Goal: Ask a question

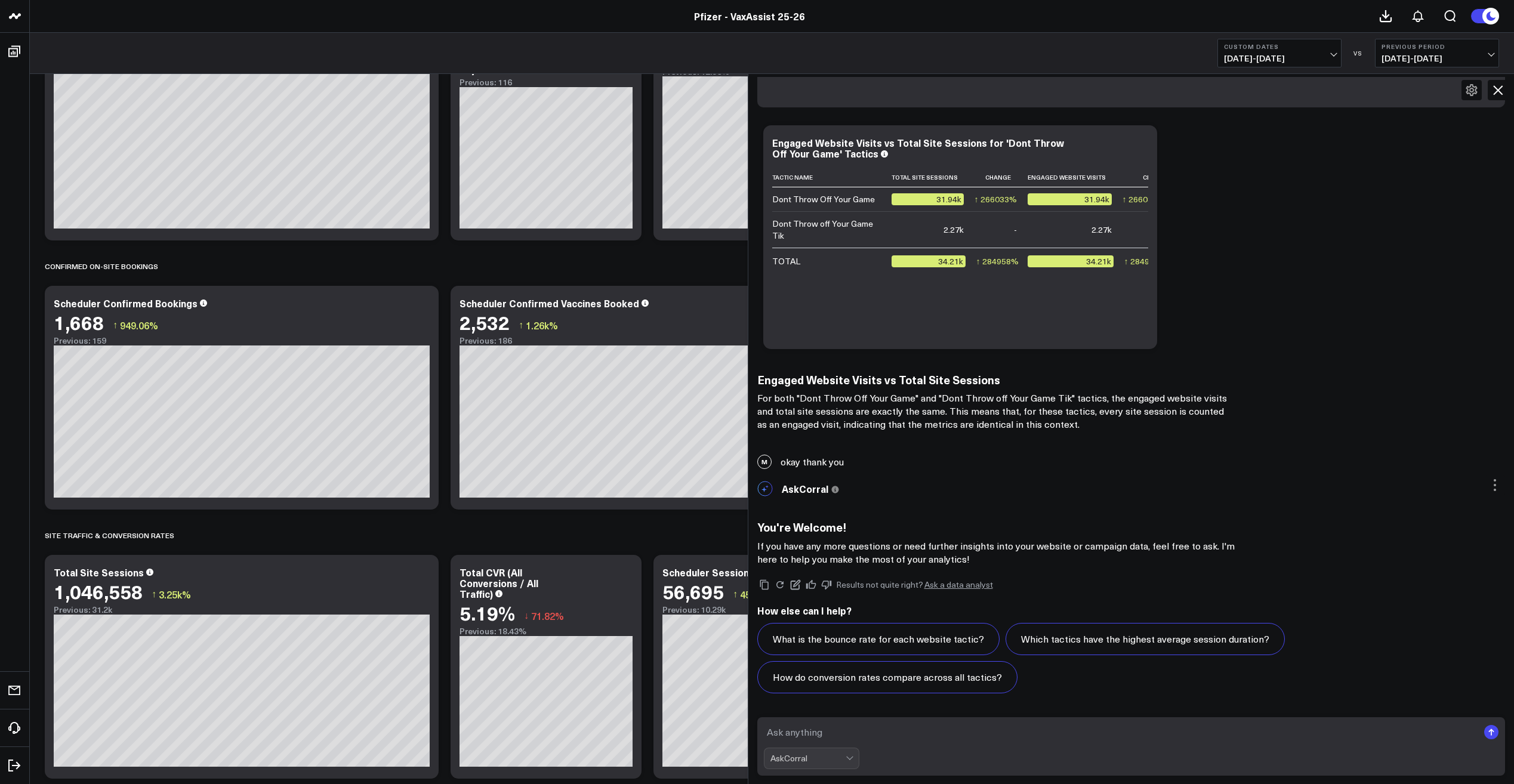
scroll to position [659, 0]
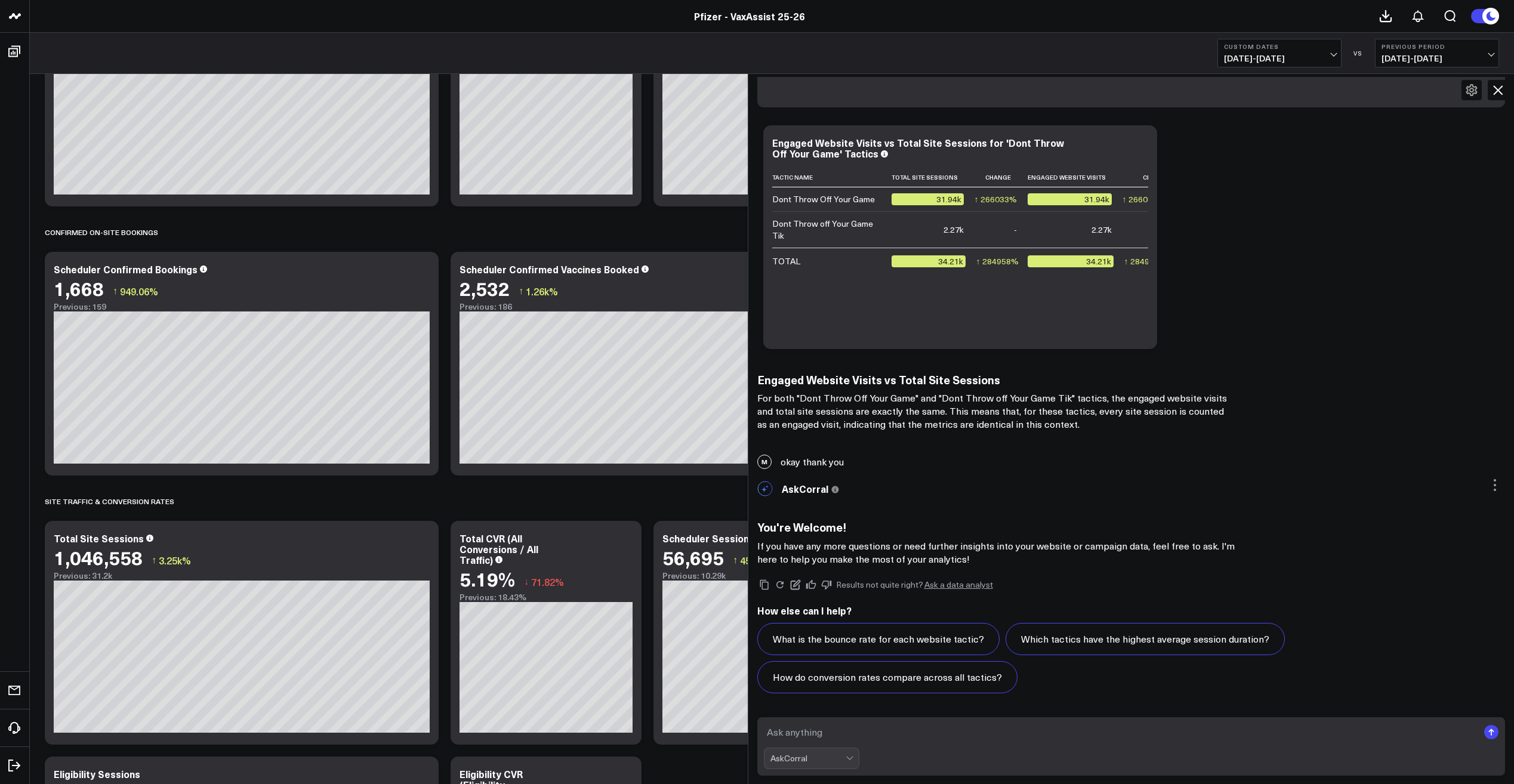
click at [875, 734] on textarea at bounding box center [1121, 732] width 715 height 21
type textarea "Can you give me quality visit count for these tactics?"
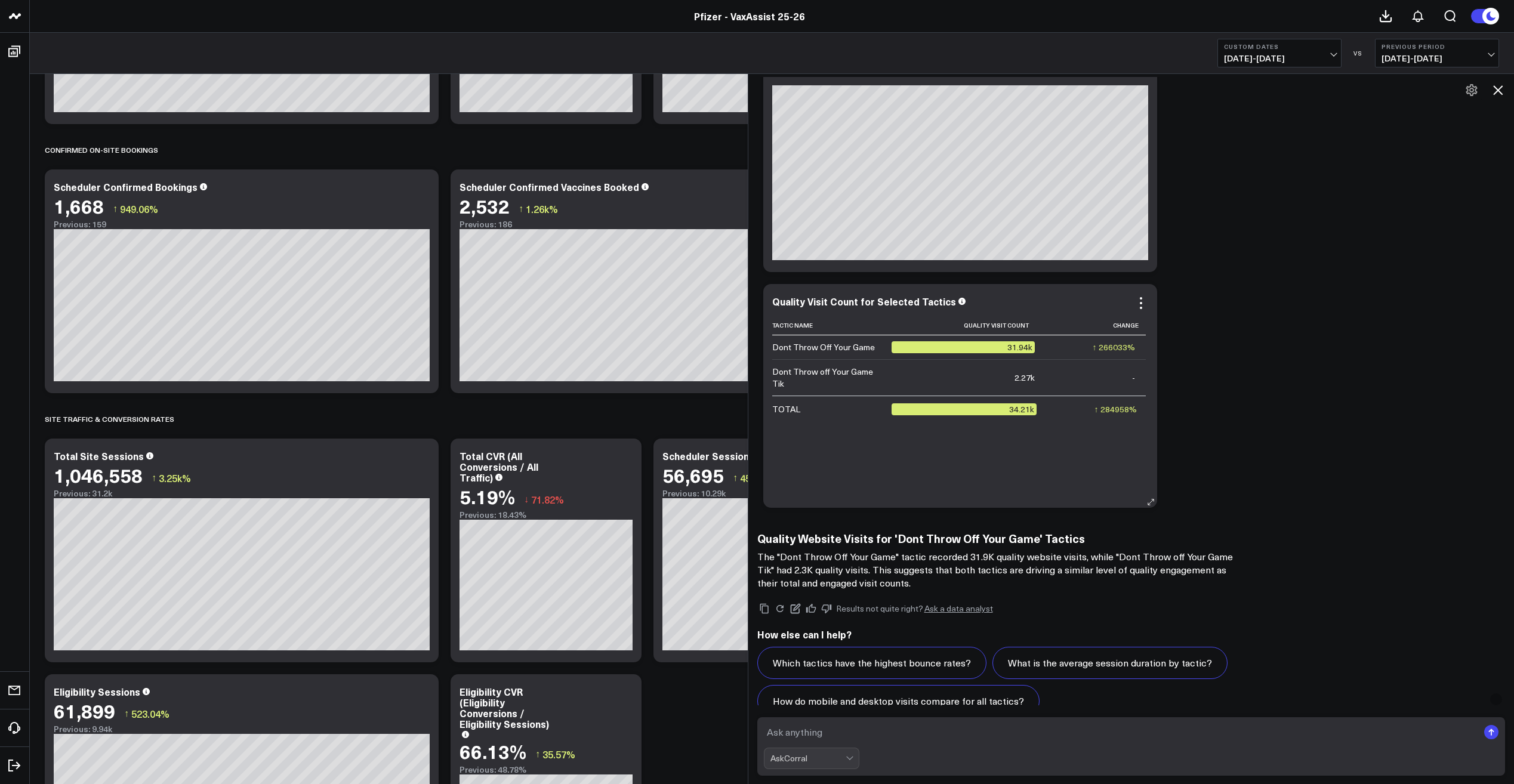
scroll to position [4288, 0]
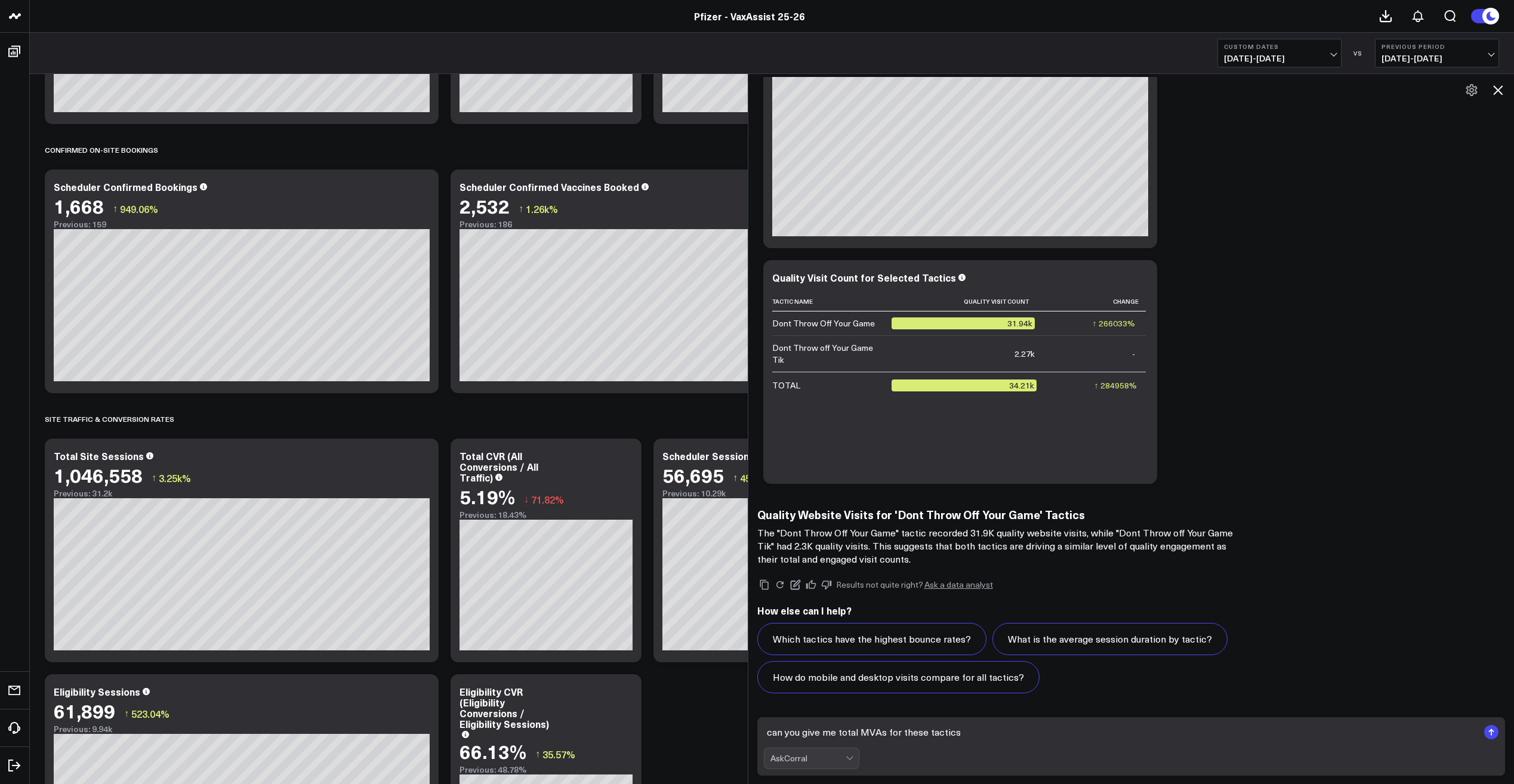
type textarea "can you give me total MVAs for these tactics?"
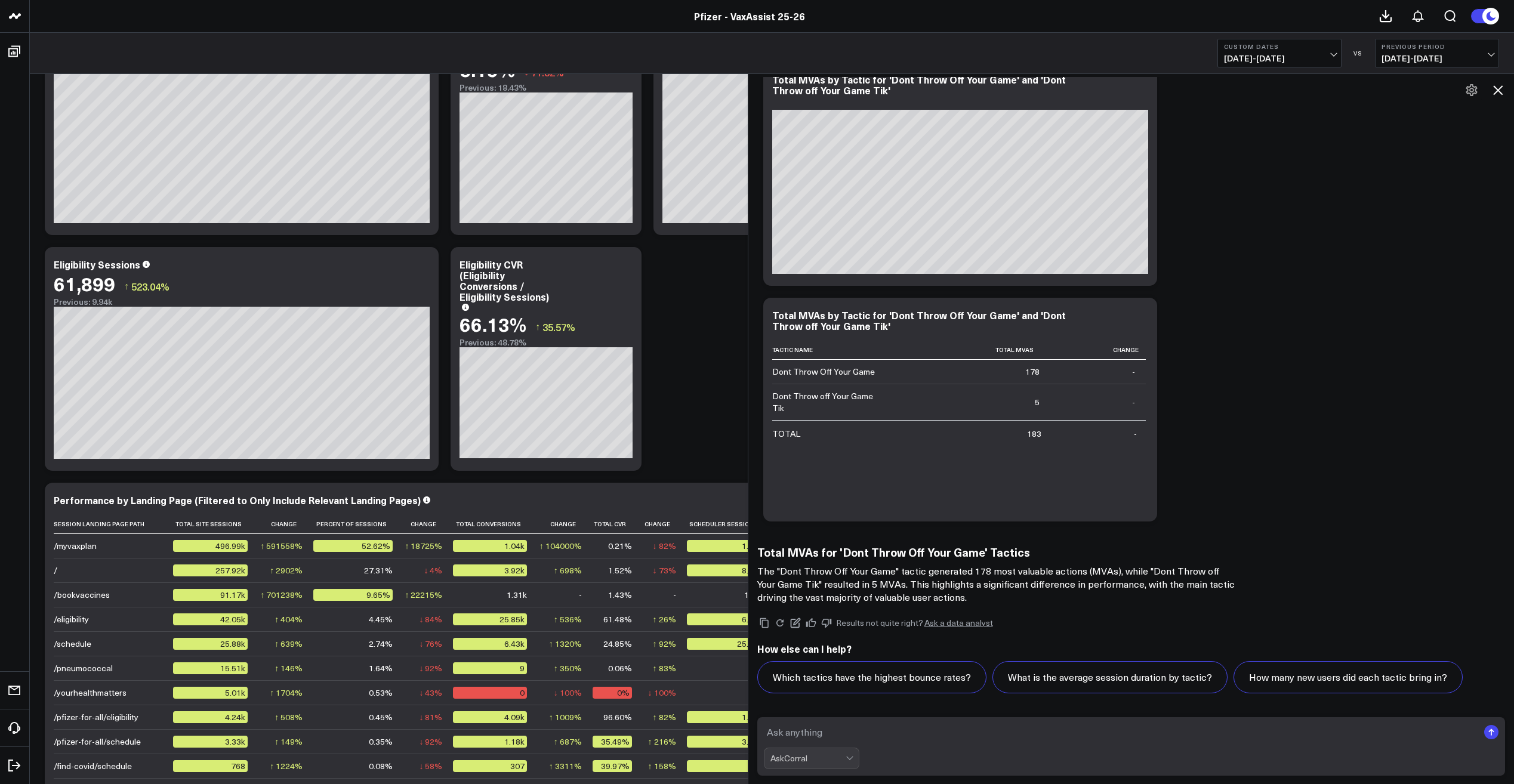
scroll to position [1278, 0]
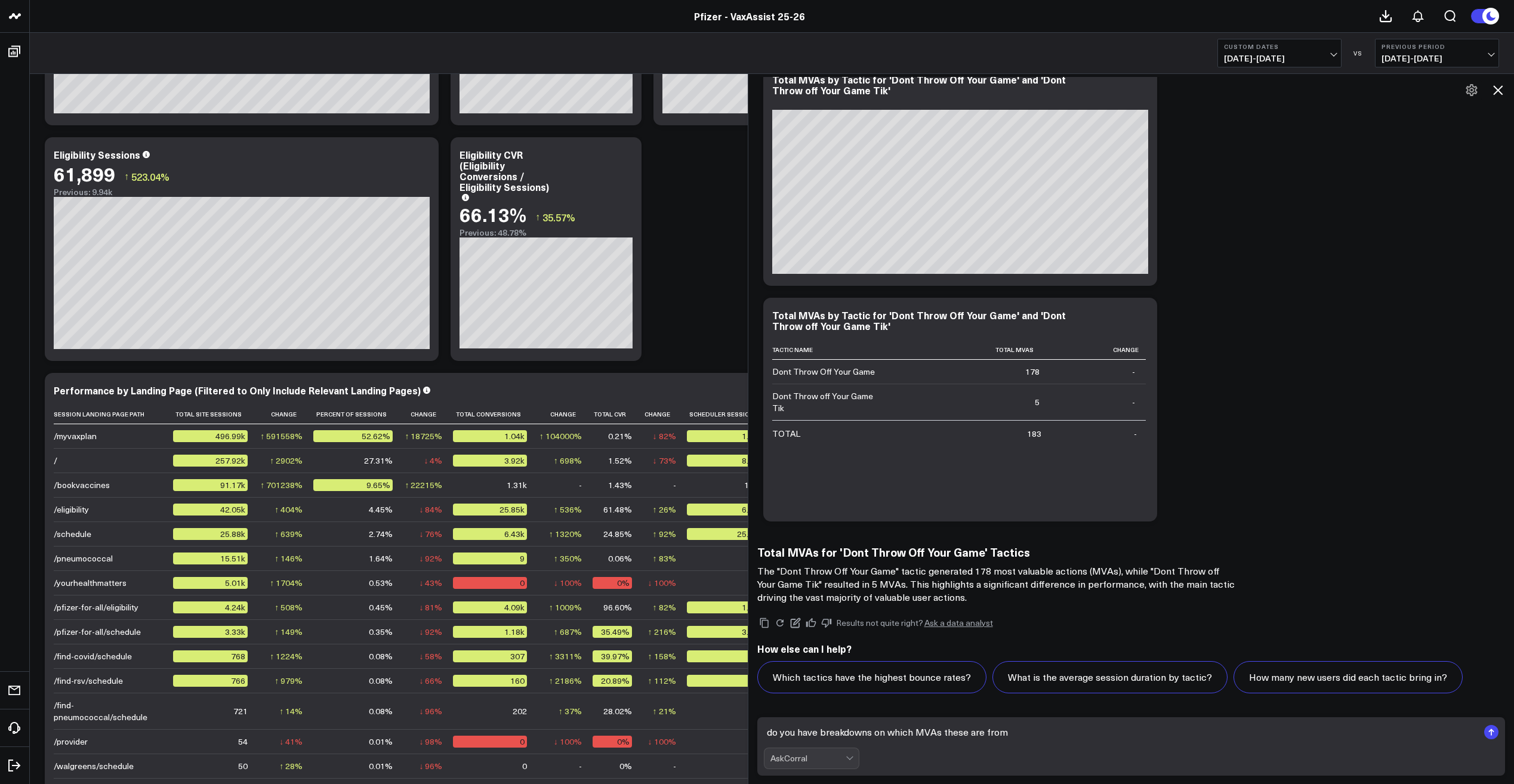
type textarea "do you have breakdowns on which MVAs these are from?"
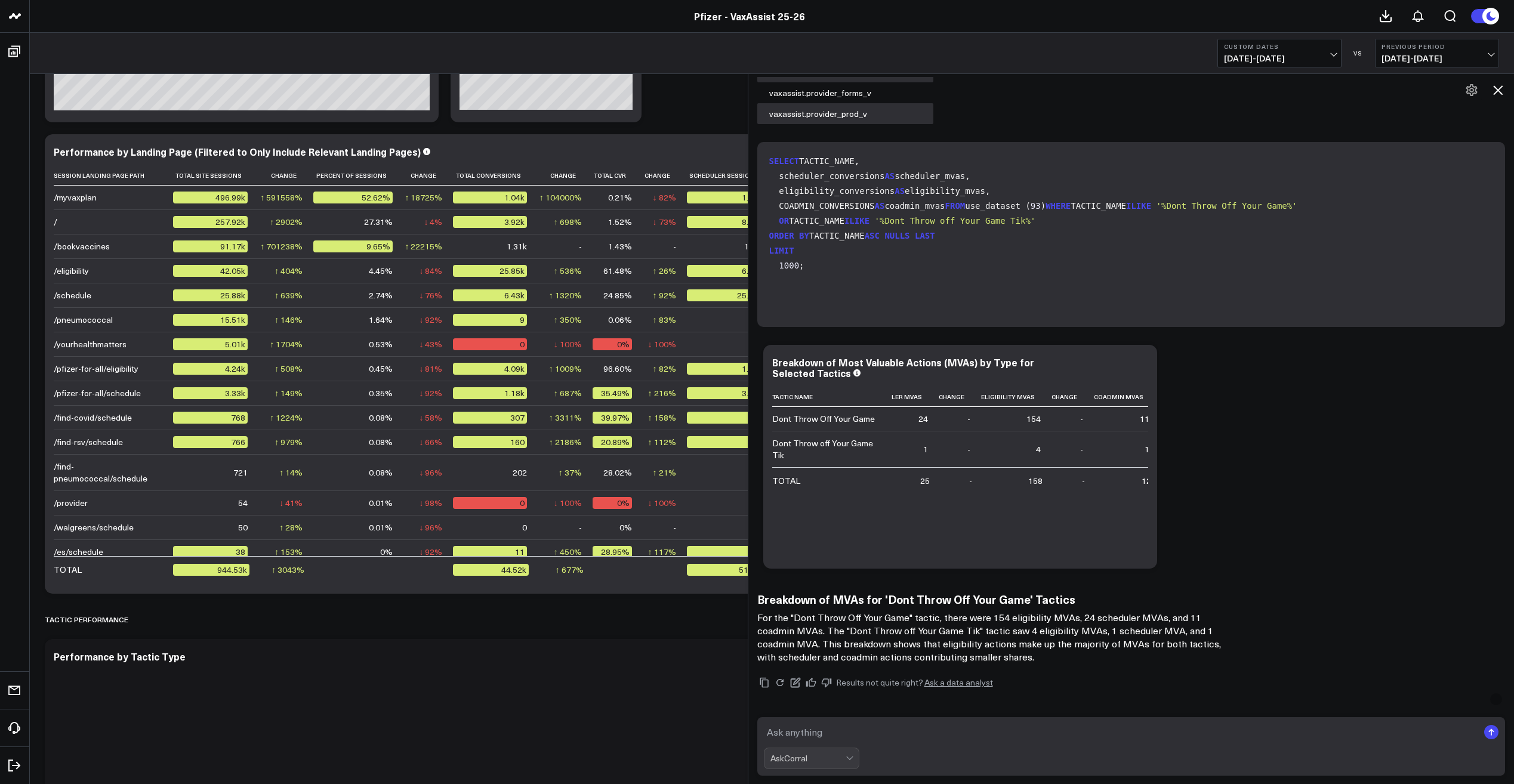
scroll to position [5980, 0]
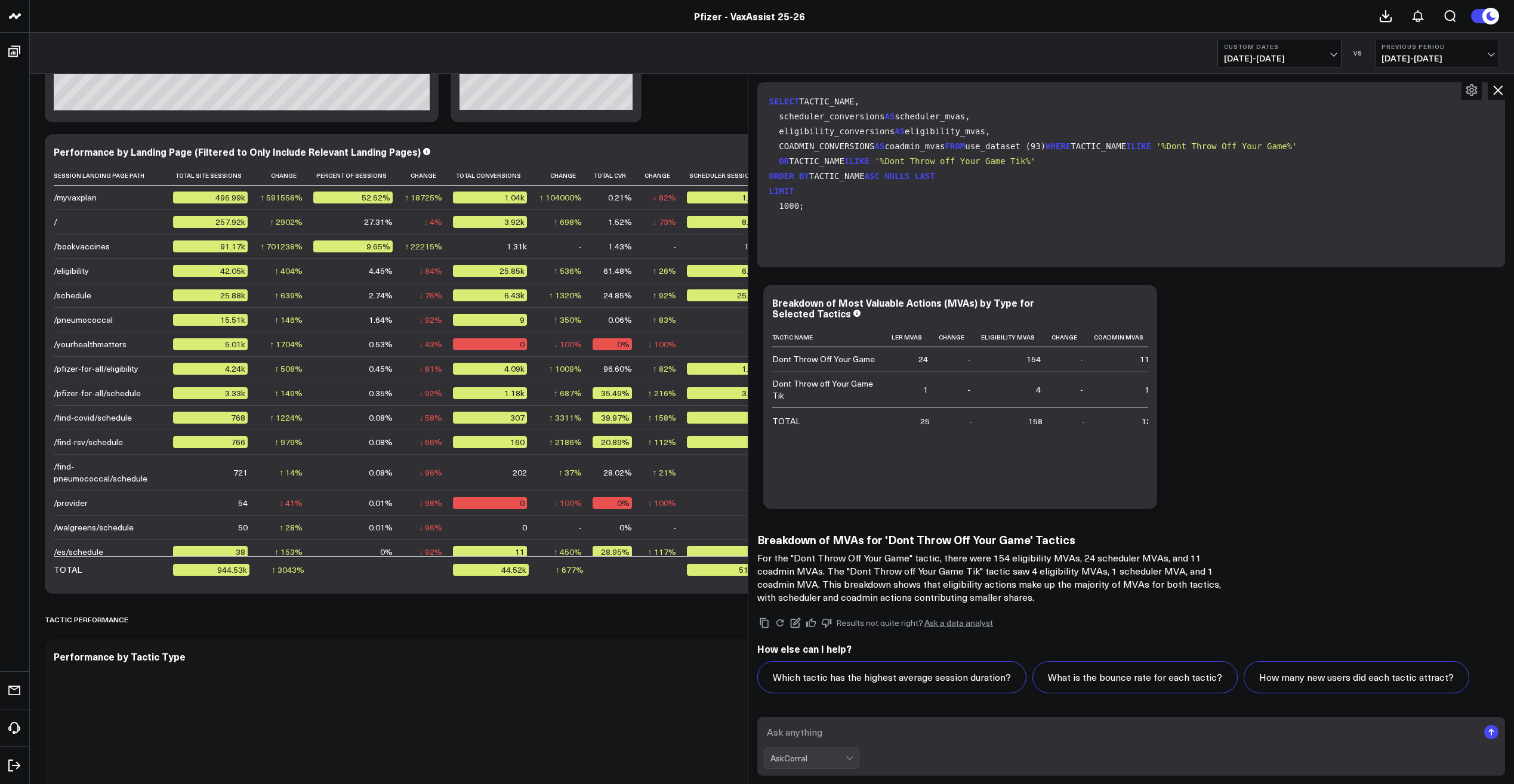
click at [879, 729] on textarea at bounding box center [1121, 732] width 715 height 21
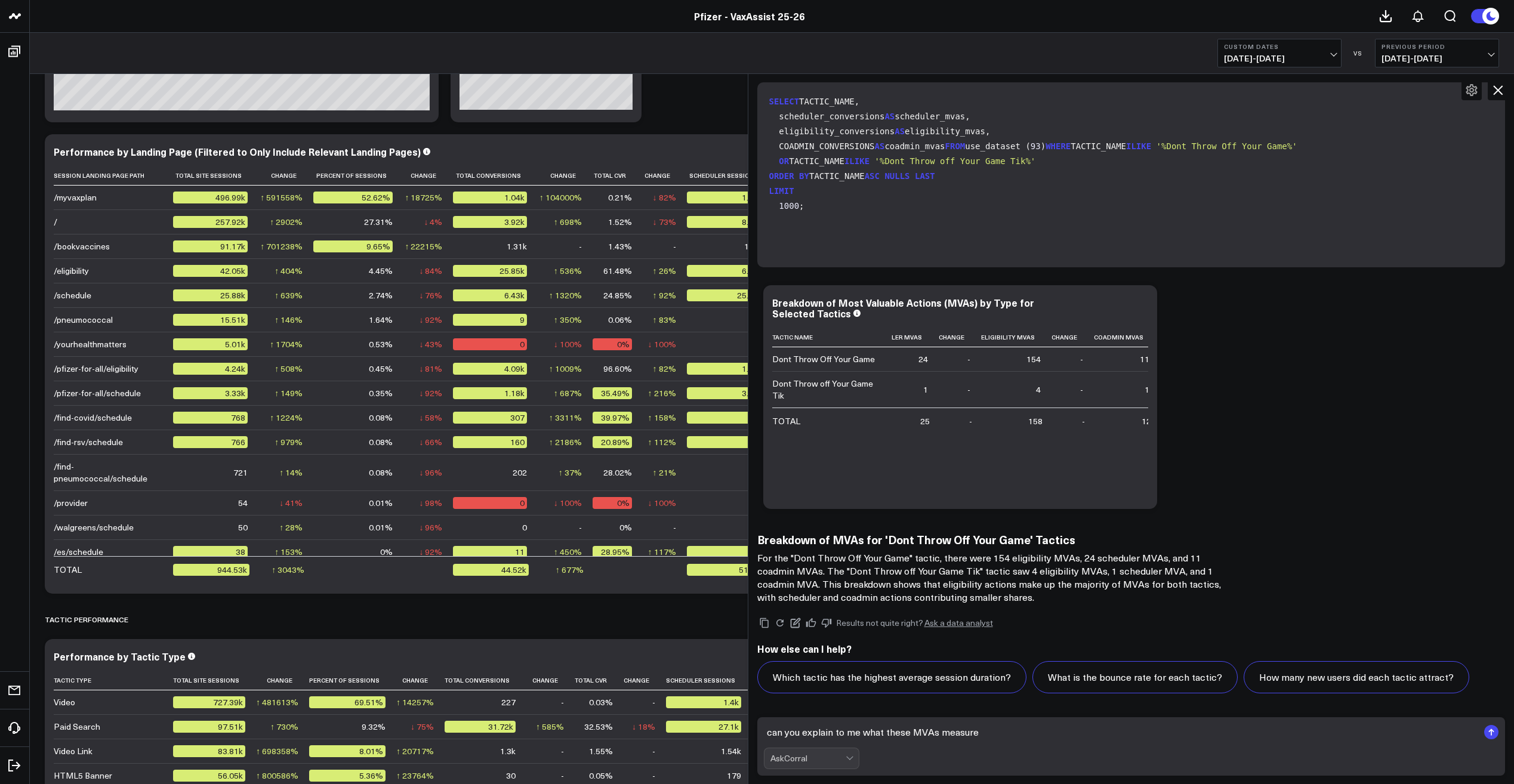
type textarea "can you explain to me what these MVAs measure?"
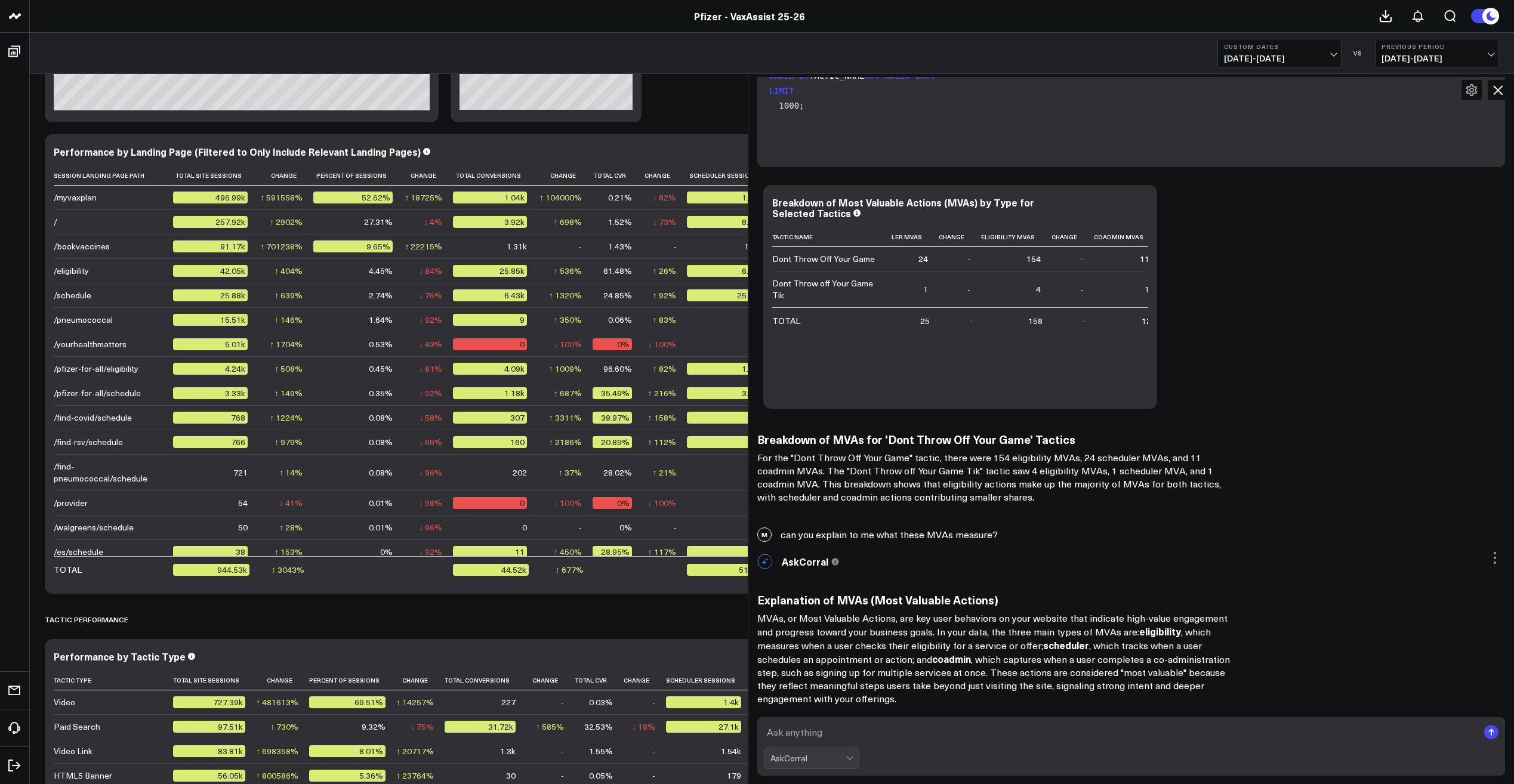
scroll to position [6220, 0]
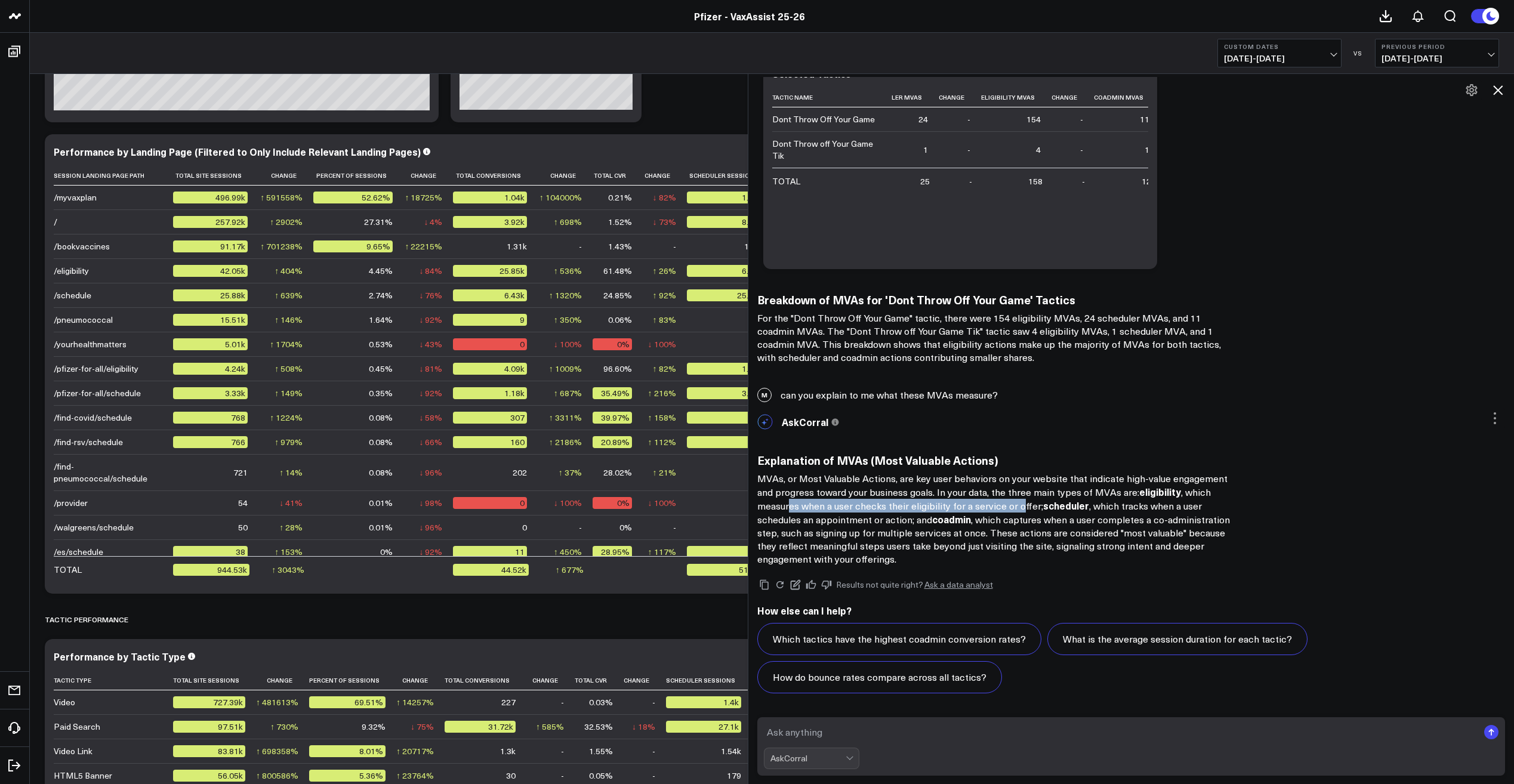
drag, startPoint x: 794, startPoint y: 508, endPoint x: 1023, endPoint y: 508, distance: 229.0
click at [1023, 508] on p "MVAs, or Most Valuable Actions, are key user behaviors on your website that ind…" at bounding box center [996, 519] width 478 height 94
drag, startPoint x: 1023, startPoint y: 508, endPoint x: 1109, endPoint y: 519, distance: 86.7
click at [1109, 519] on p "MVAs, or Most Valuable Actions, are key user behaviors on your website that ind…" at bounding box center [996, 519] width 478 height 94
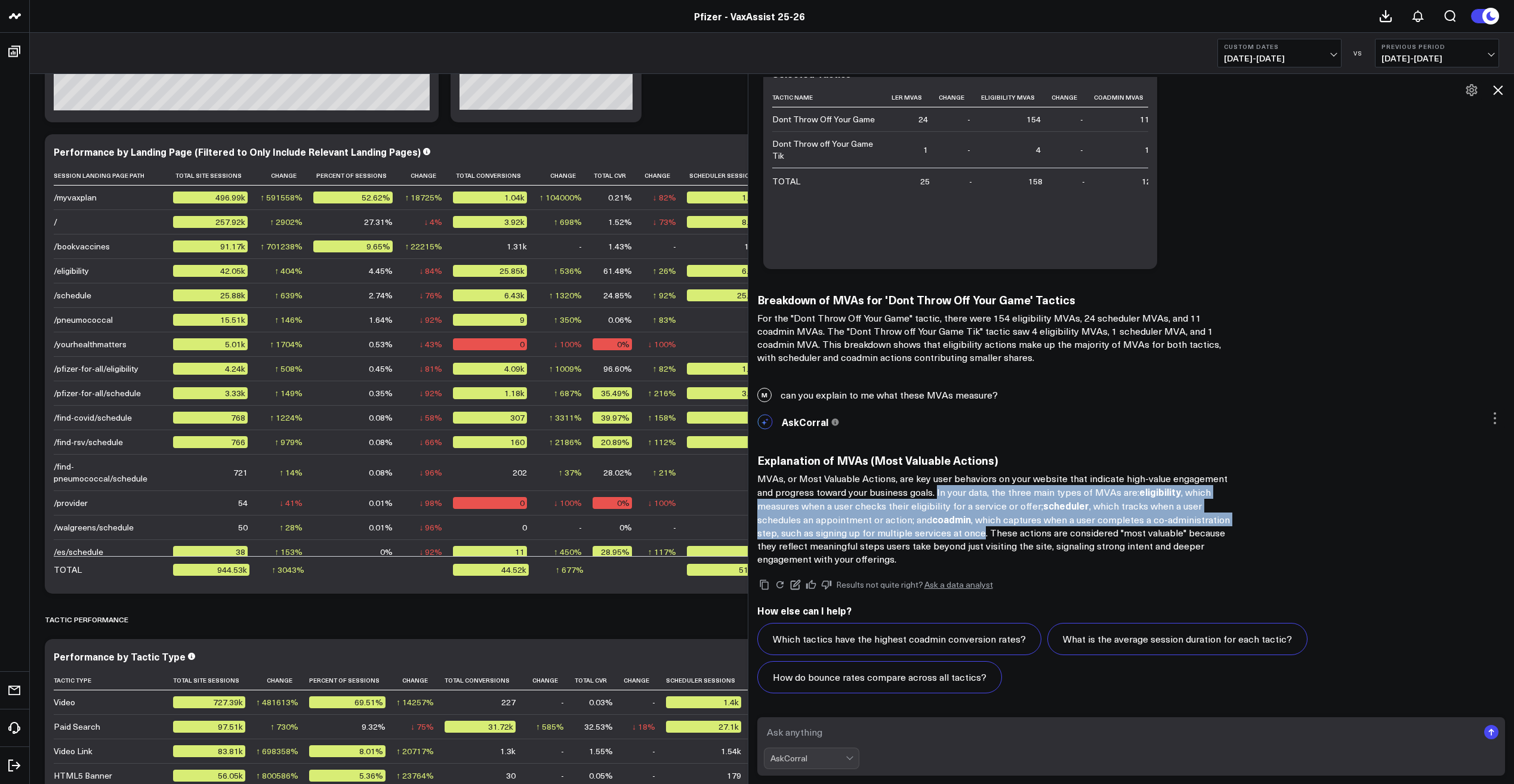
drag, startPoint x: 941, startPoint y: 491, endPoint x: 985, endPoint y: 532, distance: 60.1
click at [985, 532] on p "MVAs, or Most Valuable Actions, are key user behaviors on your website that ind…" at bounding box center [996, 519] width 478 height 94
drag, startPoint x: 985, startPoint y: 532, endPoint x: 959, endPoint y: 516, distance: 30.5
copy p "In your data, the three main types of MVAs are: eligibility , which measures wh…"
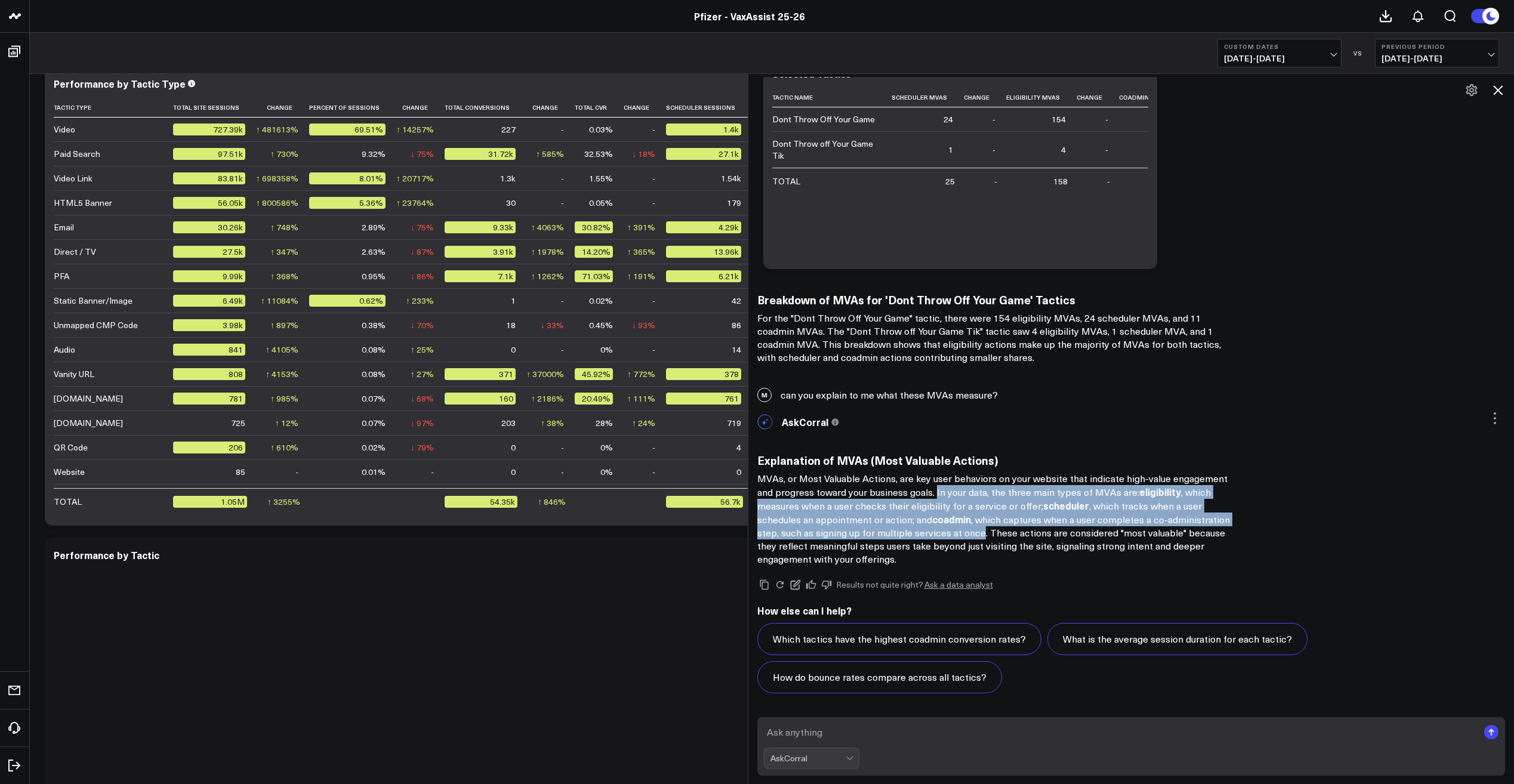
scroll to position [2114, 0]
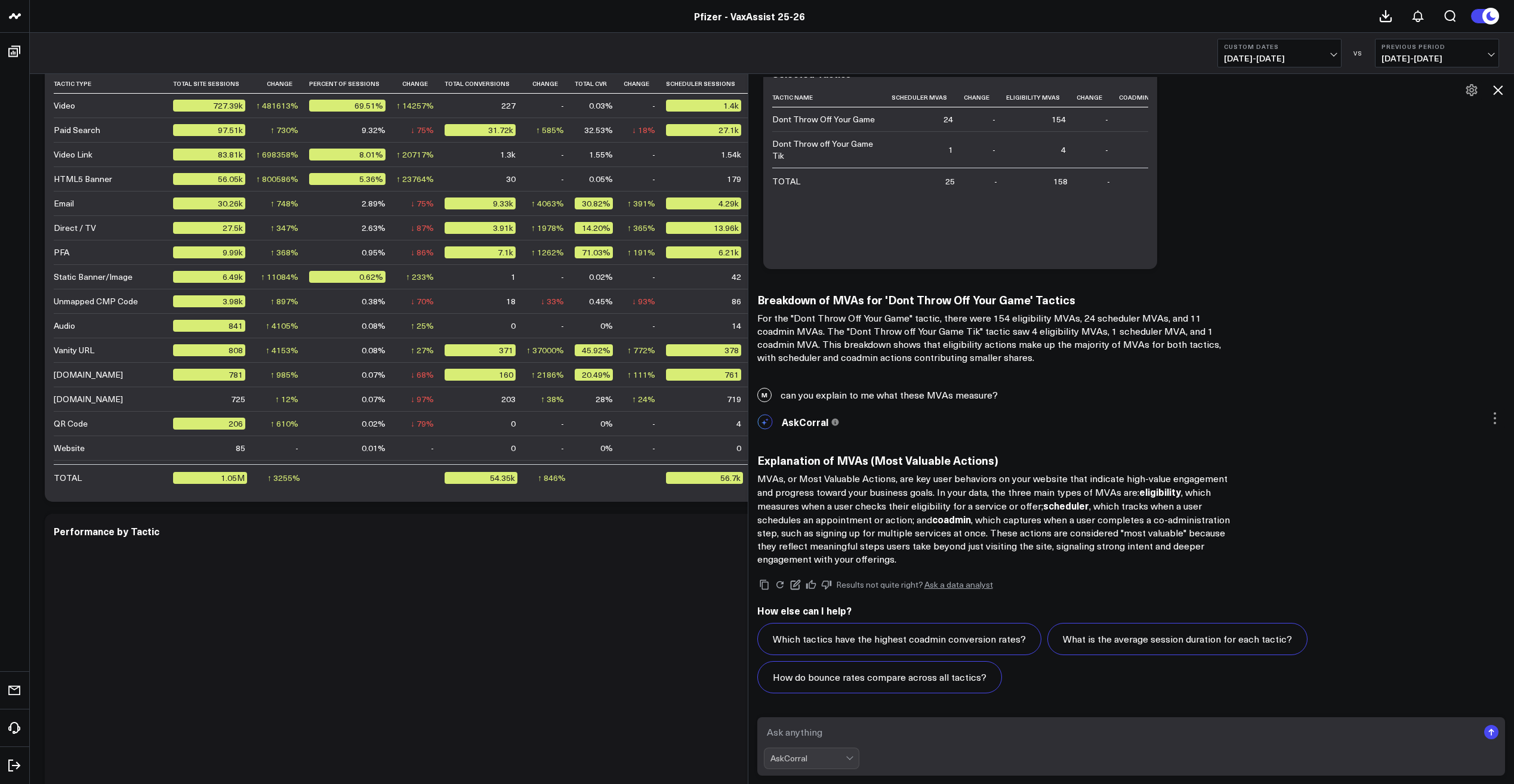
click at [859, 739] on textarea at bounding box center [1121, 732] width 715 height 21
type textarea "h"
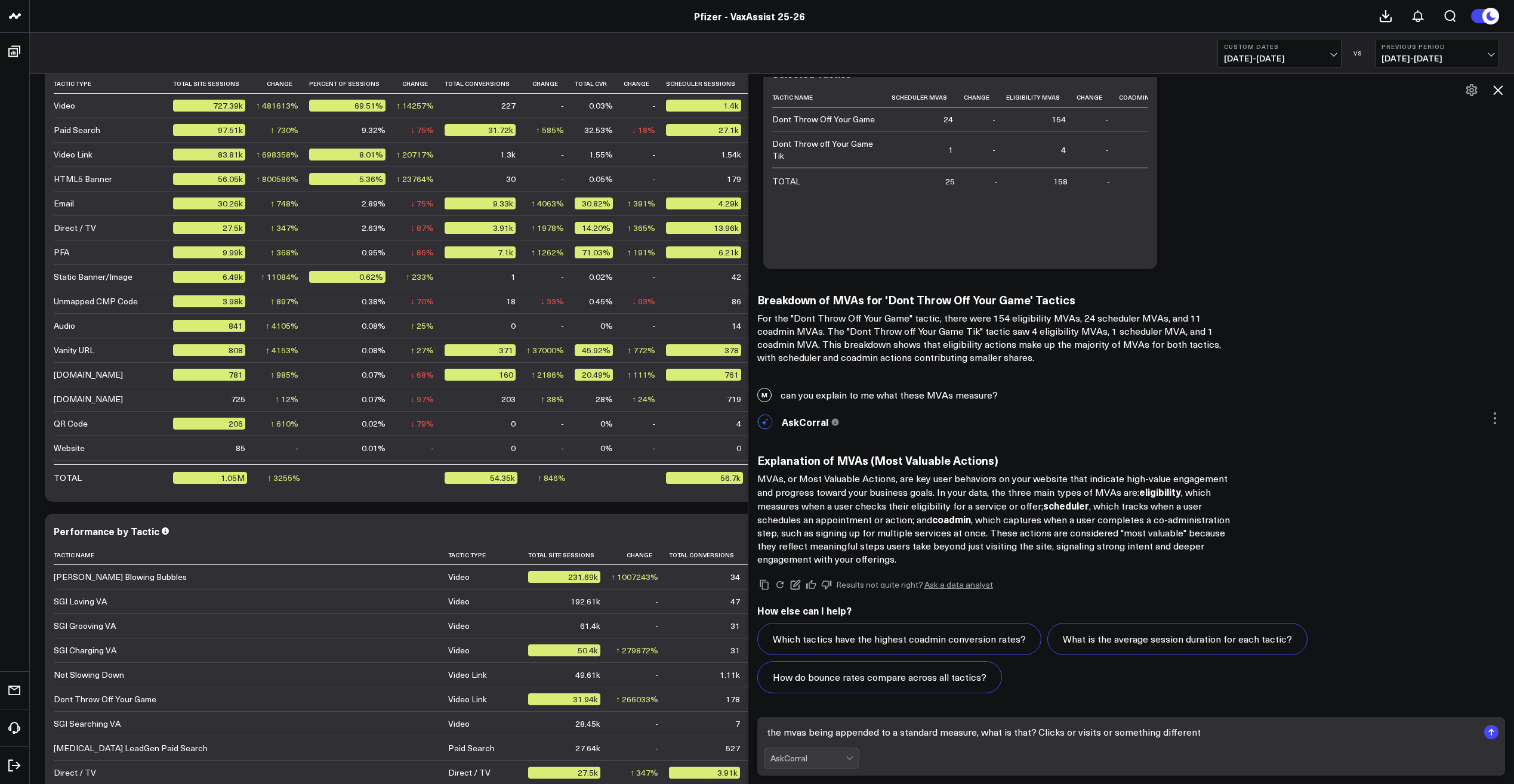
type textarea "the mvas being appended to a standard measure, what is that? Clicks or visits o…"
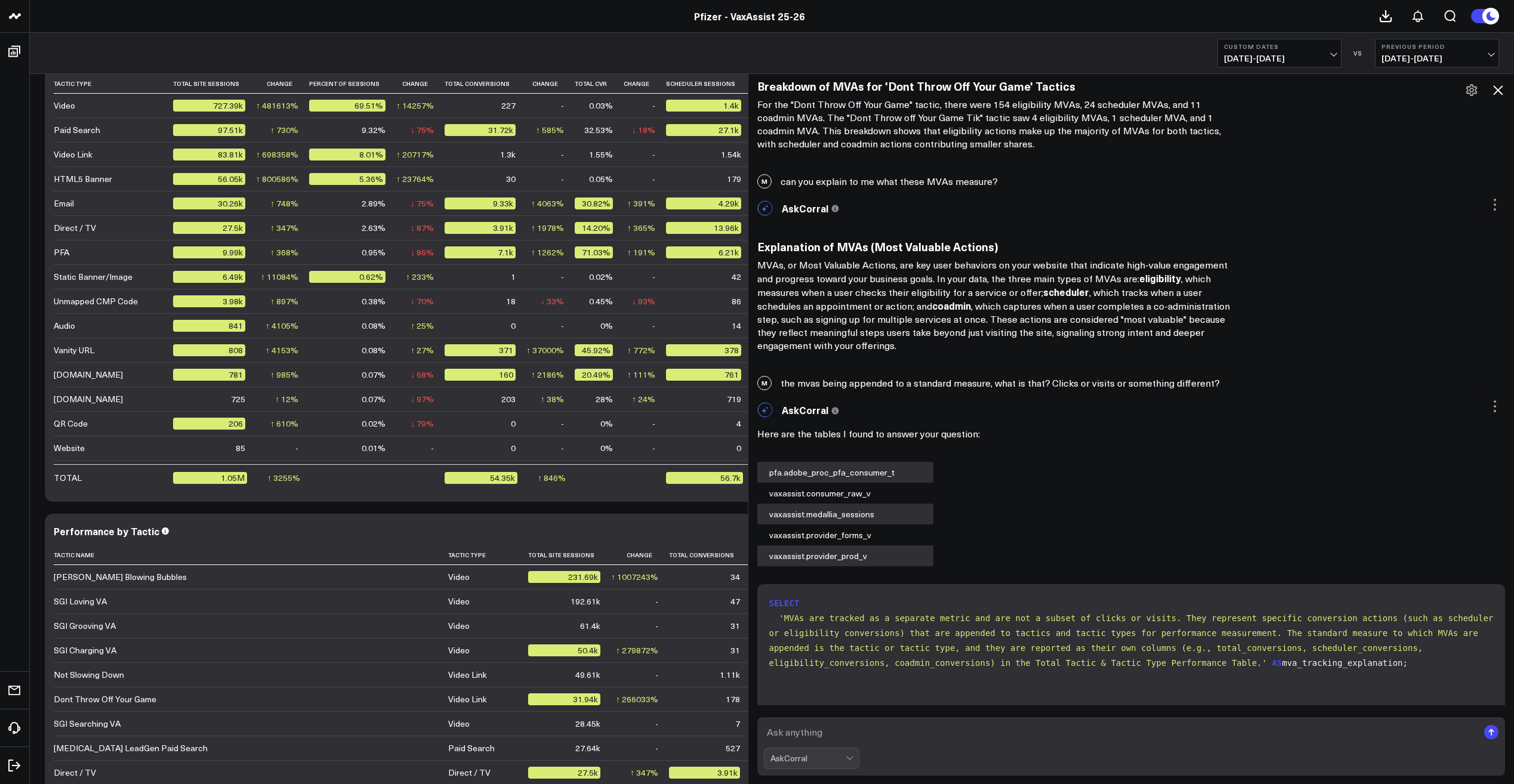
scroll to position [6950, 0]
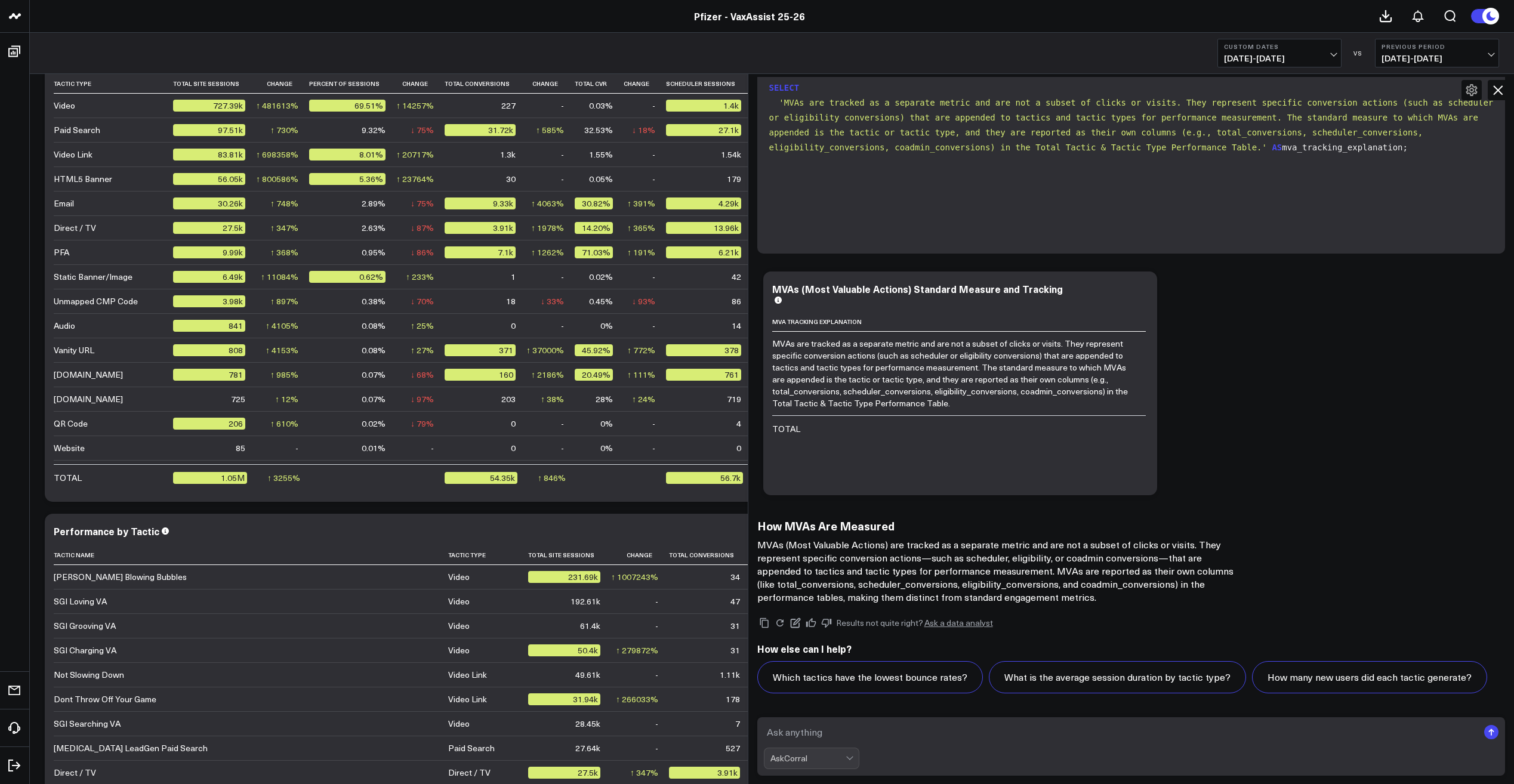
type textarea "e"
type textarea "what about the total/aggregated MVA metric? what measure is being used there?"
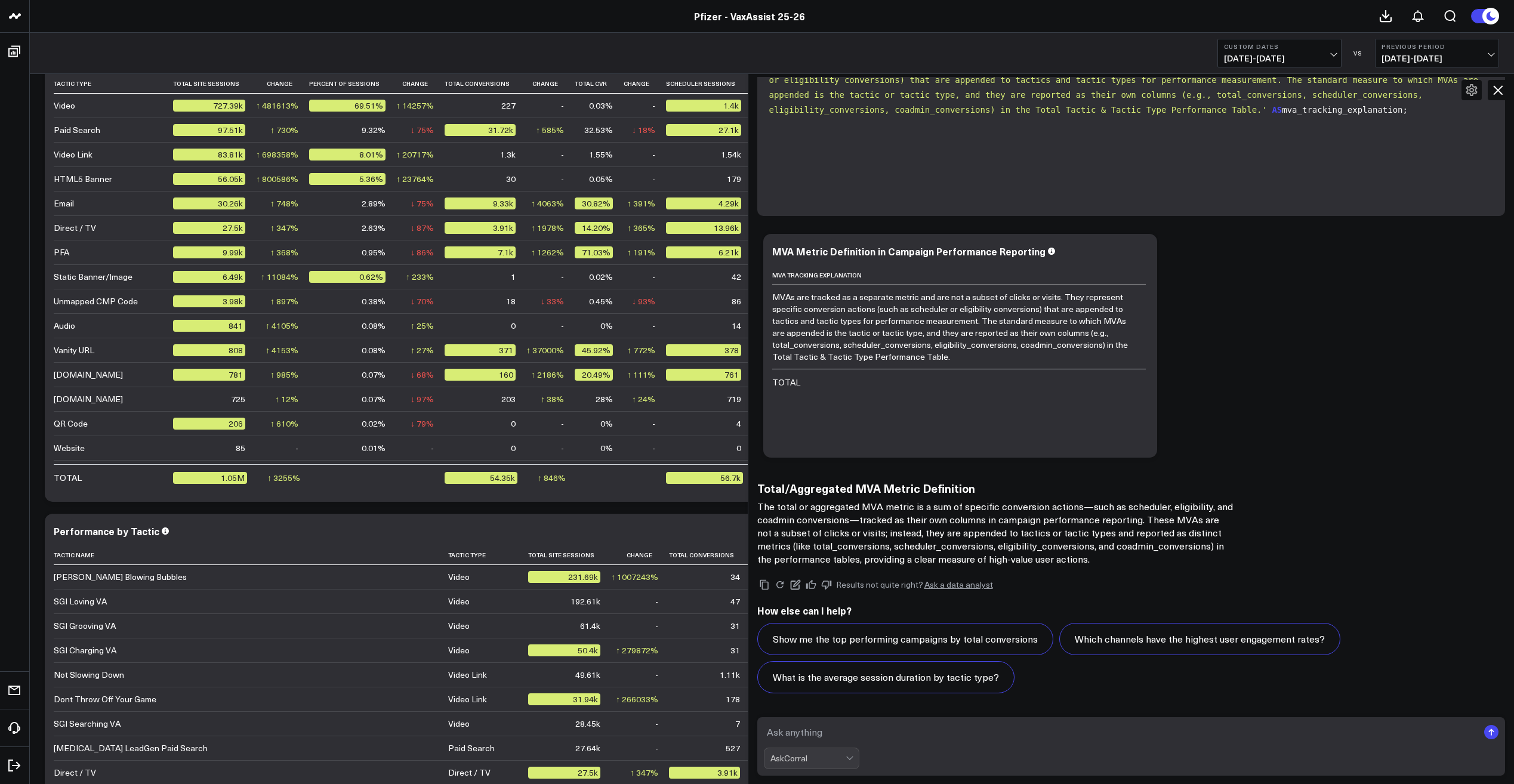
scroll to position [2472, 0]
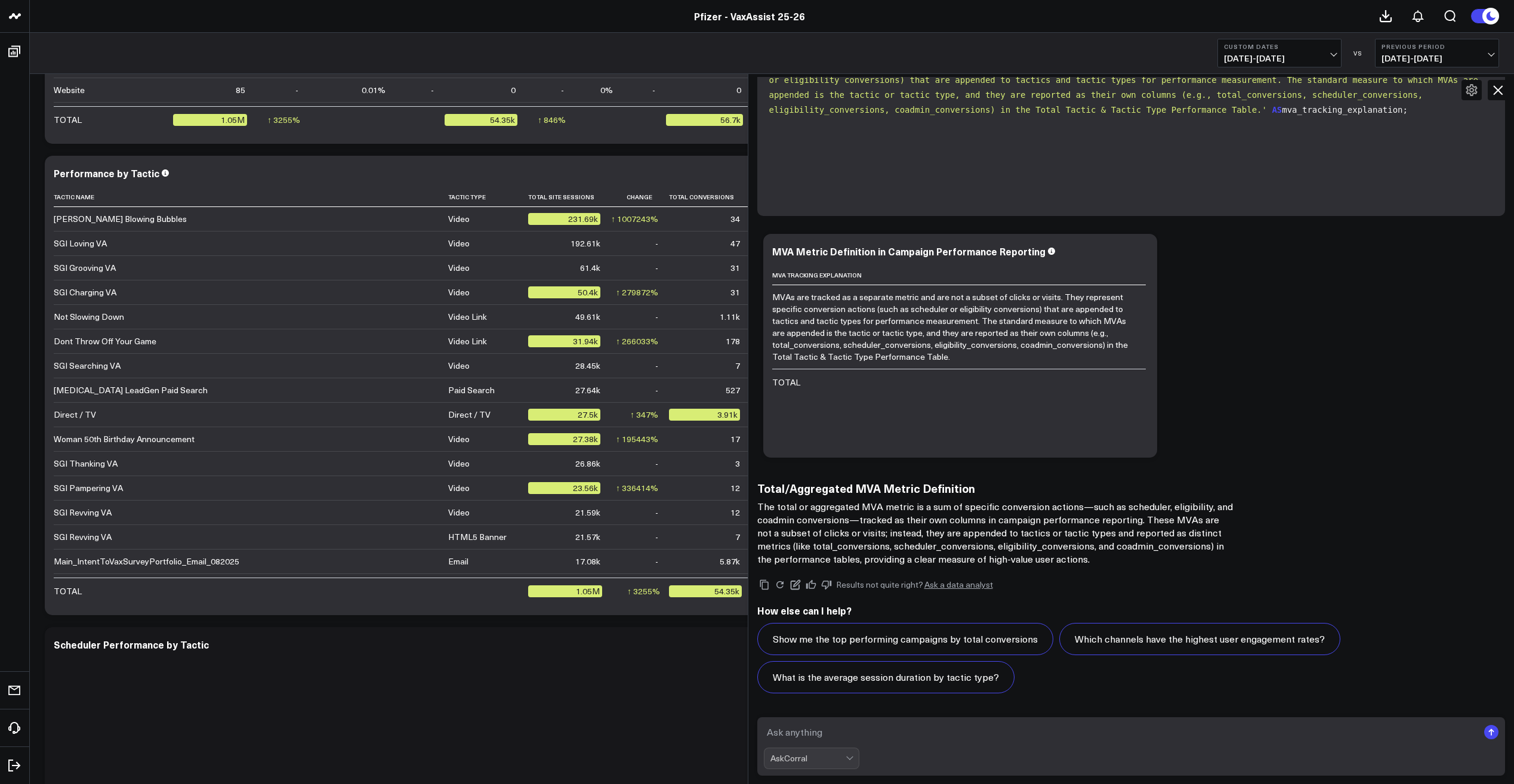
click at [869, 726] on textarea at bounding box center [1121, 732] width 715 height 21
type textarea "okay makes sense"
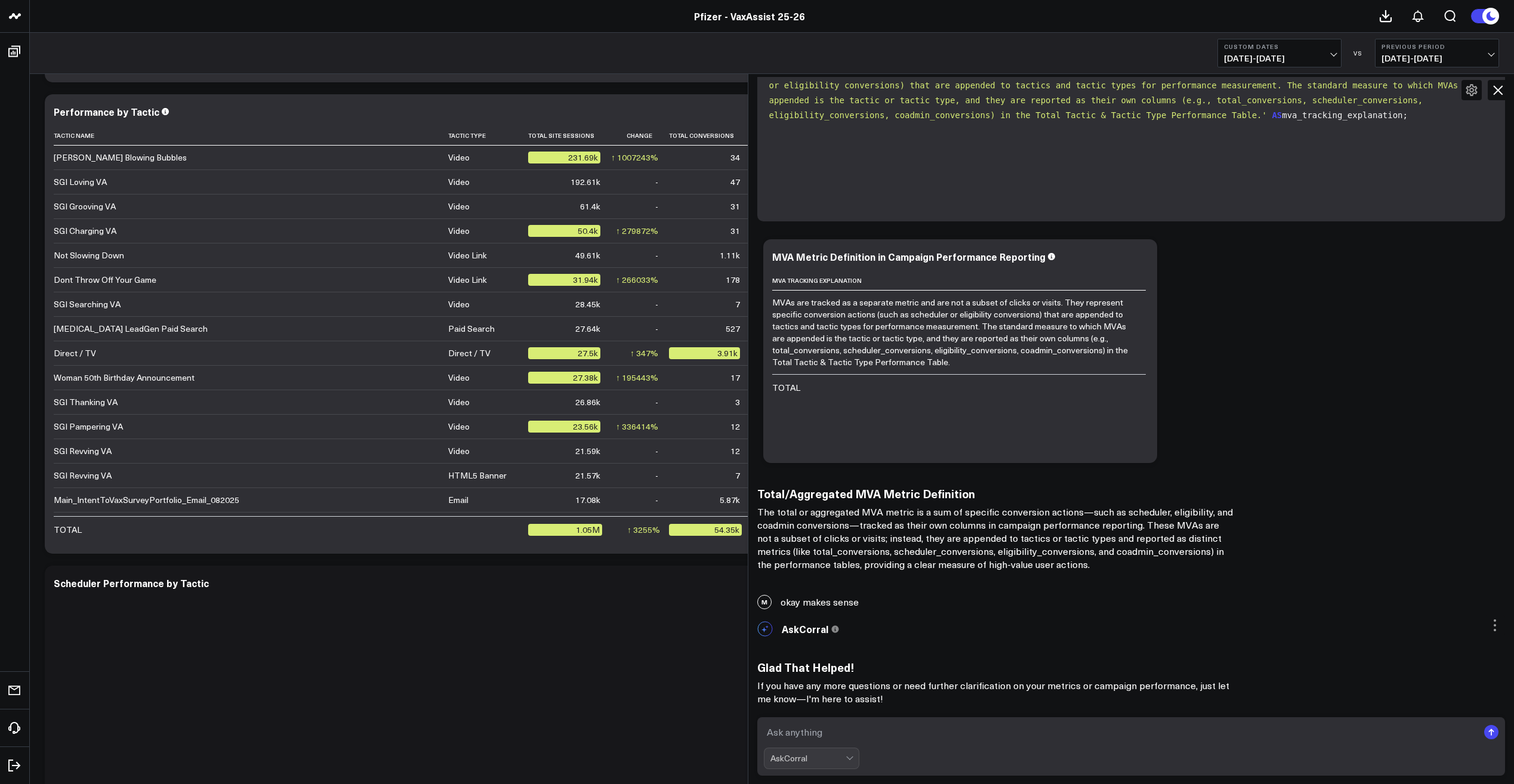
scroll to position [7850, 0]
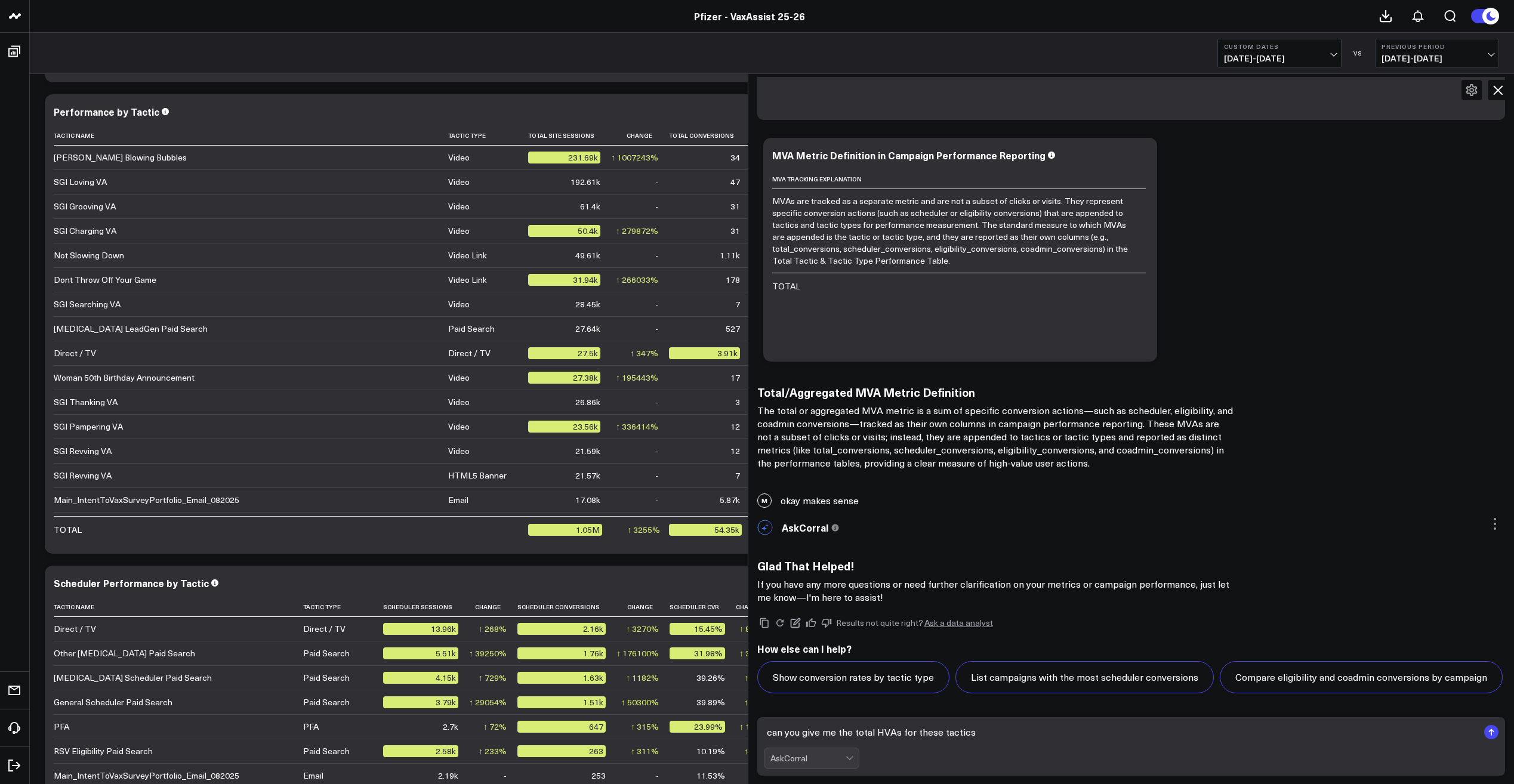
type textarea "can you give me the total HVAs for these tactics?"
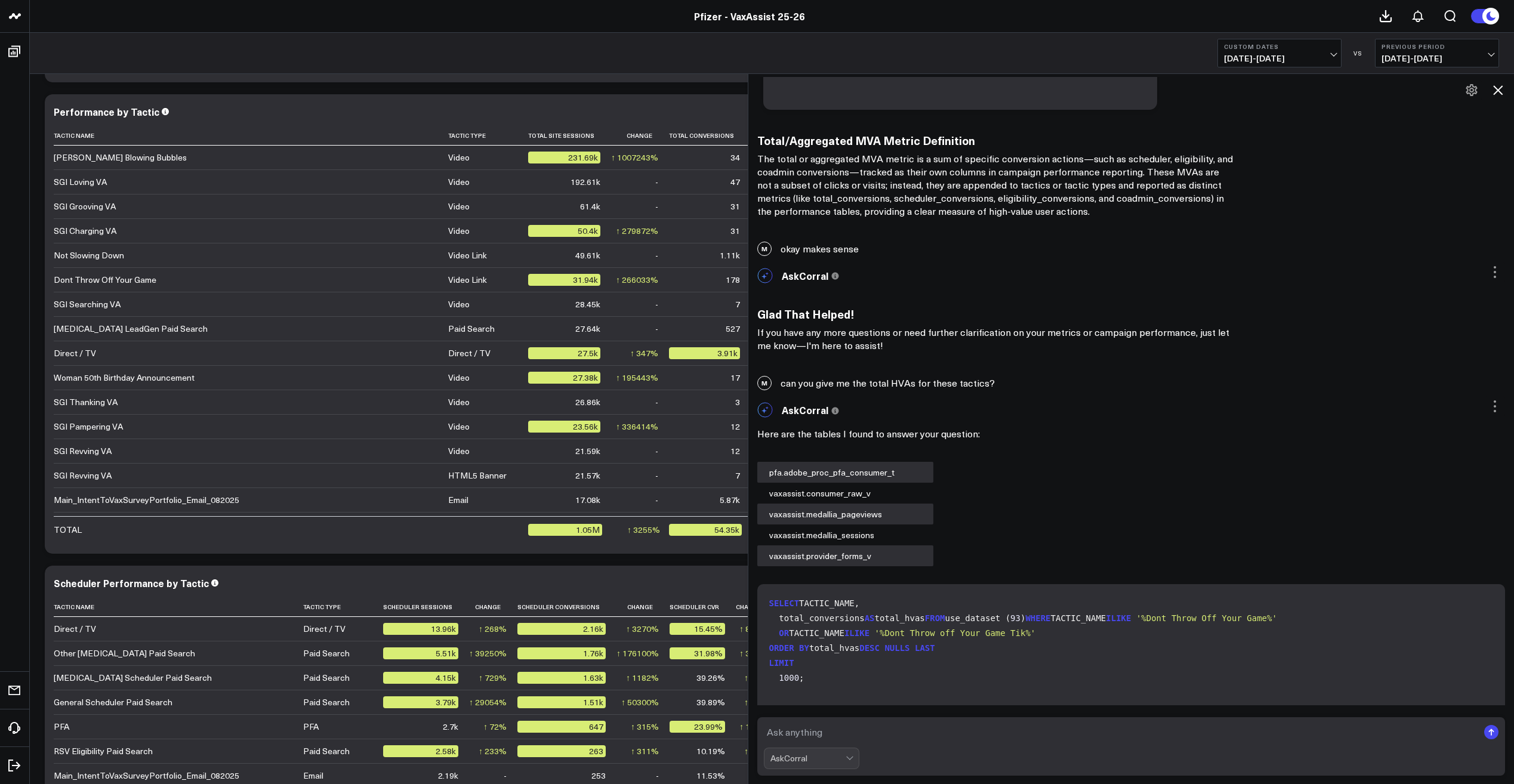
scroll to position [8828, 0]
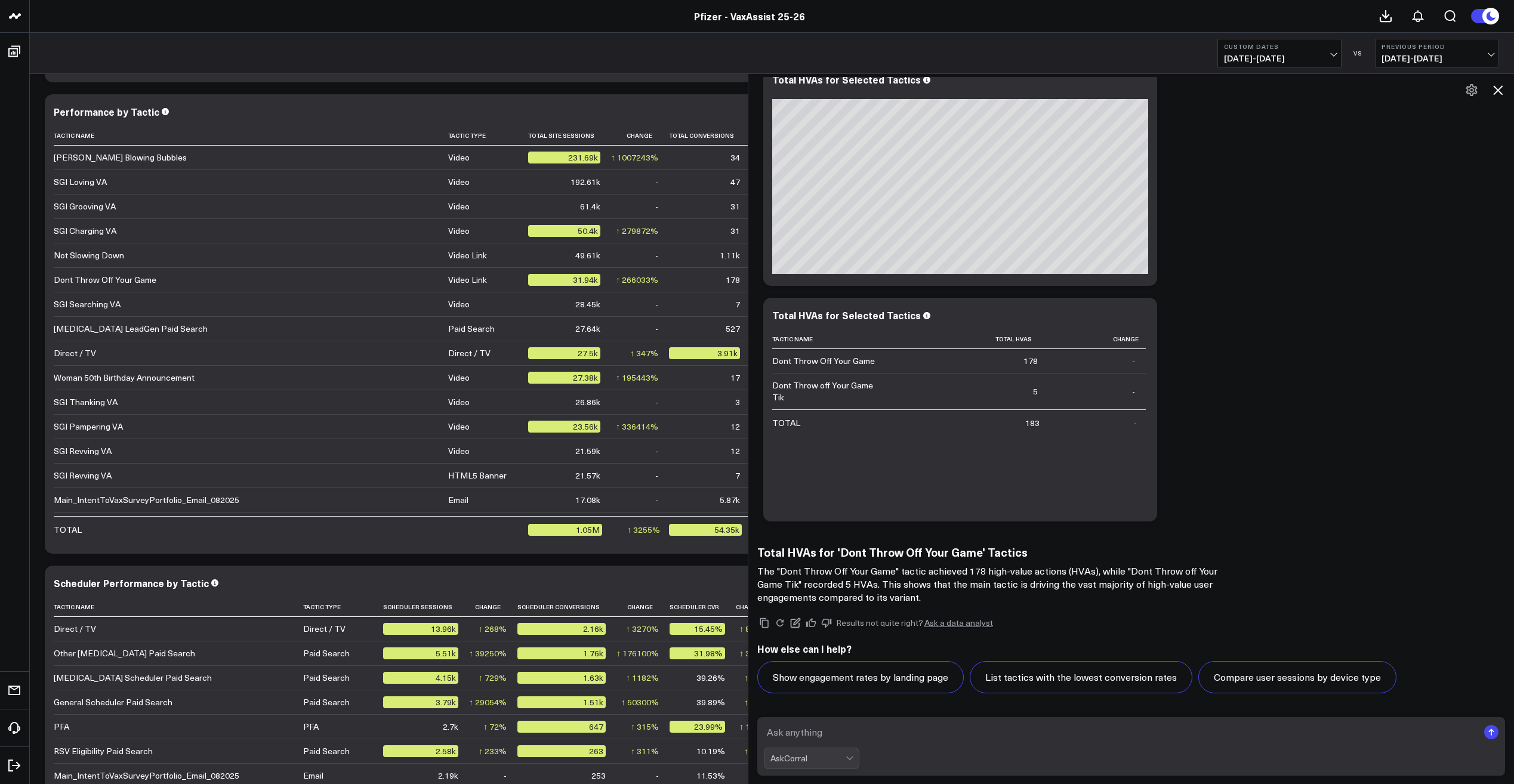
click at [839, 737] on textarea at bounding box center [1121, 732] width 715 height 21
type textarea "can you now give me a breakdown by specific hvas for these tactics?"
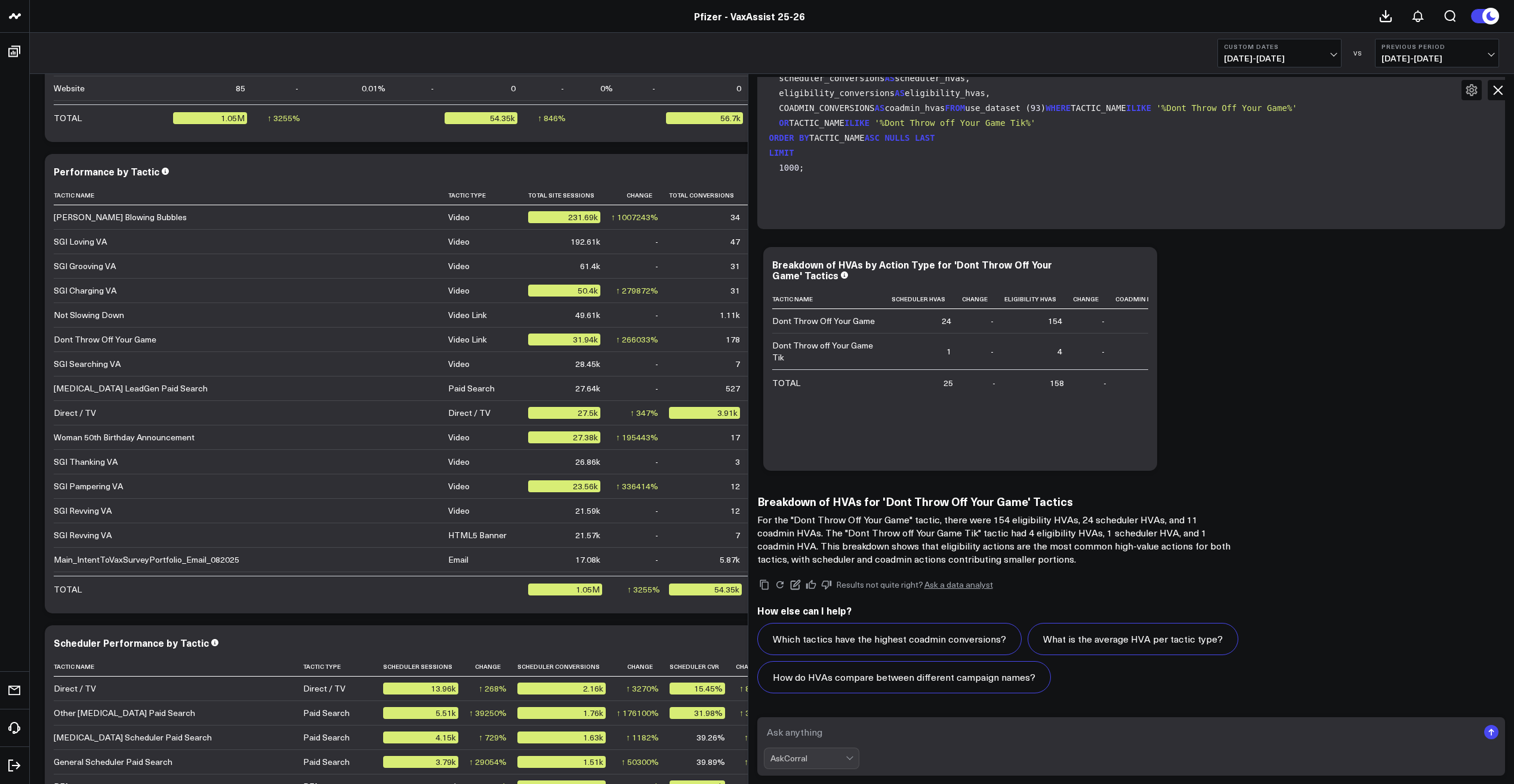
scroll to position [2593, 0]
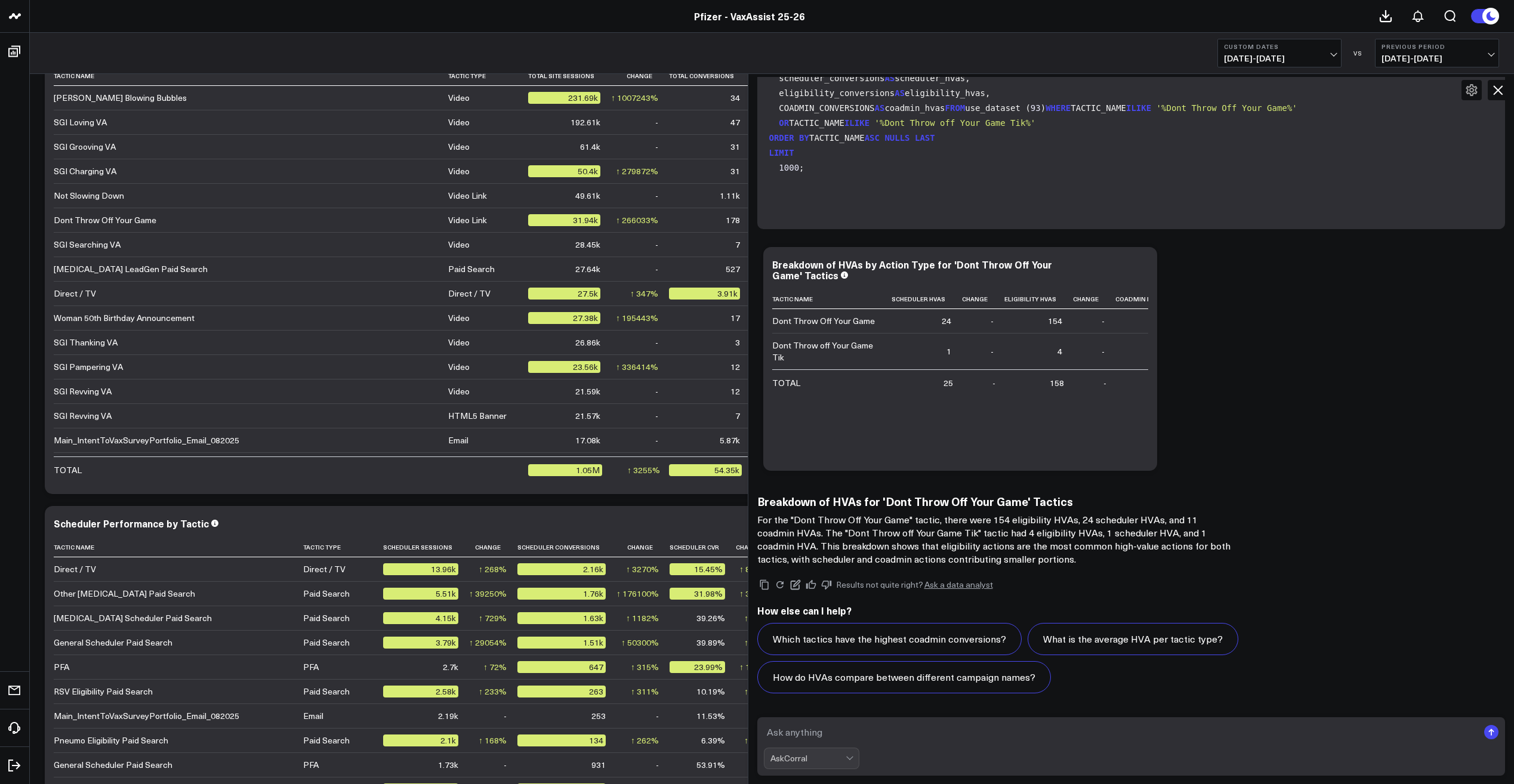
click at [889, 727] on textarea at bounding box center [1121, 732] width 715 height 21
type textarea "h"
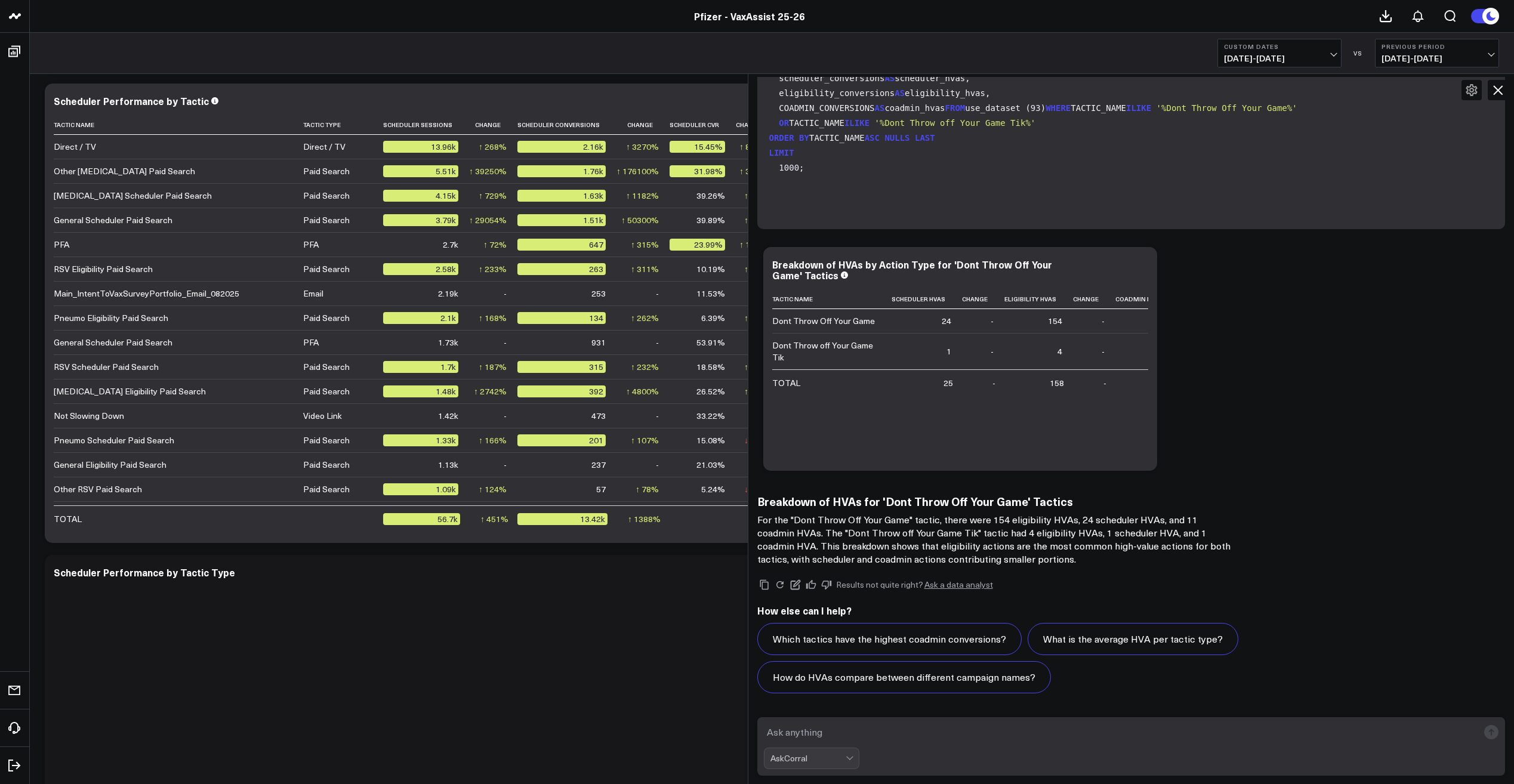
click at [879, 729] on textarea at bounding box center [1121, 732] width 715 height 21
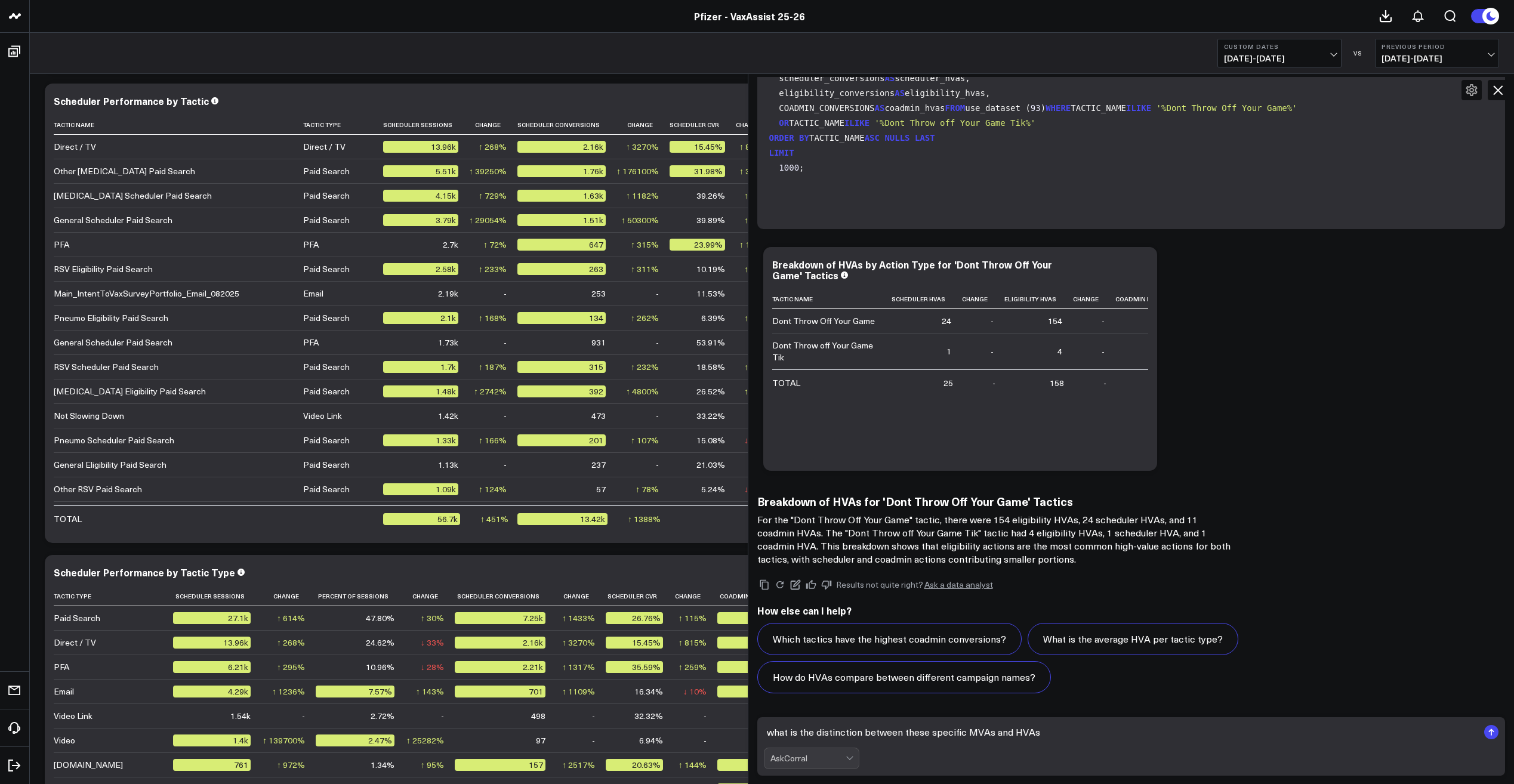
type textarea "what is the distinction between these specific MVAs and HVAs?"
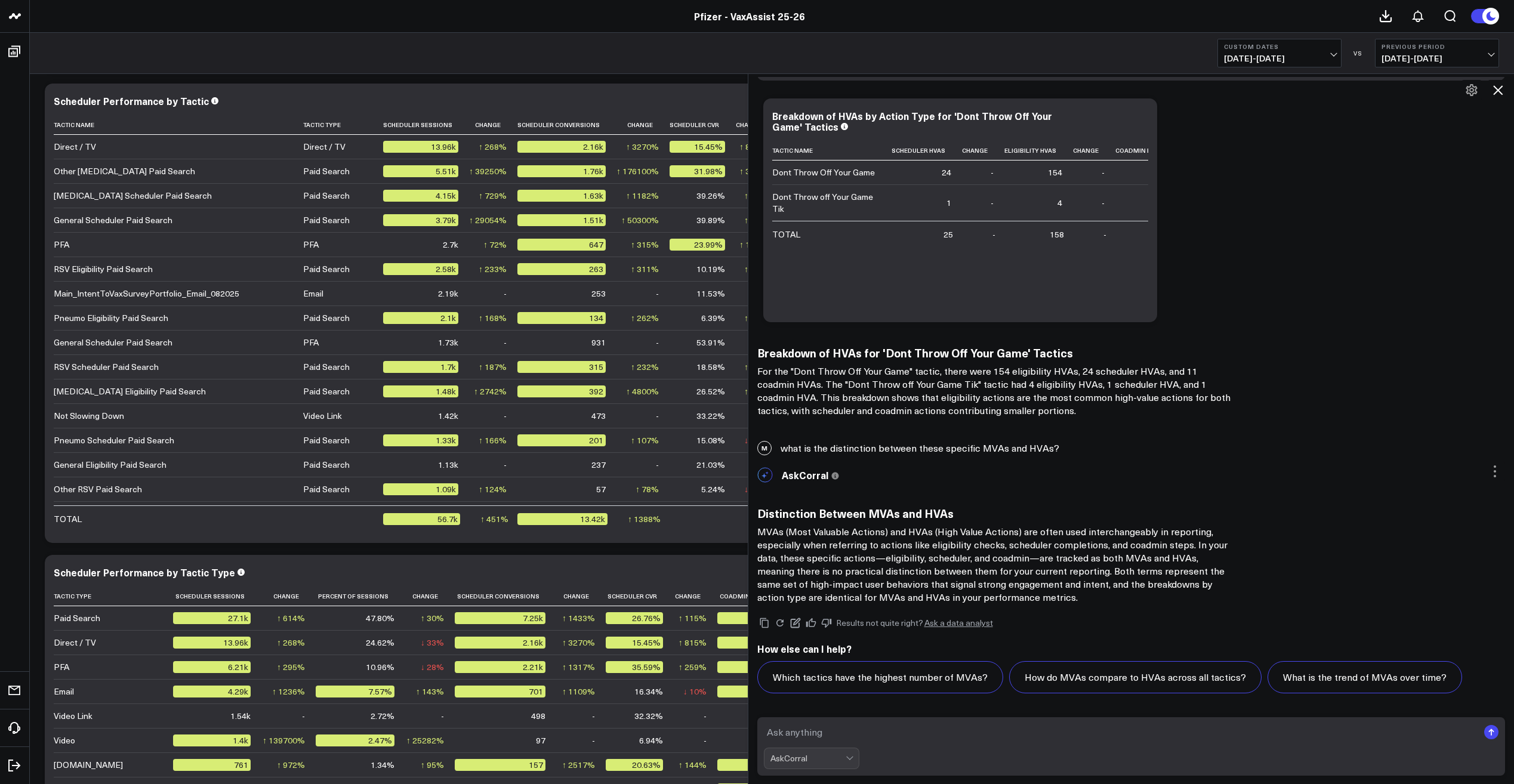
scroll to position [9768, 0]
type textarea "so the numbers we expect to be the same for both MVA and HVA?"
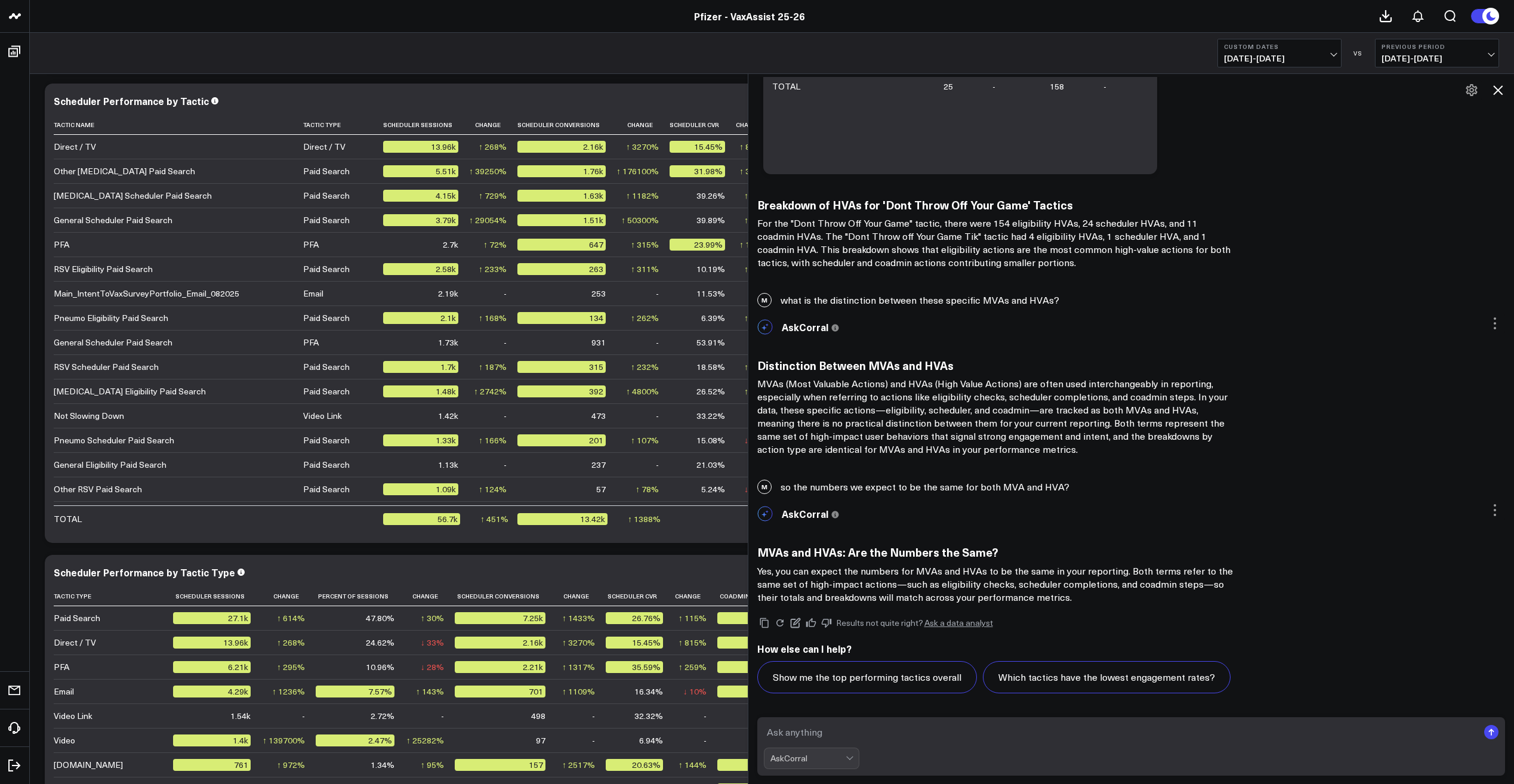
scroll to position [9916, 0]
click at [810, 556] on h3 "MVAs and HVAs: Are the Numbers the Same?" at bounding box center [996, 551] width 478 height 13
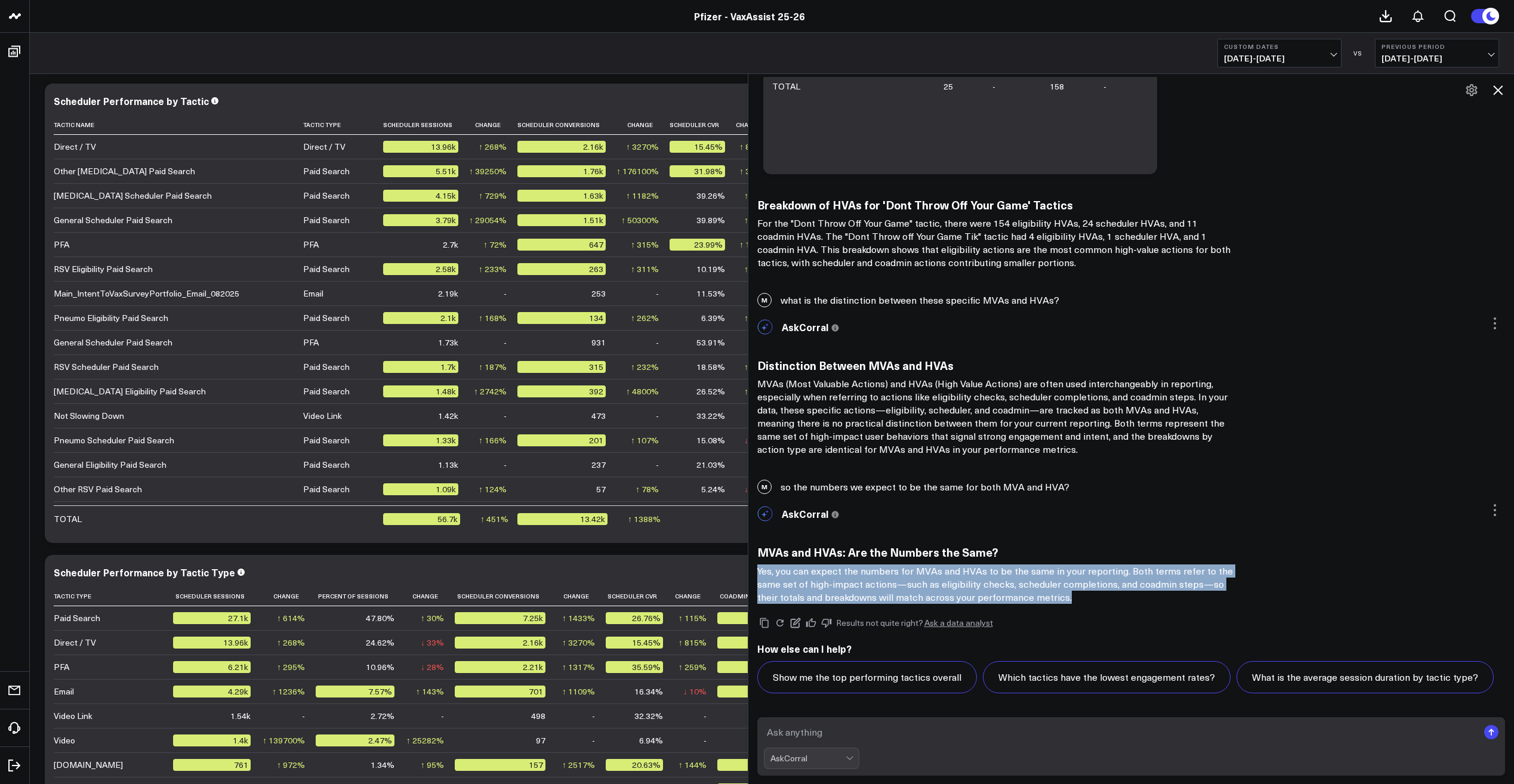
drag, startPoint x: 764, startPoint y: 572, endPoint x: 1077, endPoint y: 598, distance: 314.1
click at [1077, 598] on p "Yes, you can expect the numbers for MVAs and HVAs to be the same in your report…" at bounding box center [996, 584] width 478 height 39
drag, startPoint x: 1077, startPoint y: 598, endPoint x: 998, endPoint y: 581, distance: 80.8
copy p "Yes, you can expect the numbers for MVAs and HVAs to be the same in your report…"
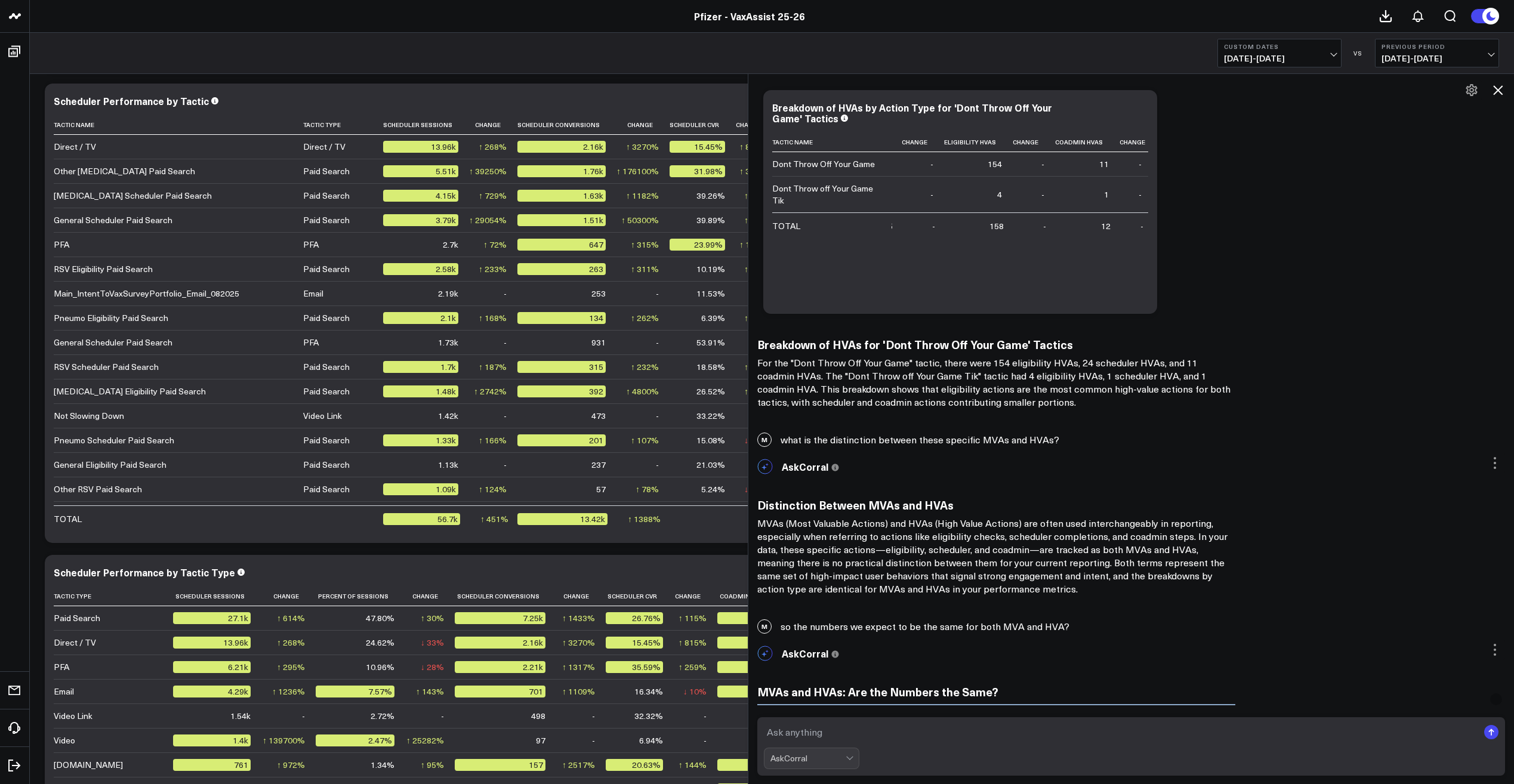
scroll to position [9797, 0]
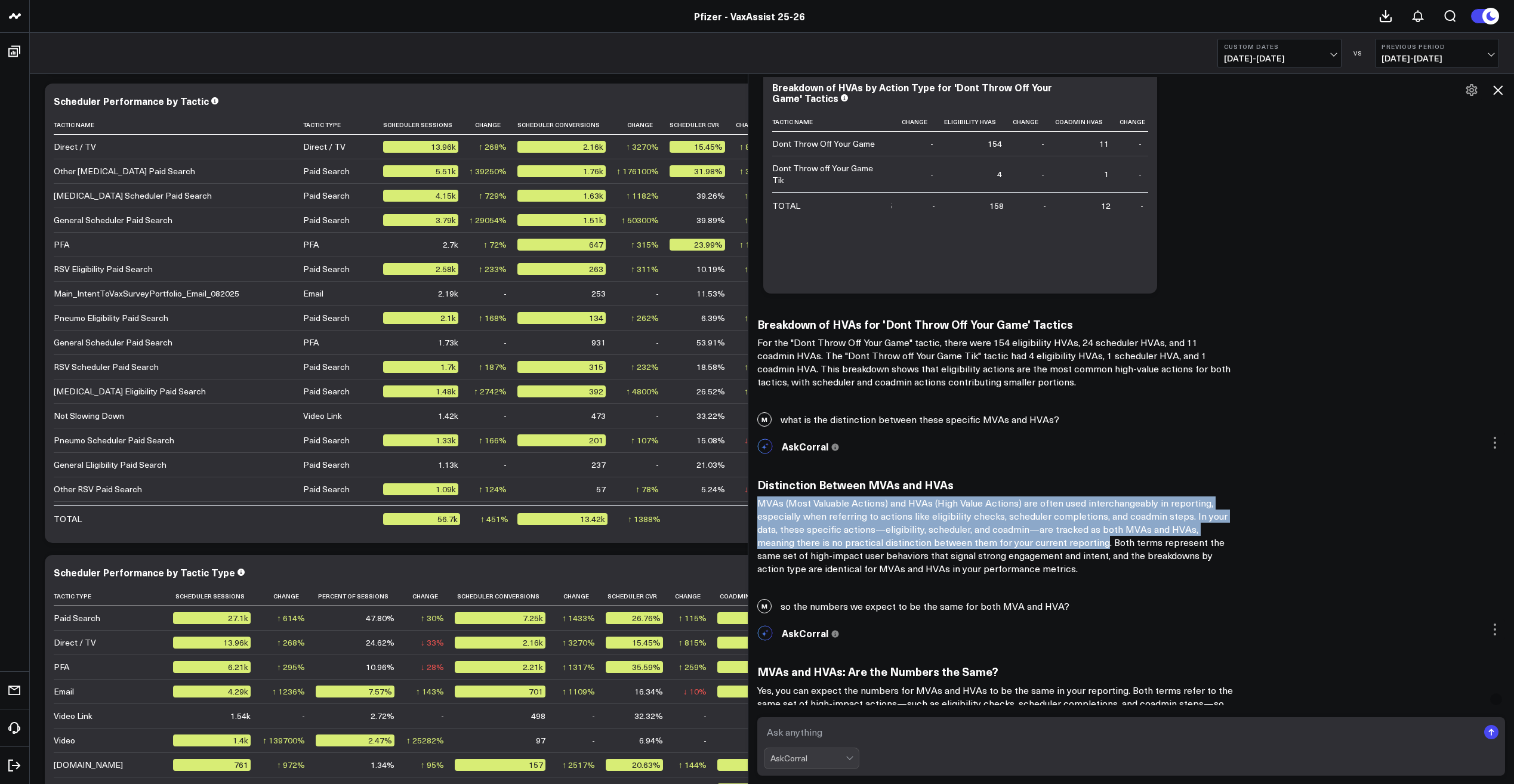
drag, startPoint x: 765, startPoint y: 503, endPoint x: 1063, endPoint y: 543, distance: 300.7
click at [1063, 543] on p "MVAs (Most Valuable Actions) and HVAs (High Value Actions) are often used inter…" at bounding box center [996, 536] width 478 height 79
copy p "MVAs (Most Valuable Actions) and HVAs (High Value Actions) are often used inter…"
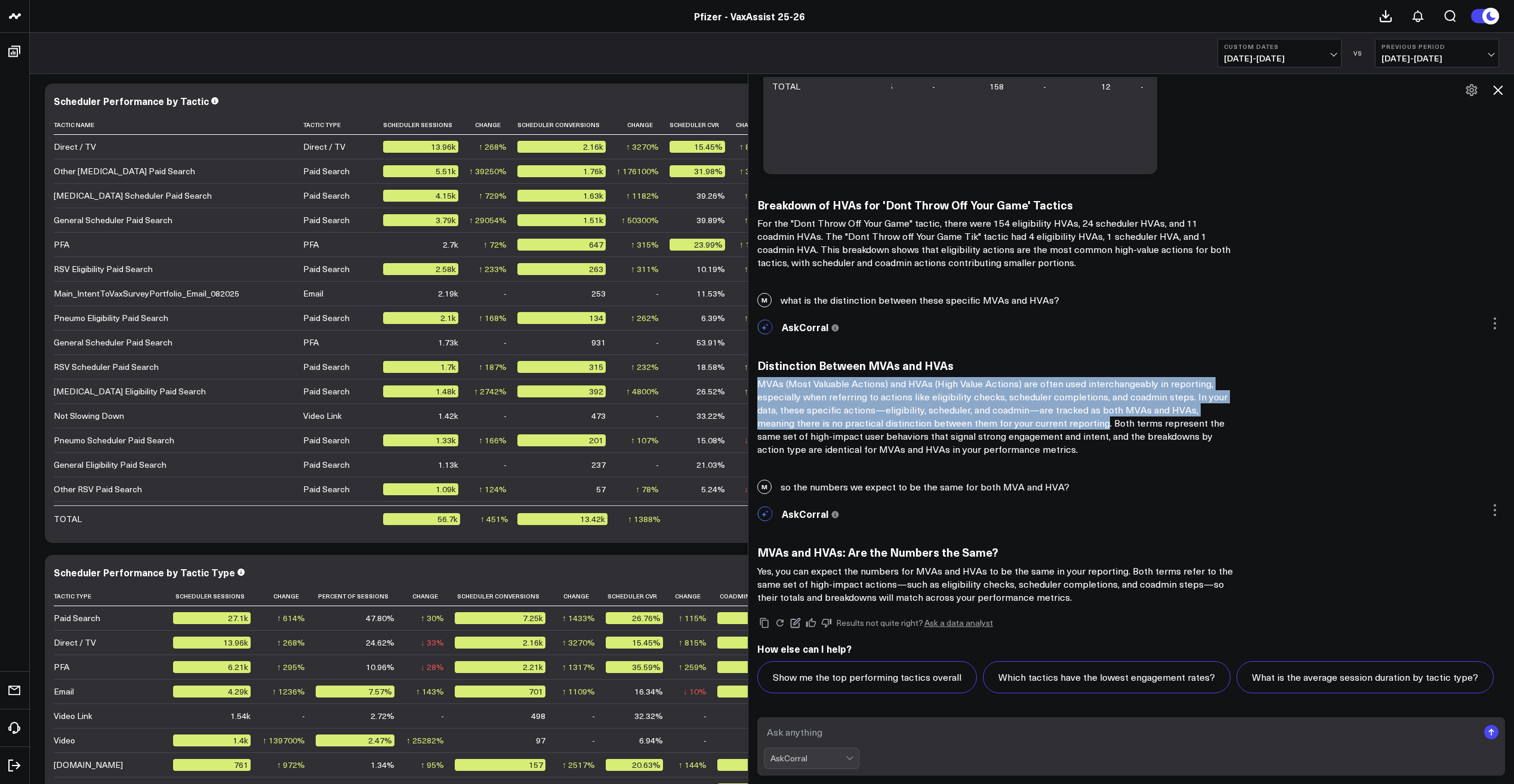
scroll to position [3254, 0]
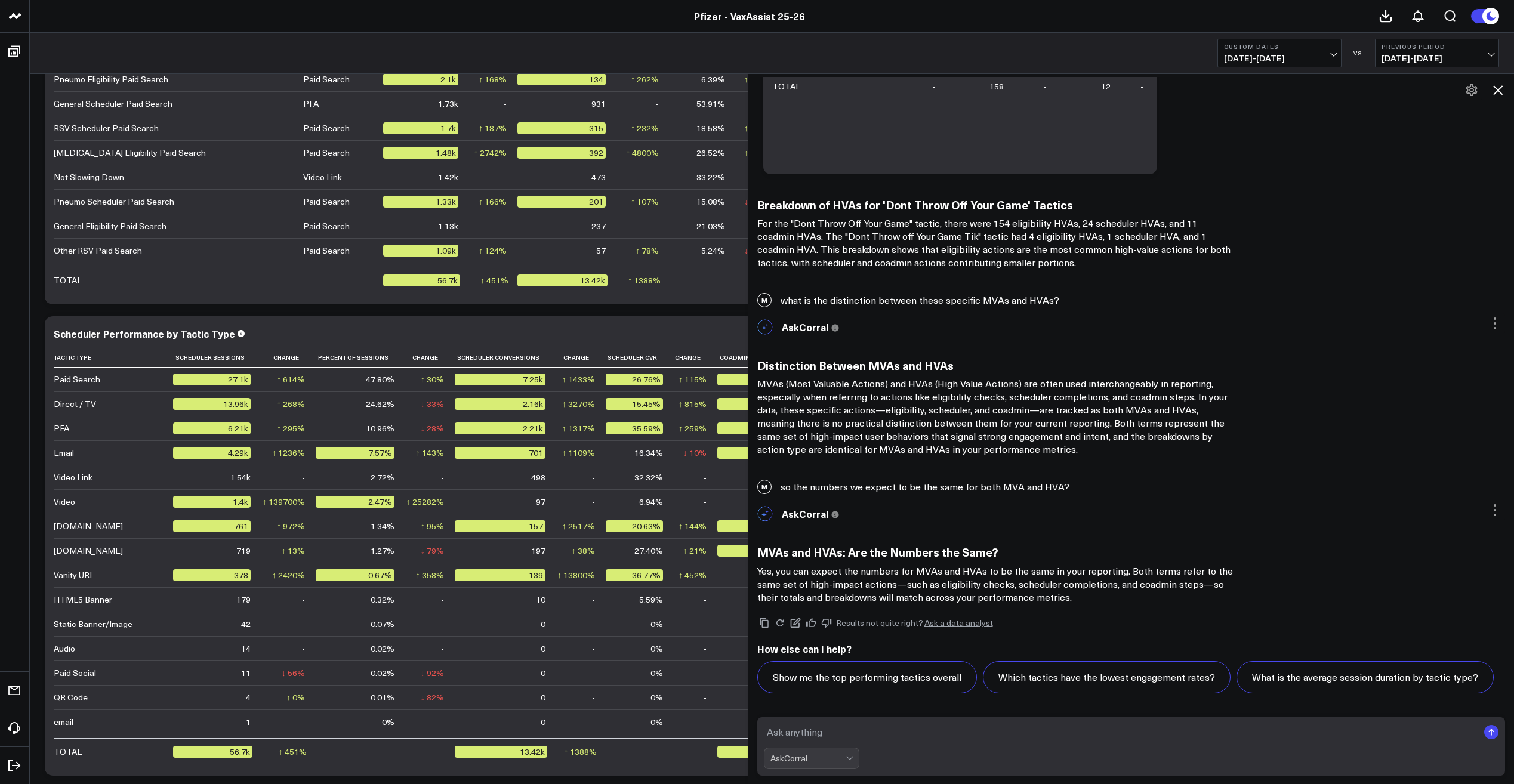
click at [853, 732] on textarea at bounding box center [1121, 732] width 715 height 21
type textarea "what is the bounce rate and average time on site for these tactics?"
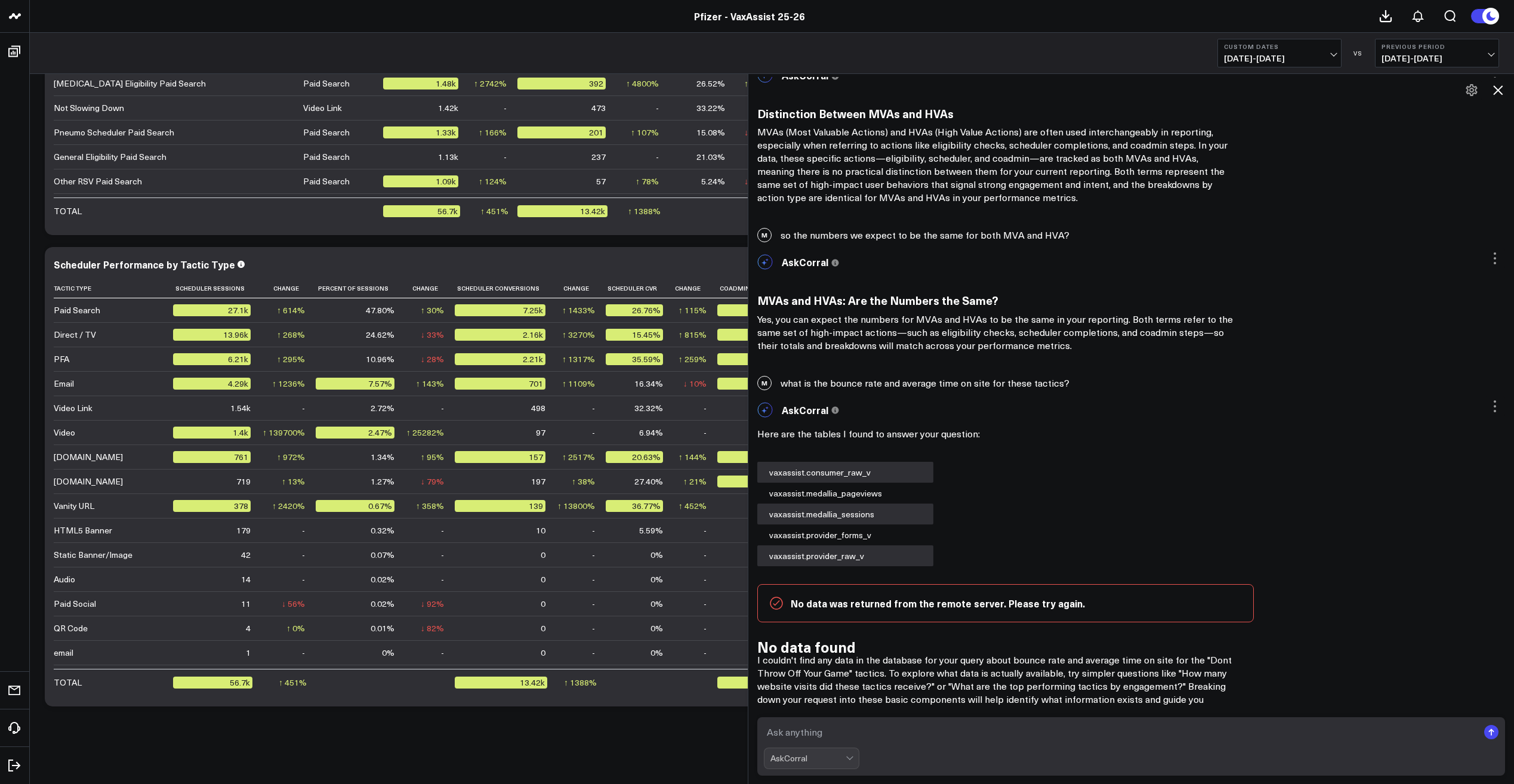
scroll to position [10283, 0]
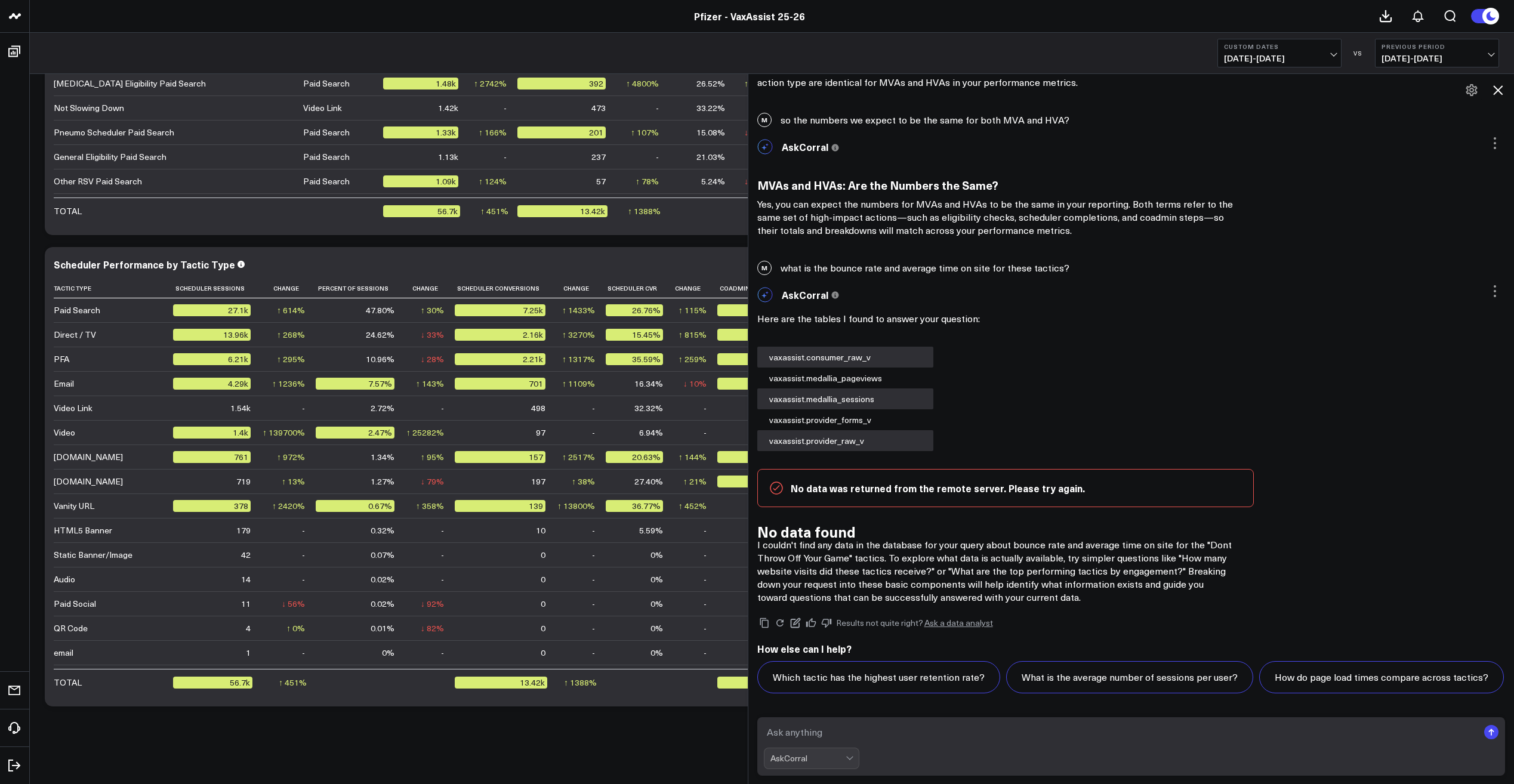
click at [834, 739] on textarea at bounding box center [1121, 732] width 715 height 21
paste textarea "Dont Throw Off Your Game"
type textarea "what was the bounce rate for tactic name: "Dont Throw Off Your Game""
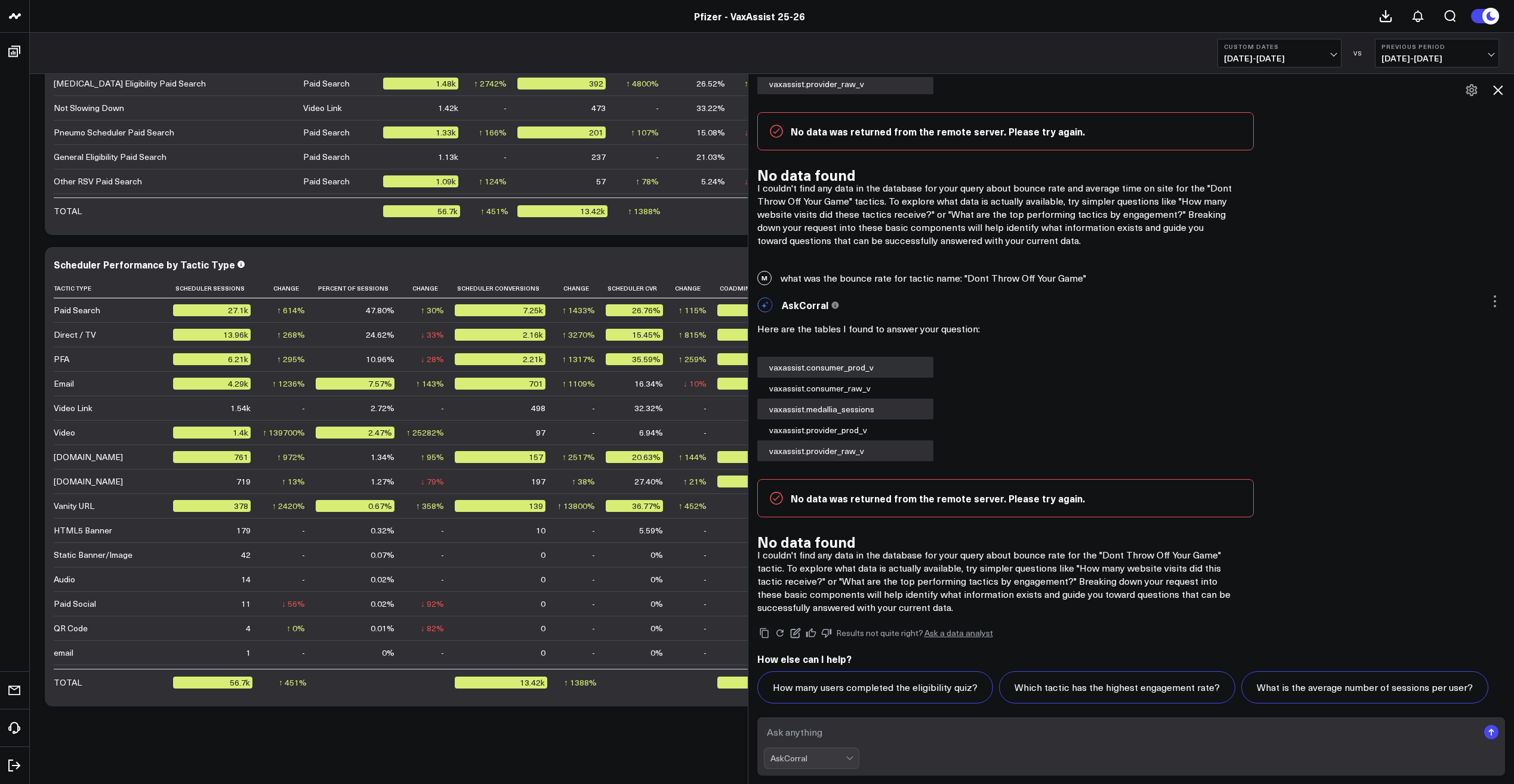
scroll to position [10650, 0]
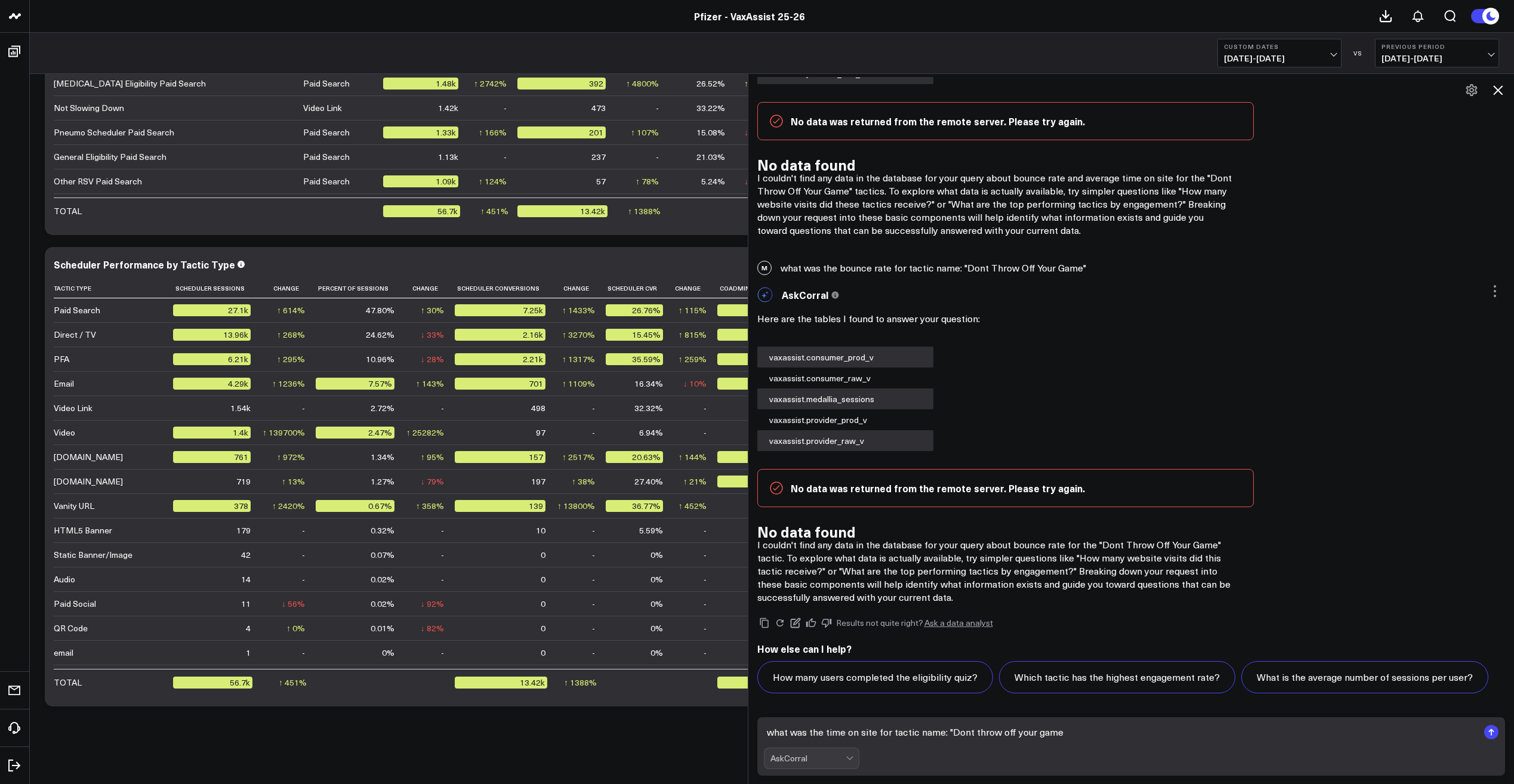
type textarea "what was the time on site for tactic name: "Dont throw off your game""
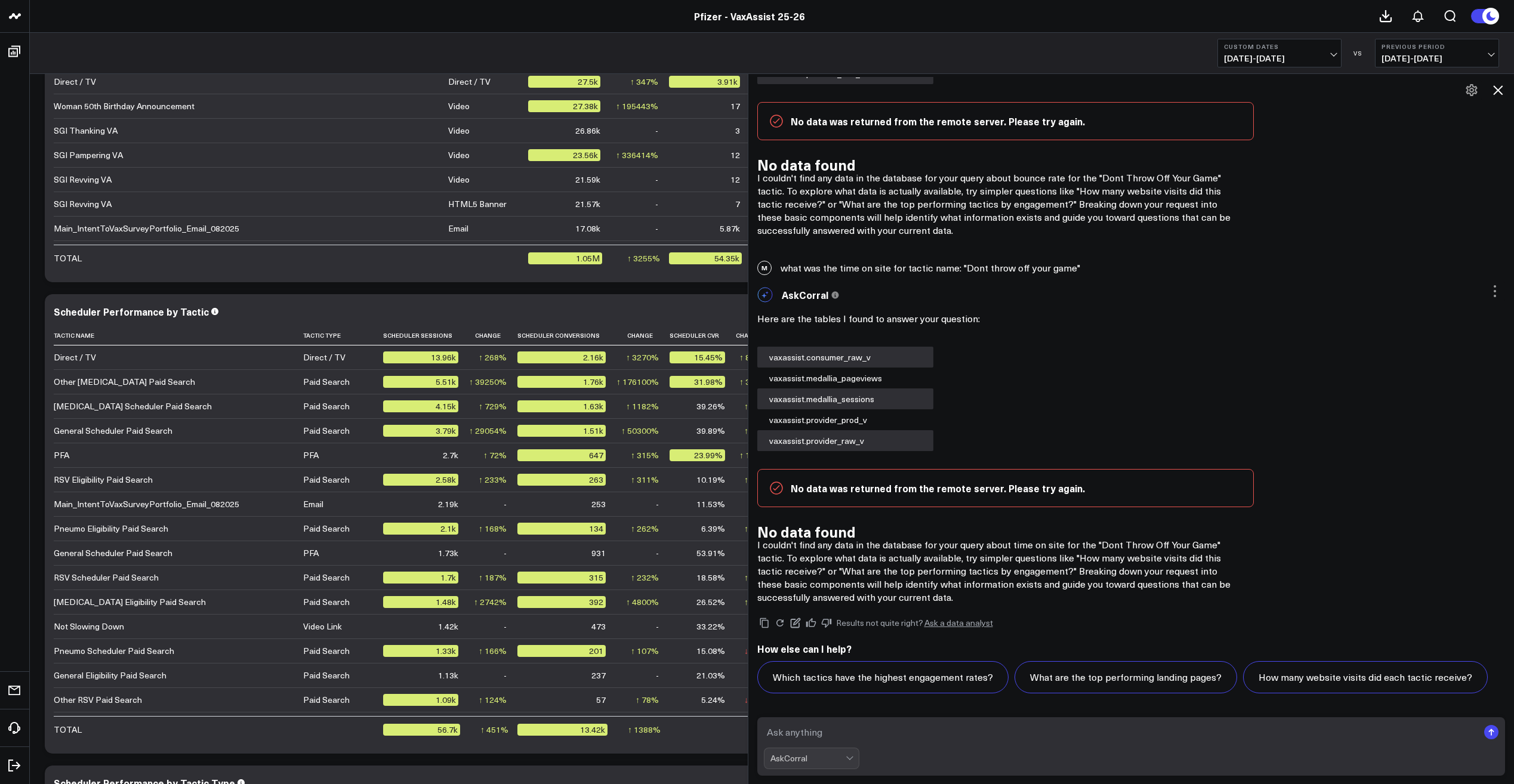
scroll to position [3044, 0]
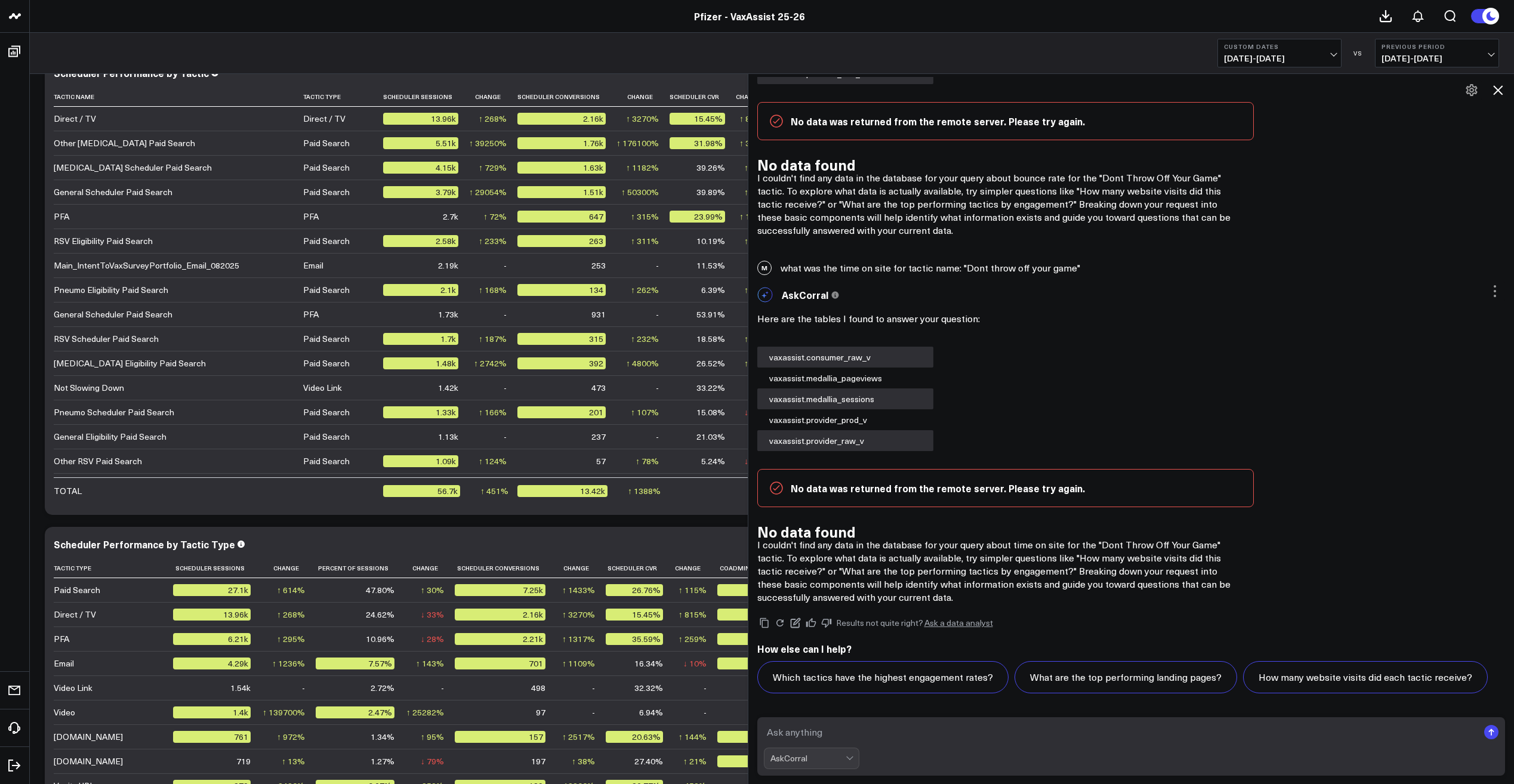
click at [850, 758] on div at bounding box center [850, 758] width 10 height 20
click at [823, 737] on textarea at bounding box center [1121, 732] width 715 height 21
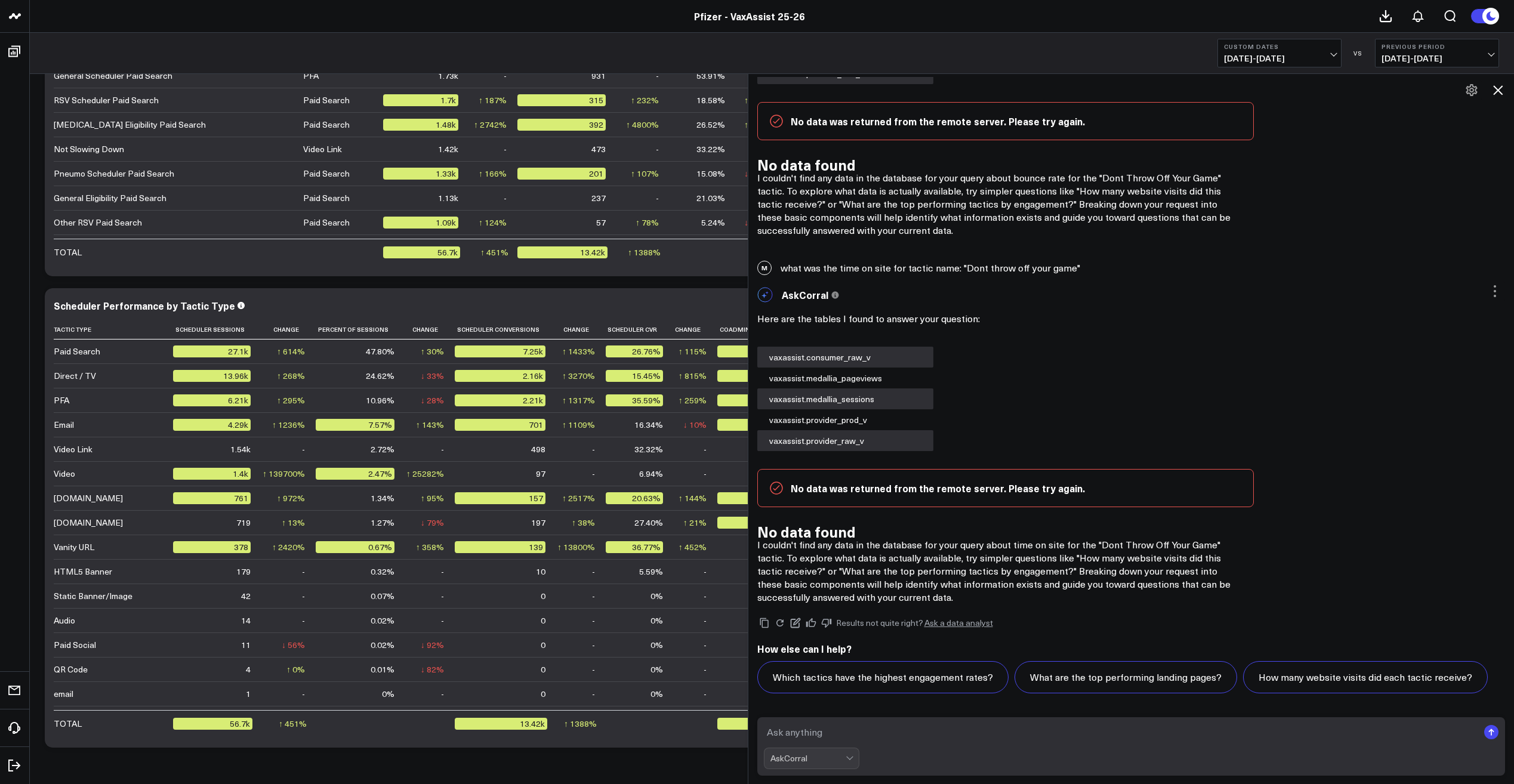
scroll to position [2865, 0]
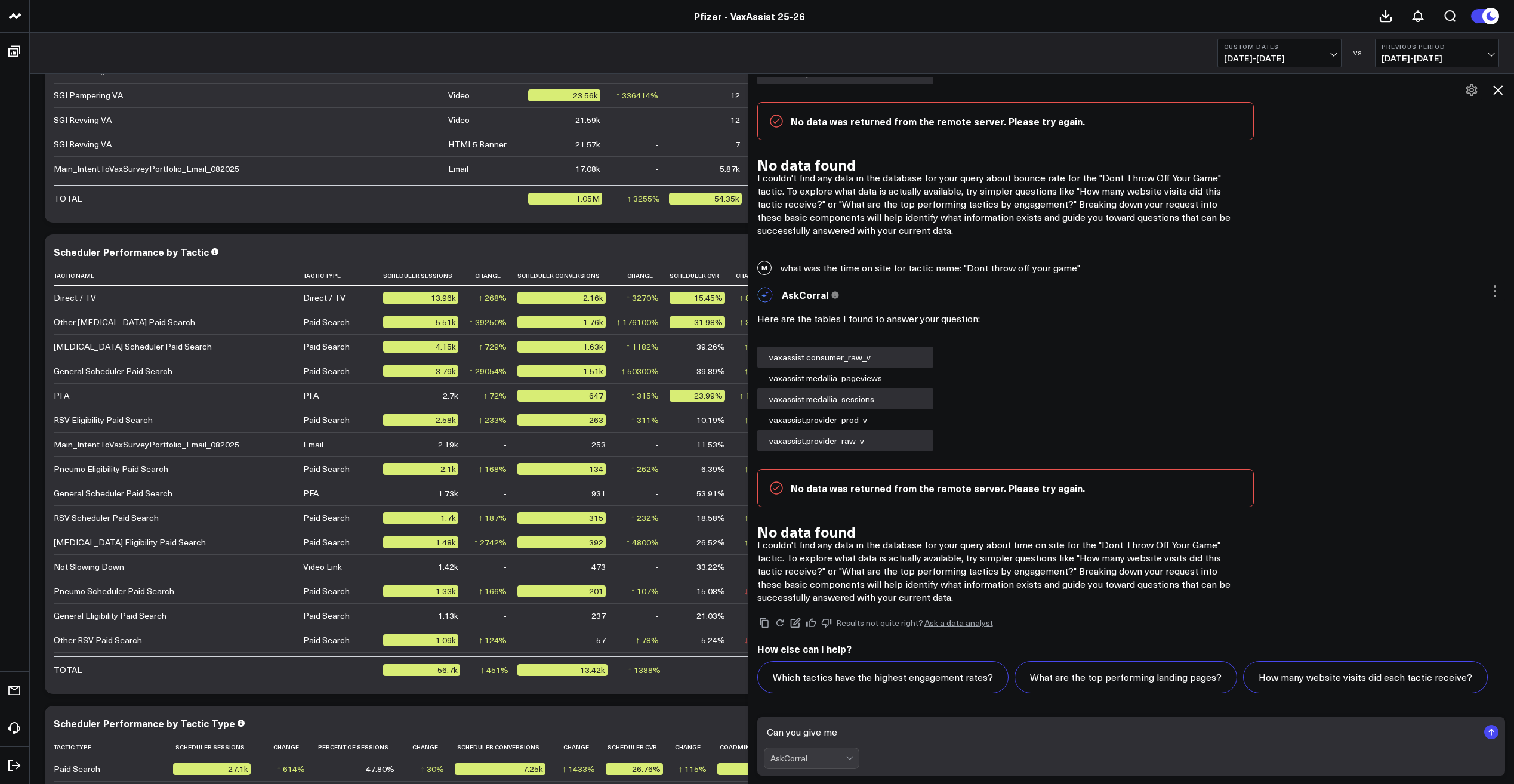
type textarea "Can you give me"
click at [1286, 53] on span "[DATE] - [DATE]" at bounding box center [1279, 58] width 111 height 10
click at [1265, 384] on link "Custom Dates" at bounding box center [1279, 381] width 123 height 23
select select "8"
select select "2025"
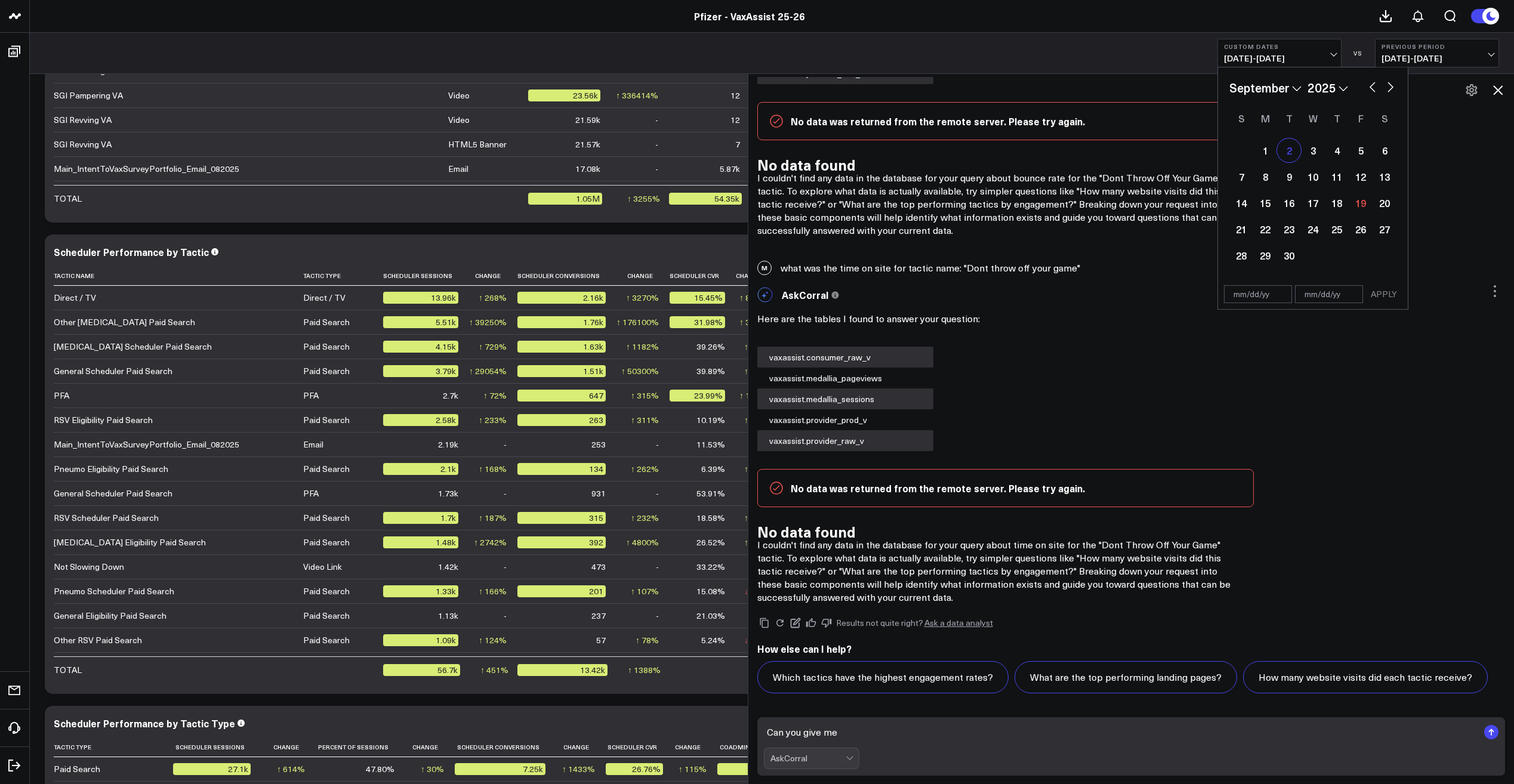
click at [1280, 151] on div "2" at bounding box center [1289, 150] width 24 height 24
type input "[DATE]"
select select "8"
select select "2025"
click at [1267, 149] on div "1" at bounding box center [1265, 150] width 24 height 24
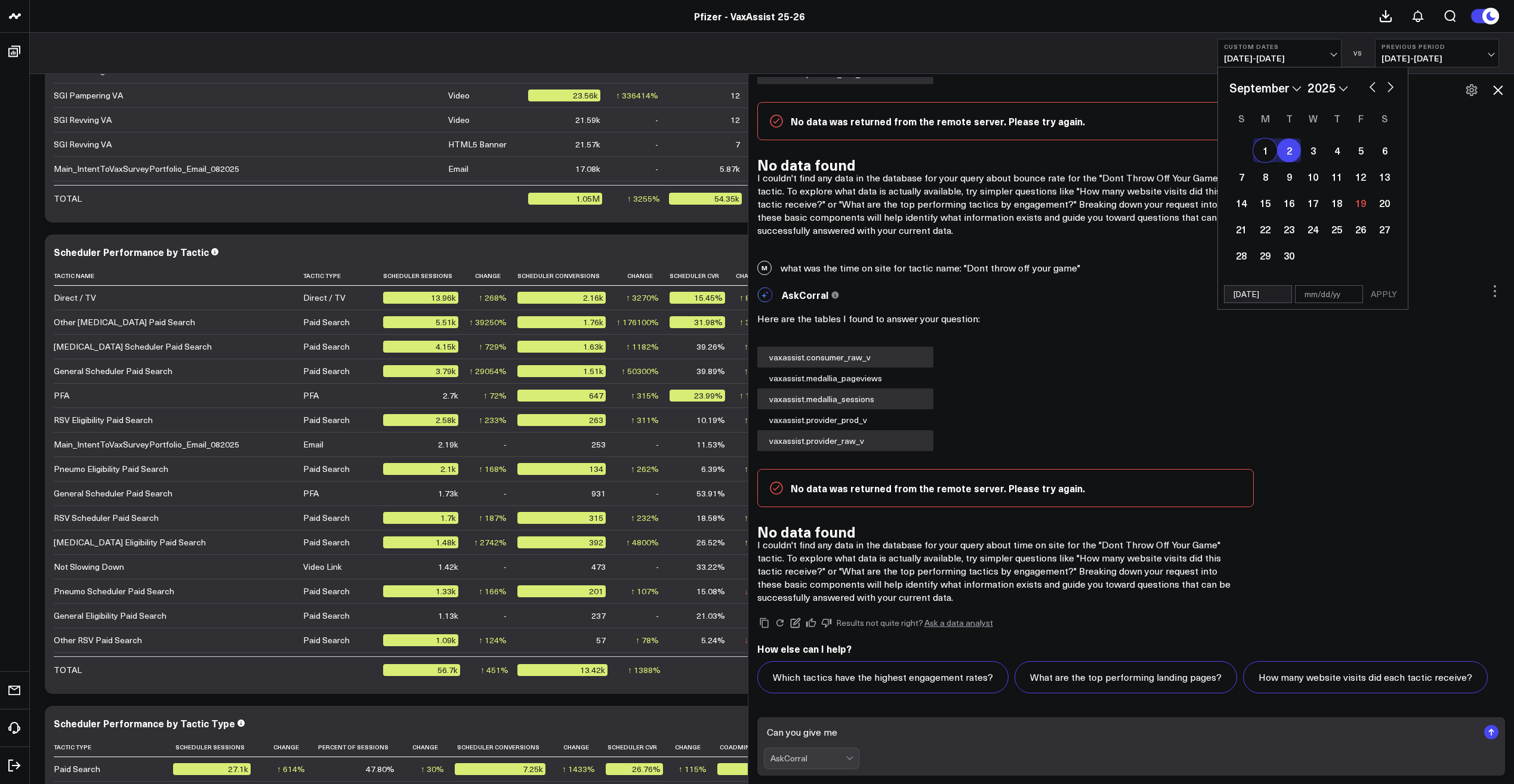
type input "[DATE]"
select select "8"
select select "2025"
click at [1264, 152] on div "1" at bounding box center [1265, 150] width 24 height 24
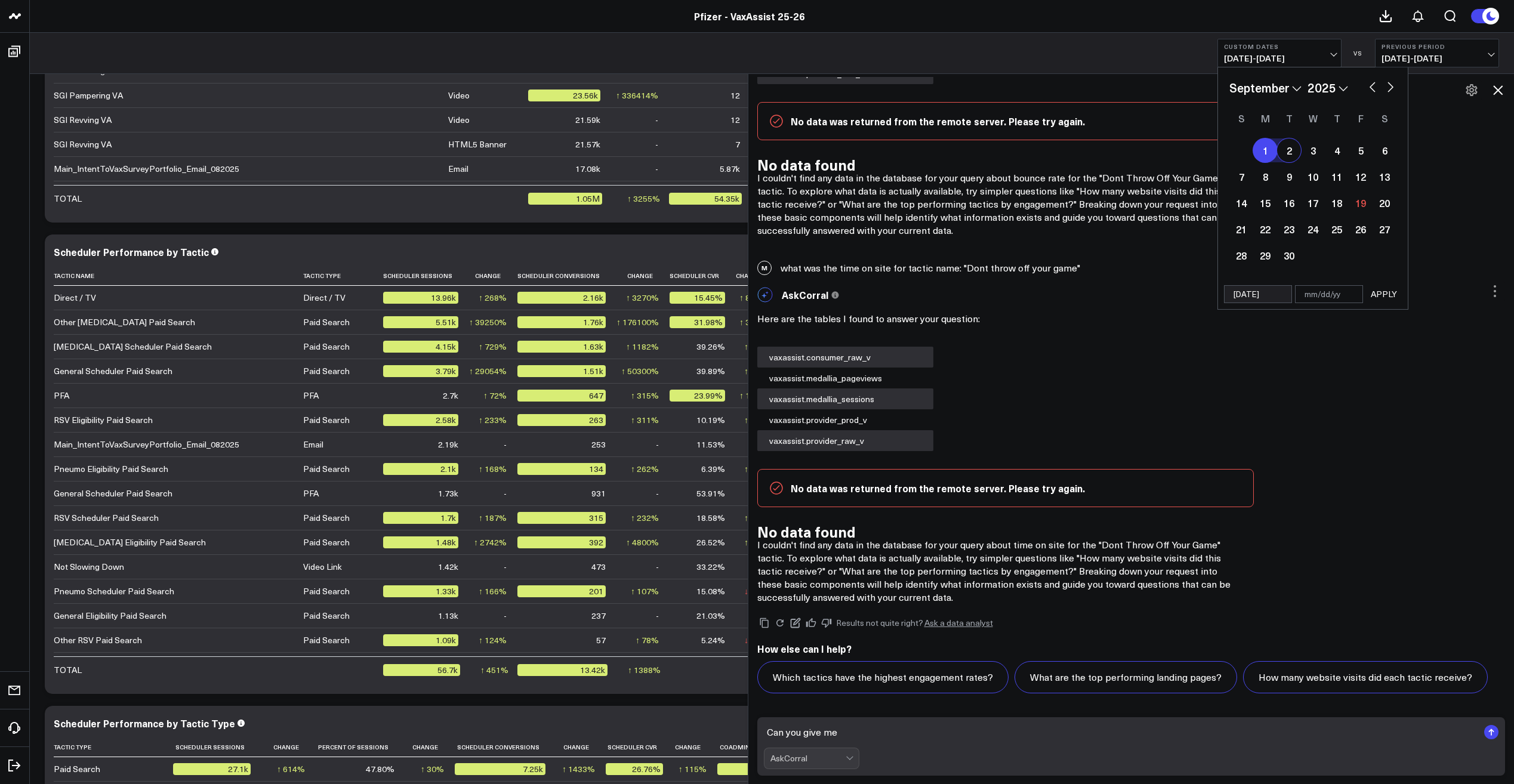
select select "8"
select select "2025"
click at [1264, 151] on div "1" at bounding box center [1265, 150] width 24 height 24
type input "[DATE]"
select select "8"
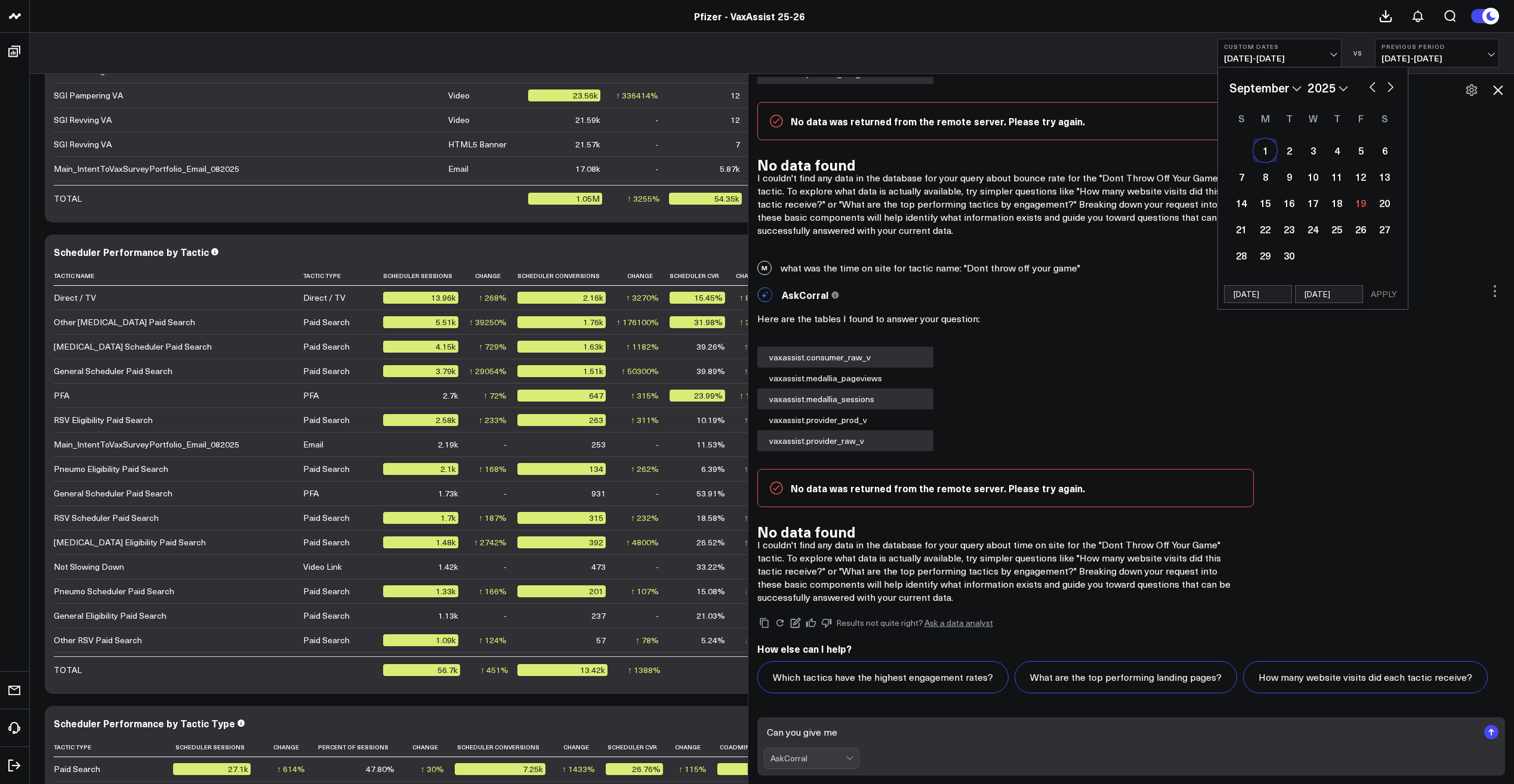
select select "2025"
click at [1338, 212] on div "18" at bounding box center [1337, 203] width 24 height 24
type input "[DATE]"
select select "8"
select select "2025"
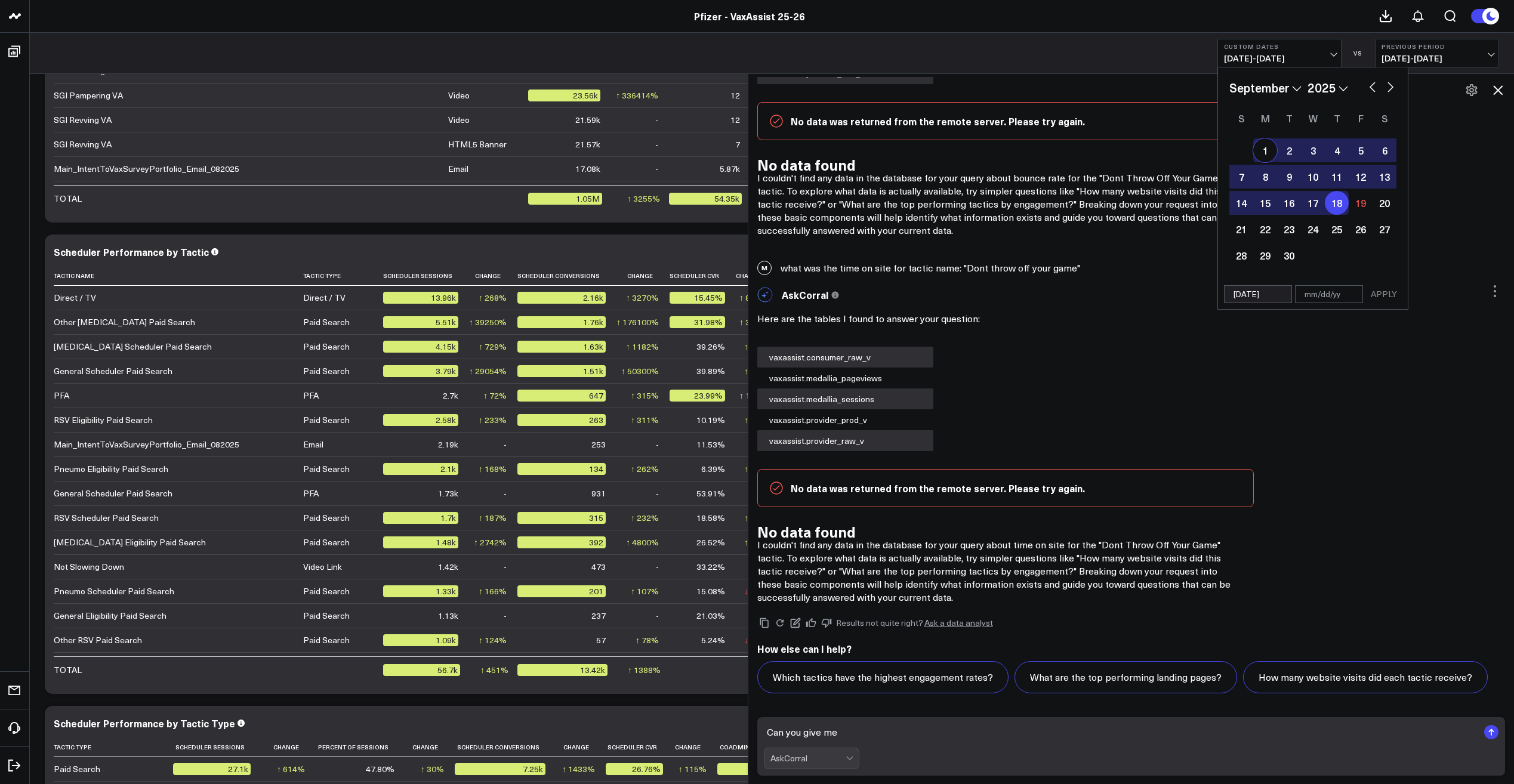
click at [1267, 157] on div "1" at bounding box center [1265, 150] width 24 height 24
type input "[DATE]"
select select "8"
select select "2025"
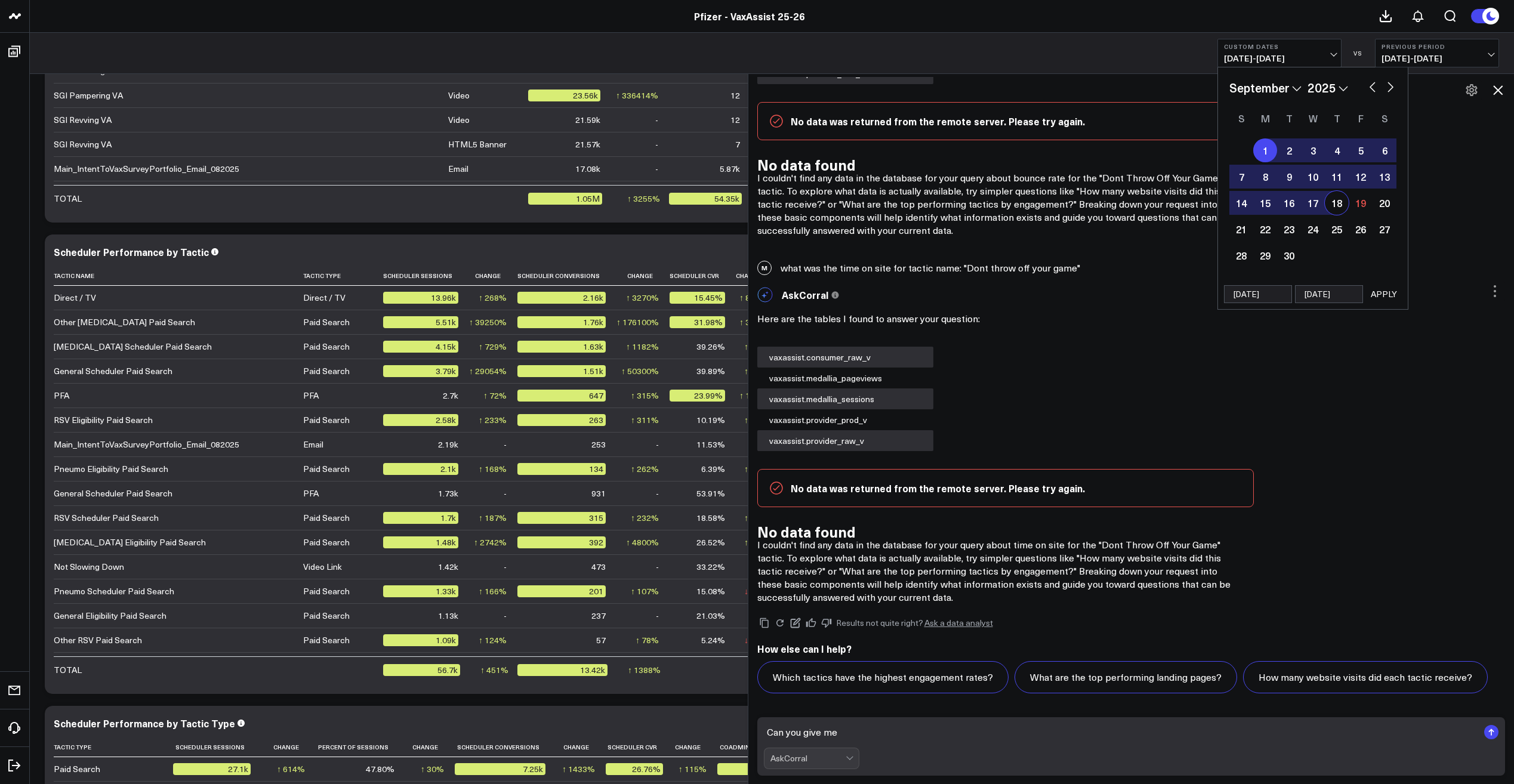
click at [1391, 293] on button "APPLY" at bounding box center [1384, 294] width 36 height 18
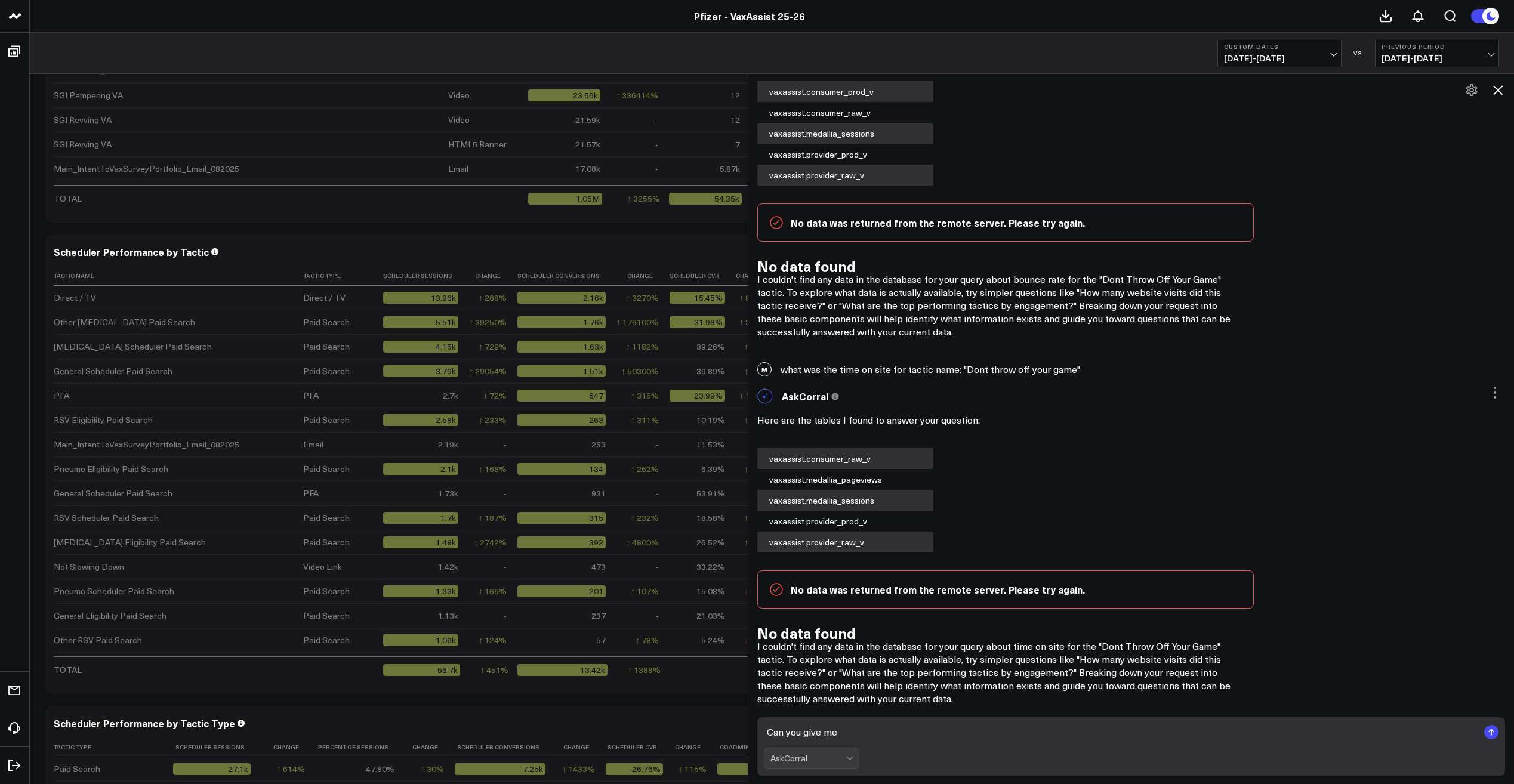
scroll to position [11017, 0]
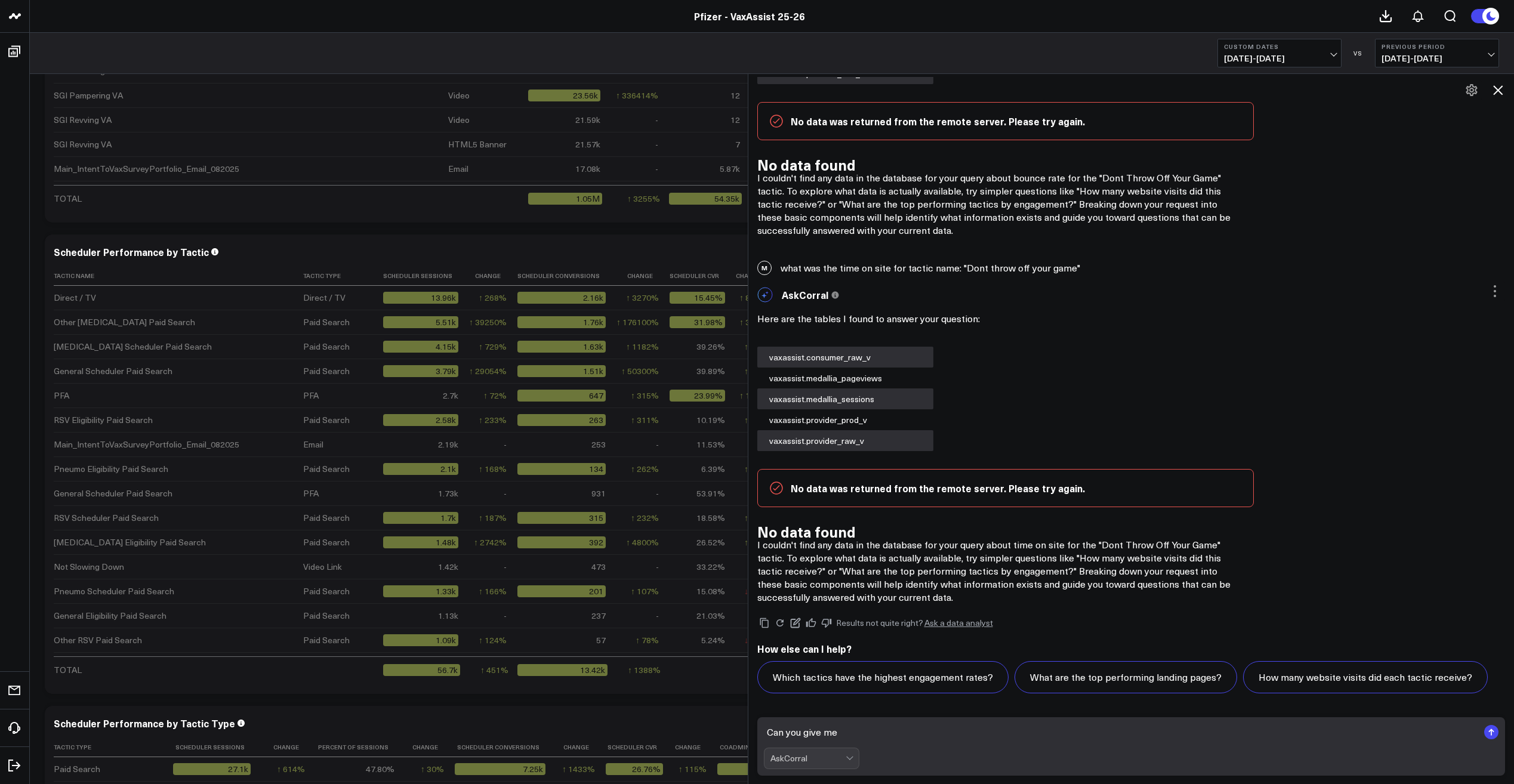
click at [852, 731] on textarea "Can you give me" at bounding box center [1121, 732] width 715 height 21
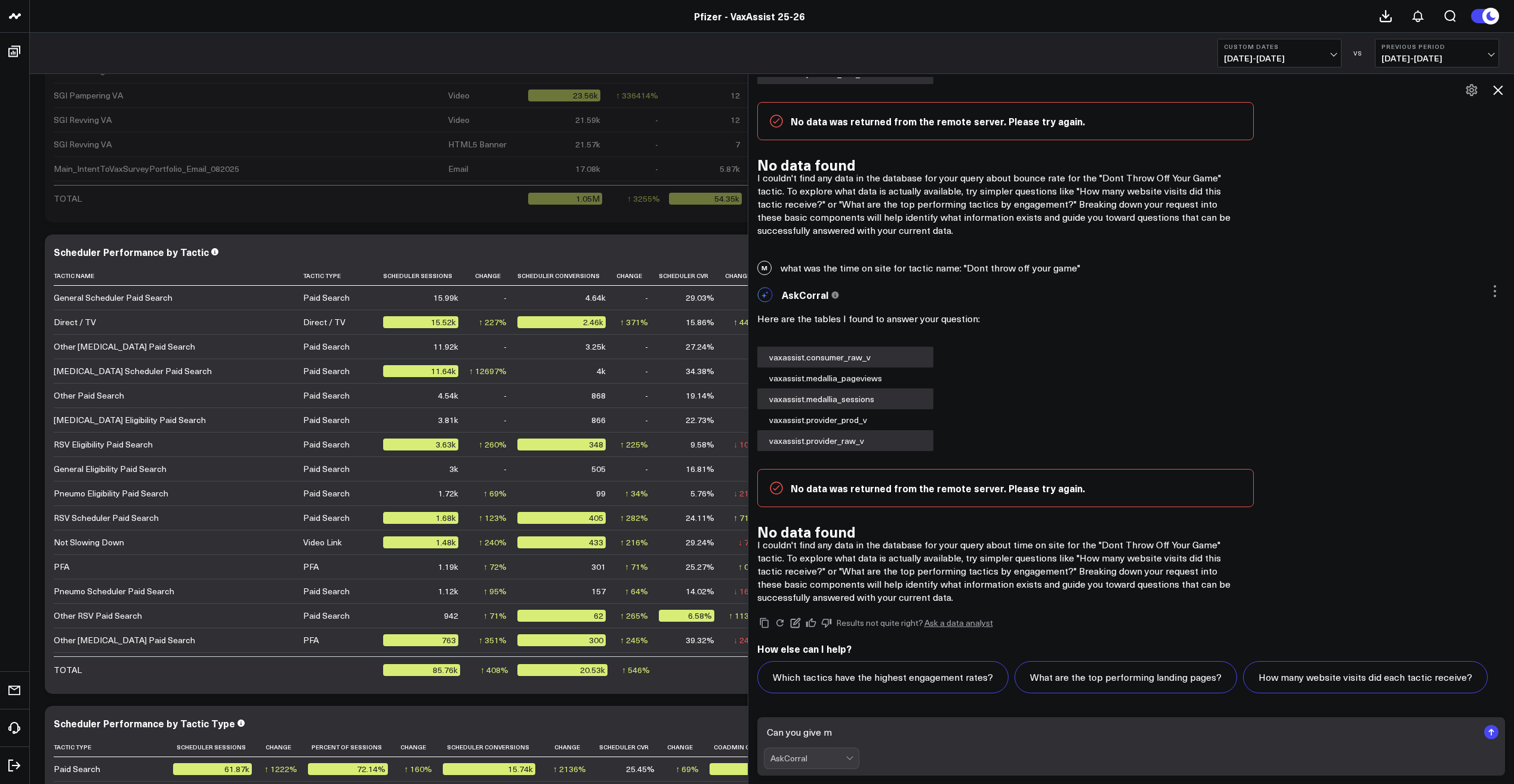
type textarea "Can you give"
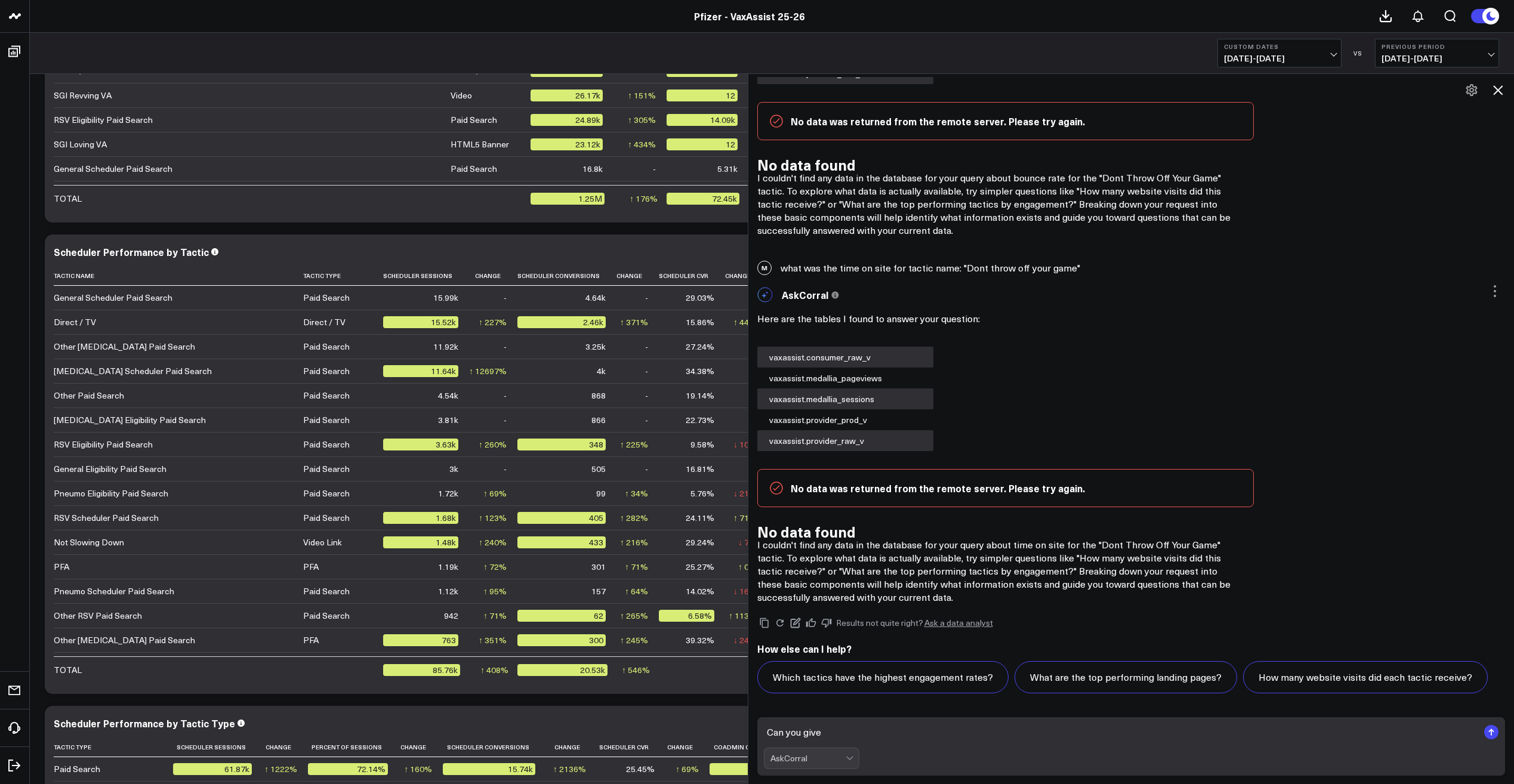
click at [837, 736] on textarea "Can you give" at bounding box center [1121, 732] width 715 height 21
type textarea "Give me top line metrics: Visits, Engaged visit rate, MVA Rate, HVA Rate"
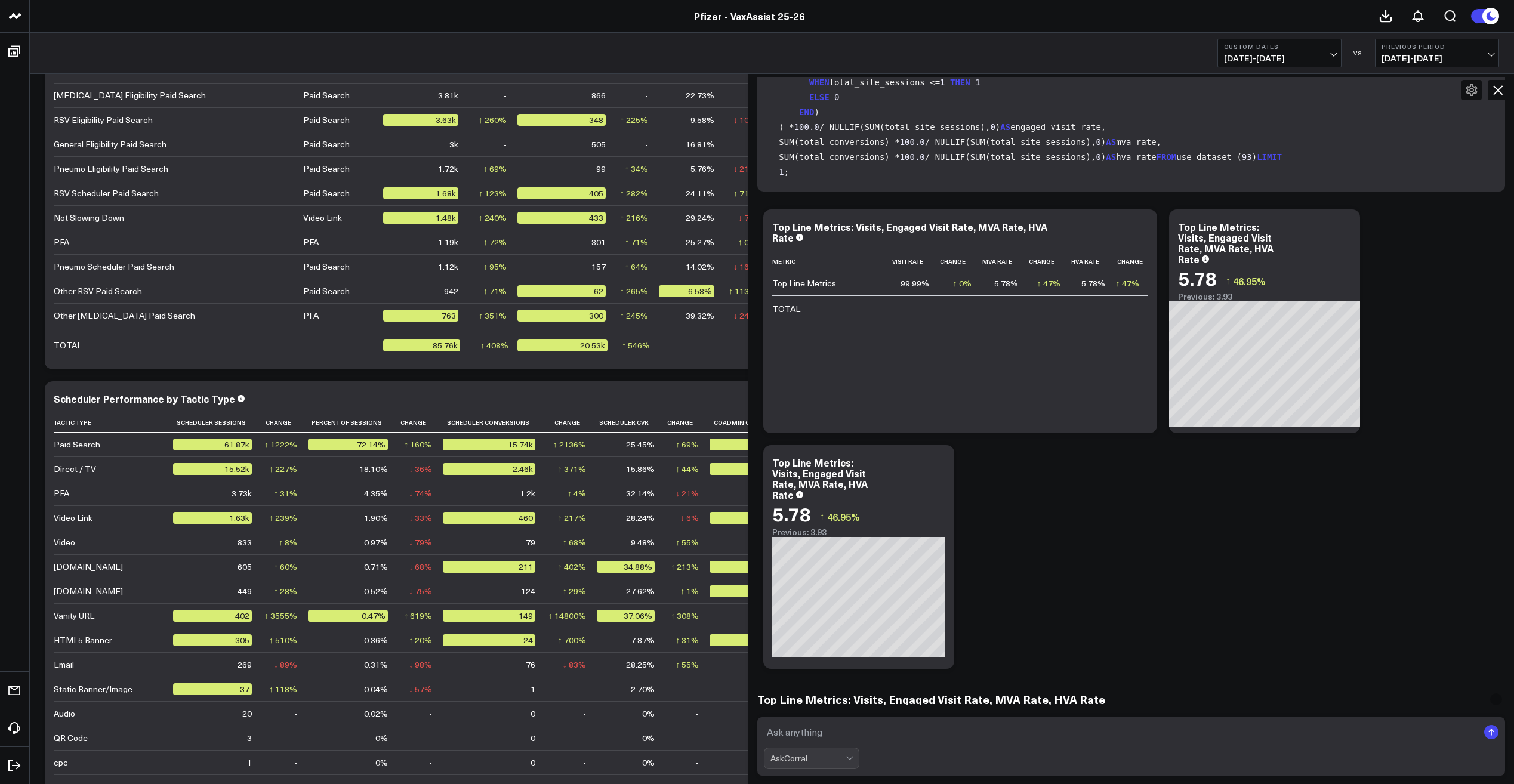
scroll to position [11957, 0]
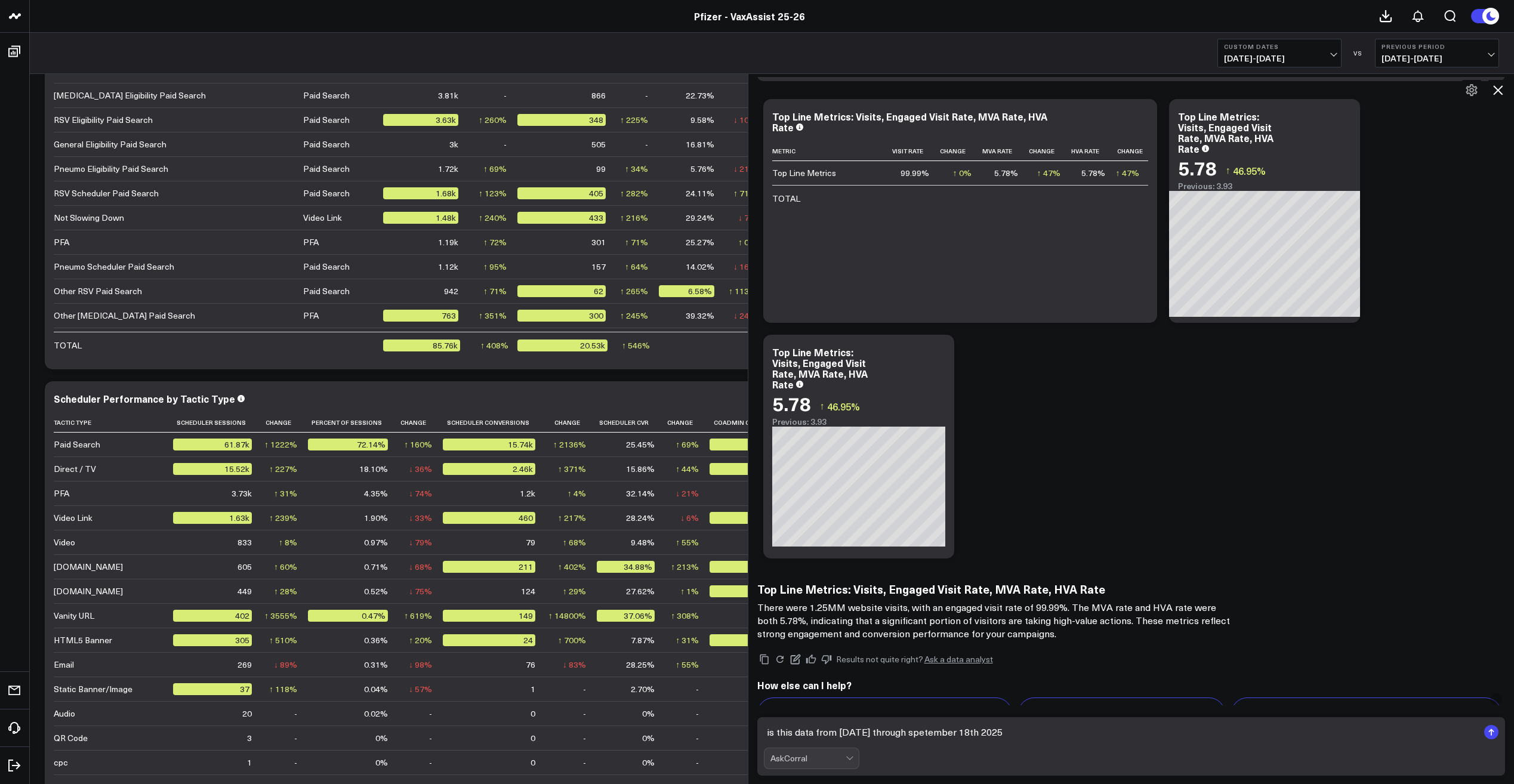
type textarea "is this data from [DATE] through spetember 18th 2025?"
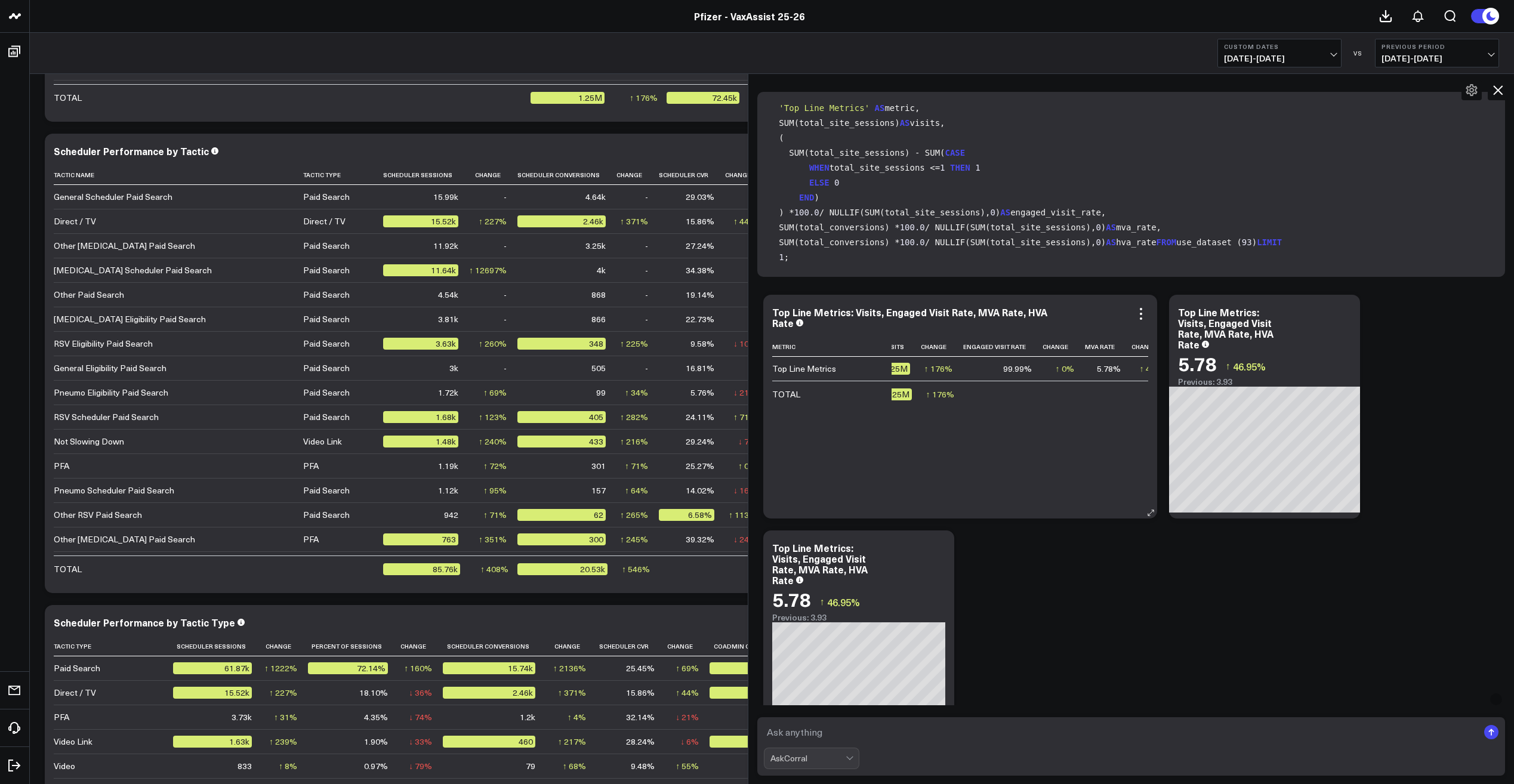
scroll to position [0, 0]
drag, startPoint x: 983, startPoint y: 500, endPoint x: 1002, endPoint y: 499, distance: 19.0
click at [1002, 499] on div "Metric Visits Change Engaged Visit Rate Change Mva Rate Change Hva Rate Change …" at bounding box center [960, 422] width 376 height 169
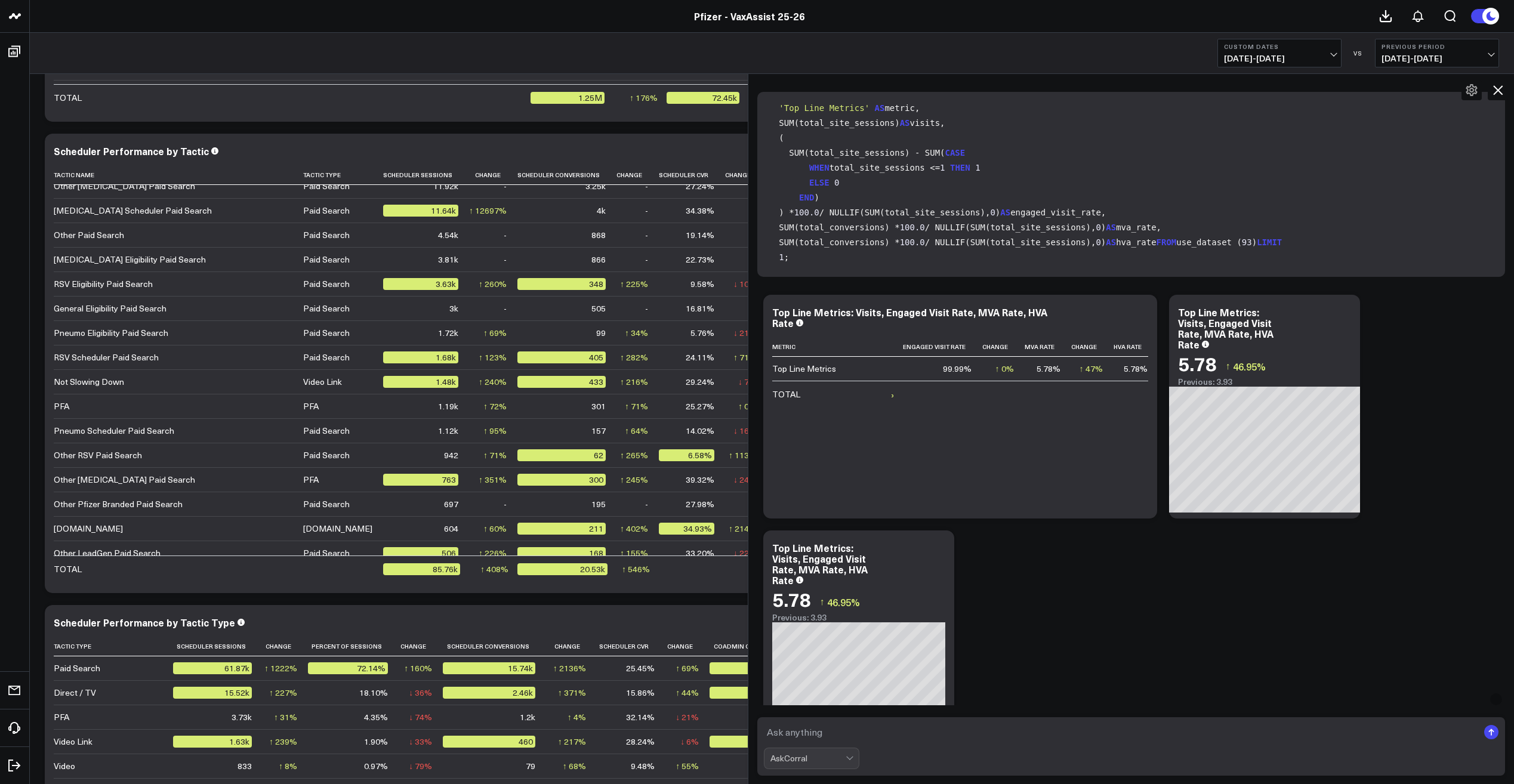
click at [873, 732] on textarea at bounding box center [1121, 732] width 715 height 21
type textarea "Can you pull me the top 10 pages by visits and include their engaged visit rate…"
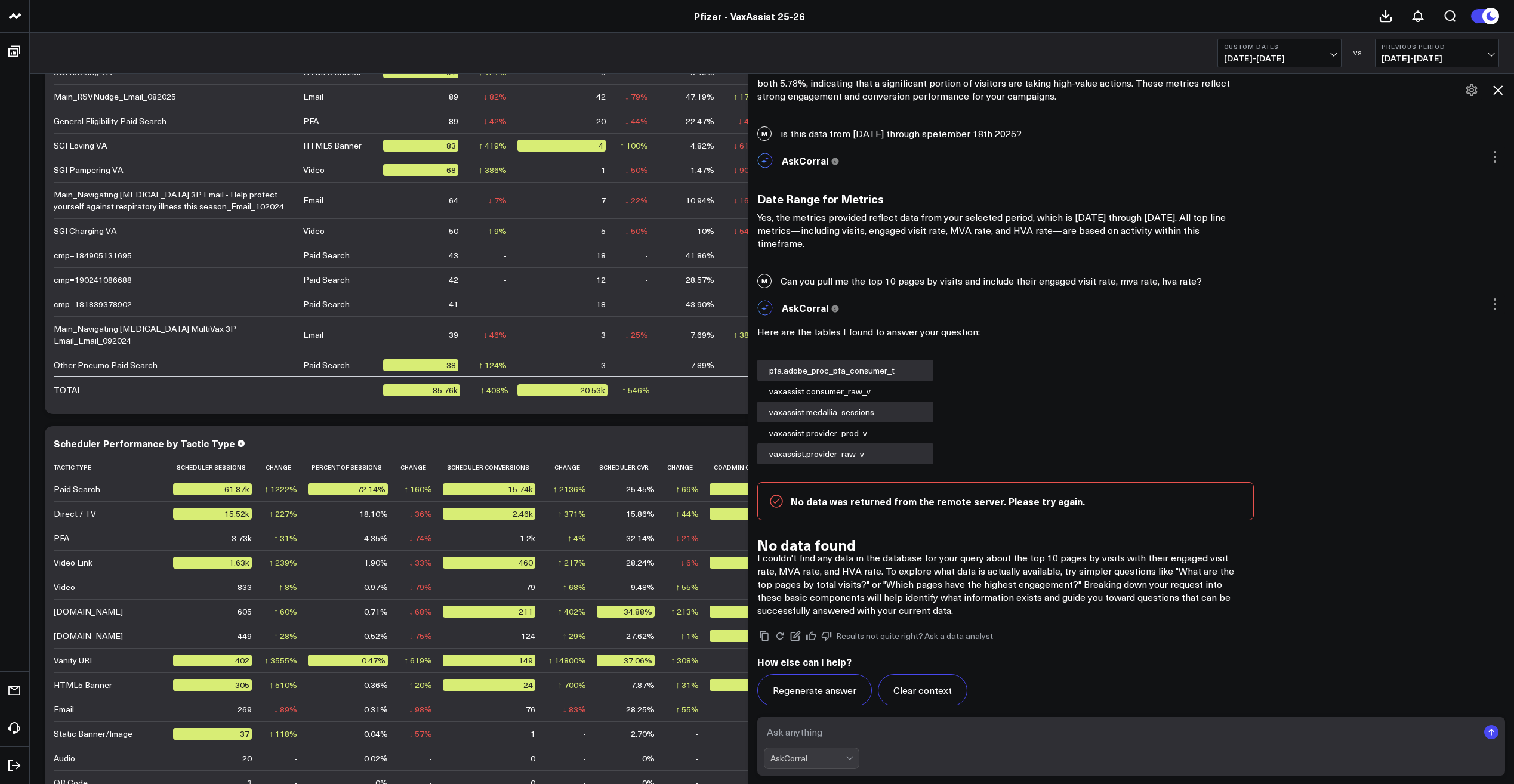
scroll to position [12508, 0]
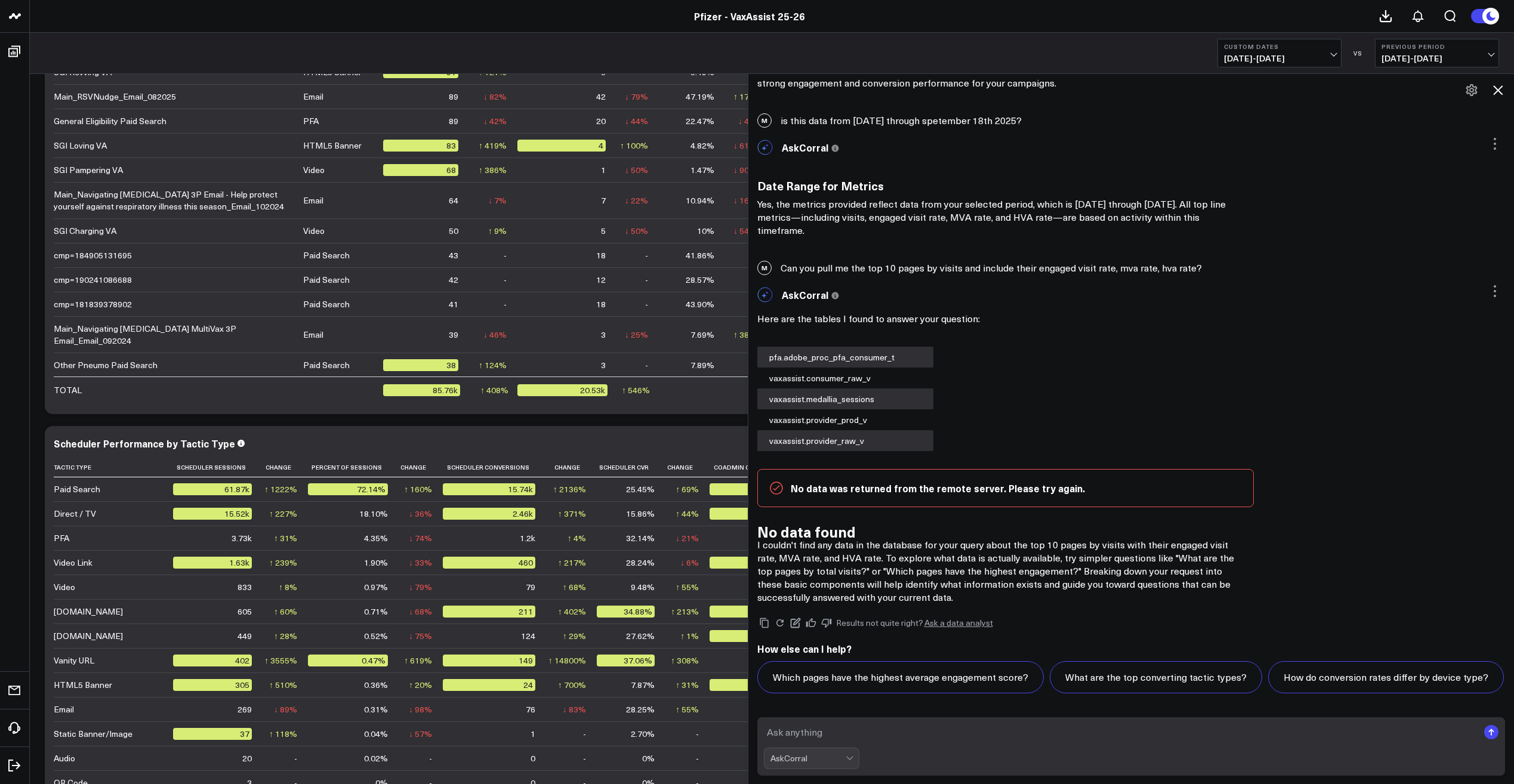
click at [887, 739] on textarea at bounding box center [1121, 732] width 715 height 21
type textarea "can you give me the top 10 pages by visits?"
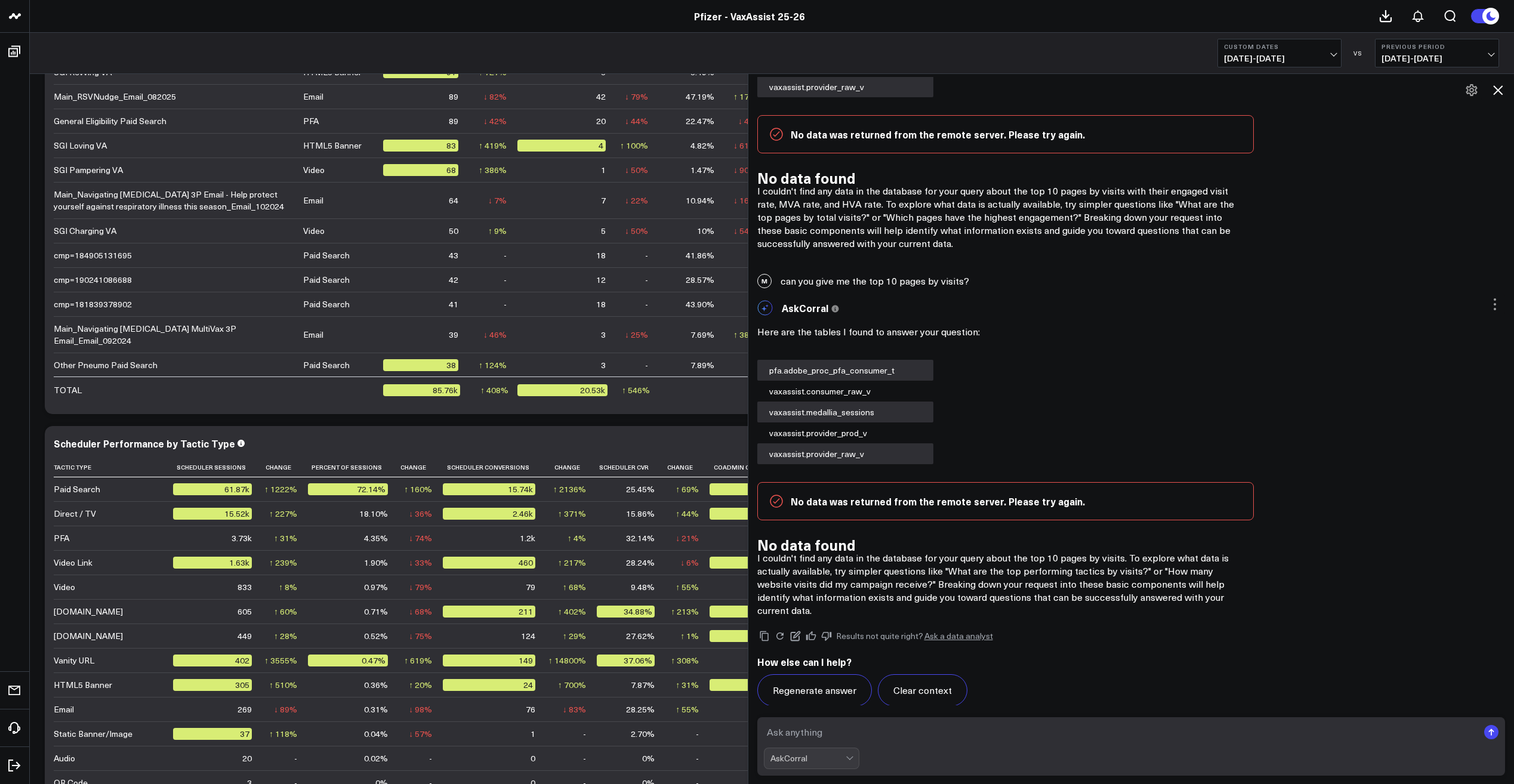
scroll to position [12875, 0]
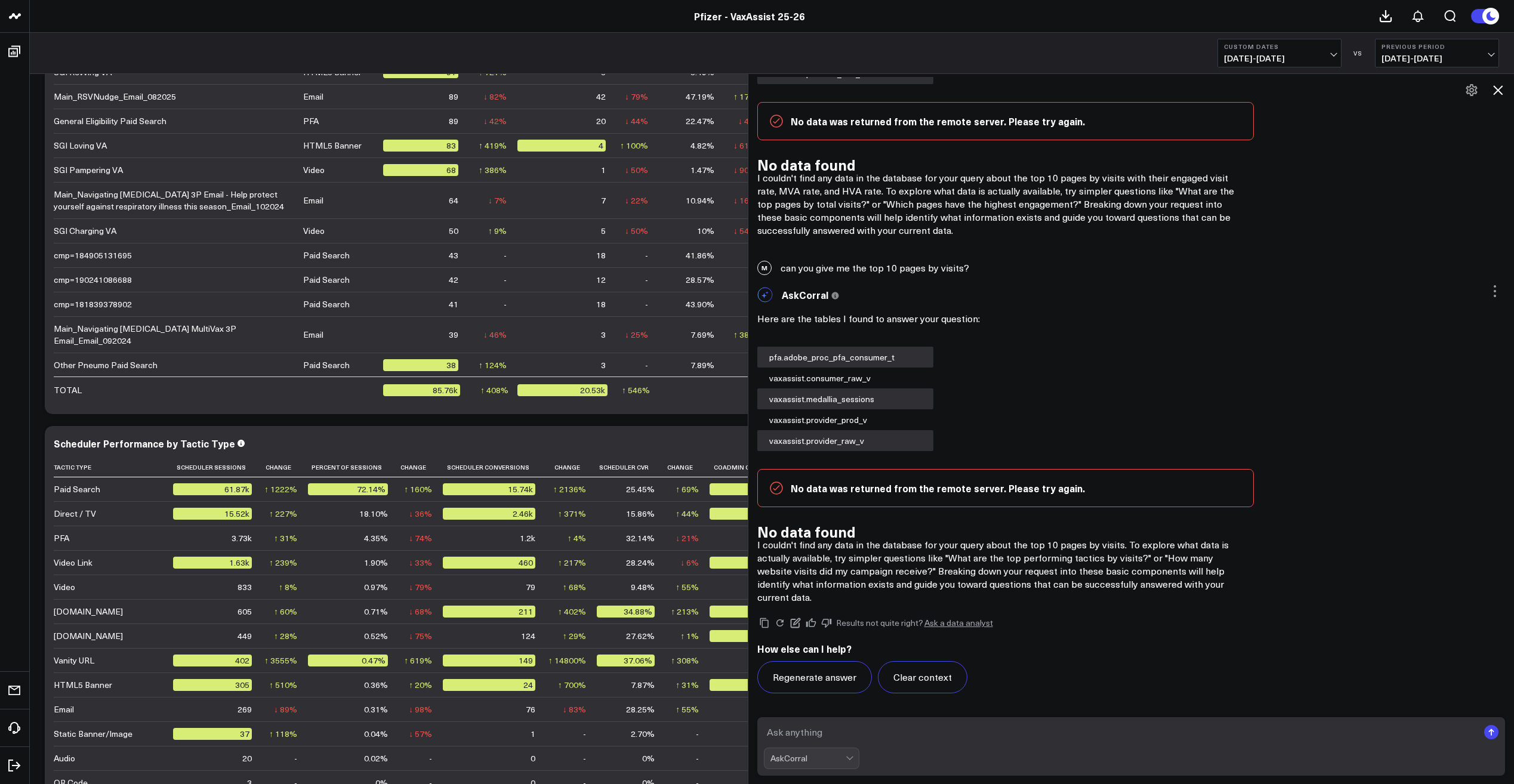
click at [885, 735] on textarea at bounding box center [1121, 732] width 715 height 21
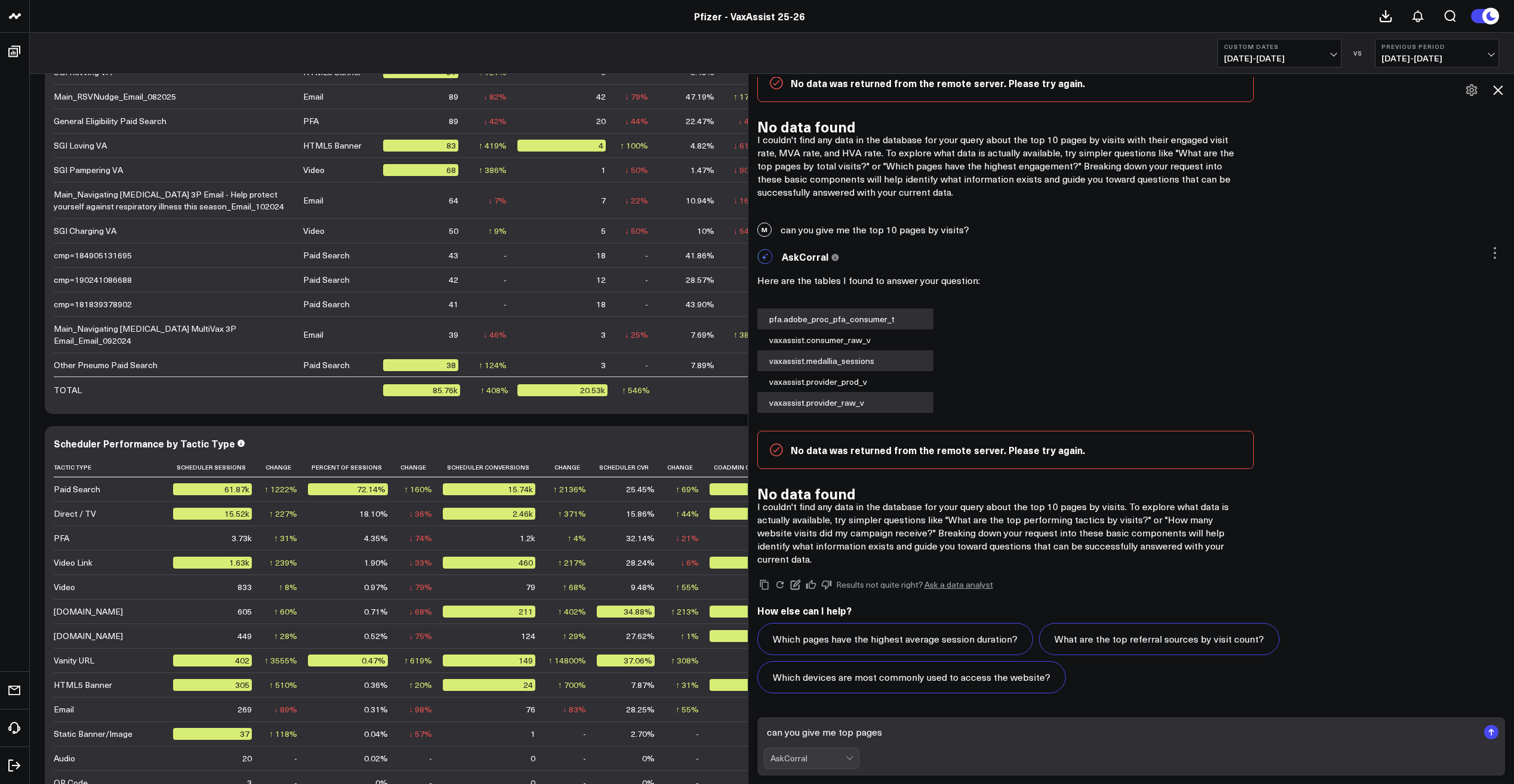
type textarea "can you give me top pages?"
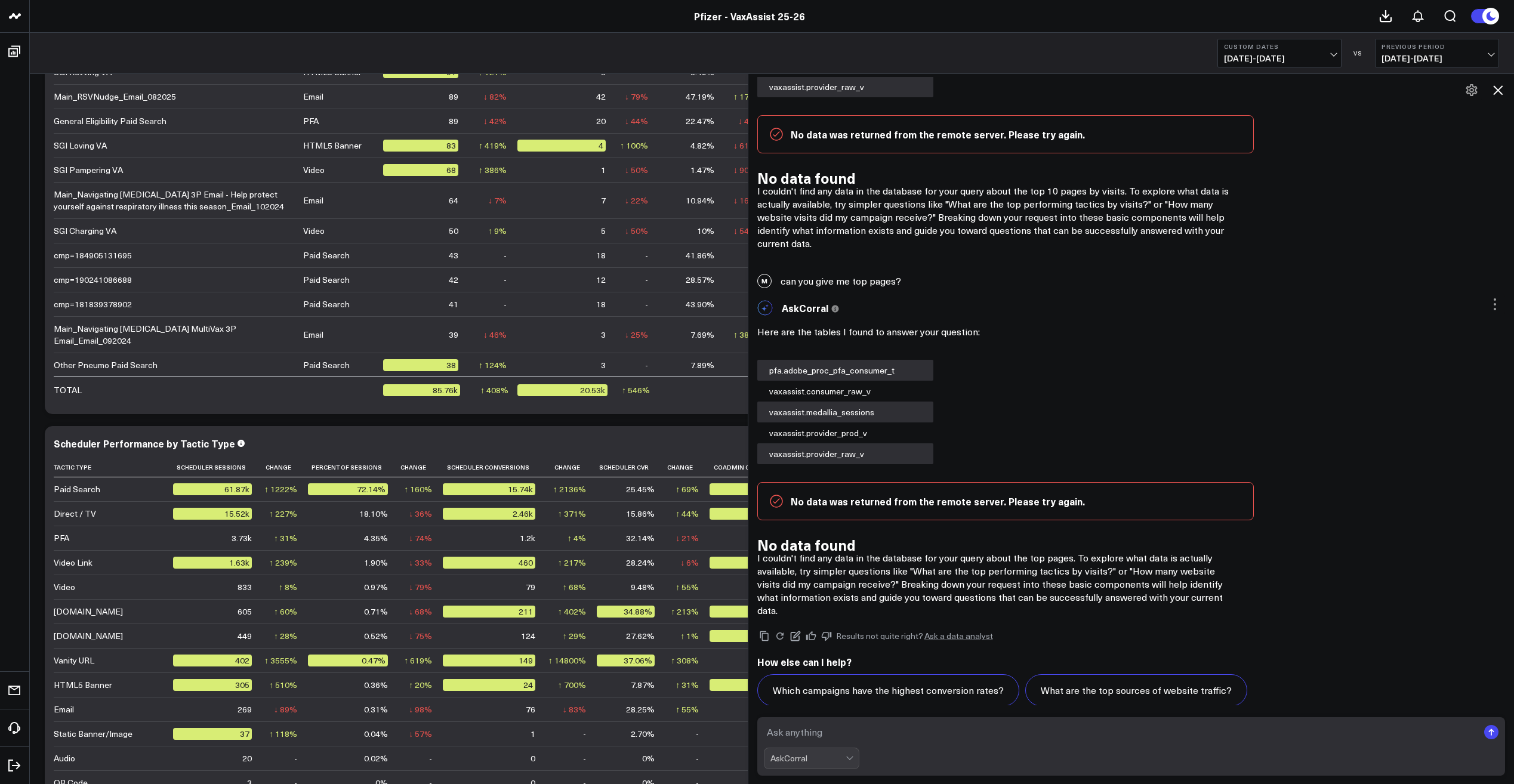
scroll to position [13267, 0]
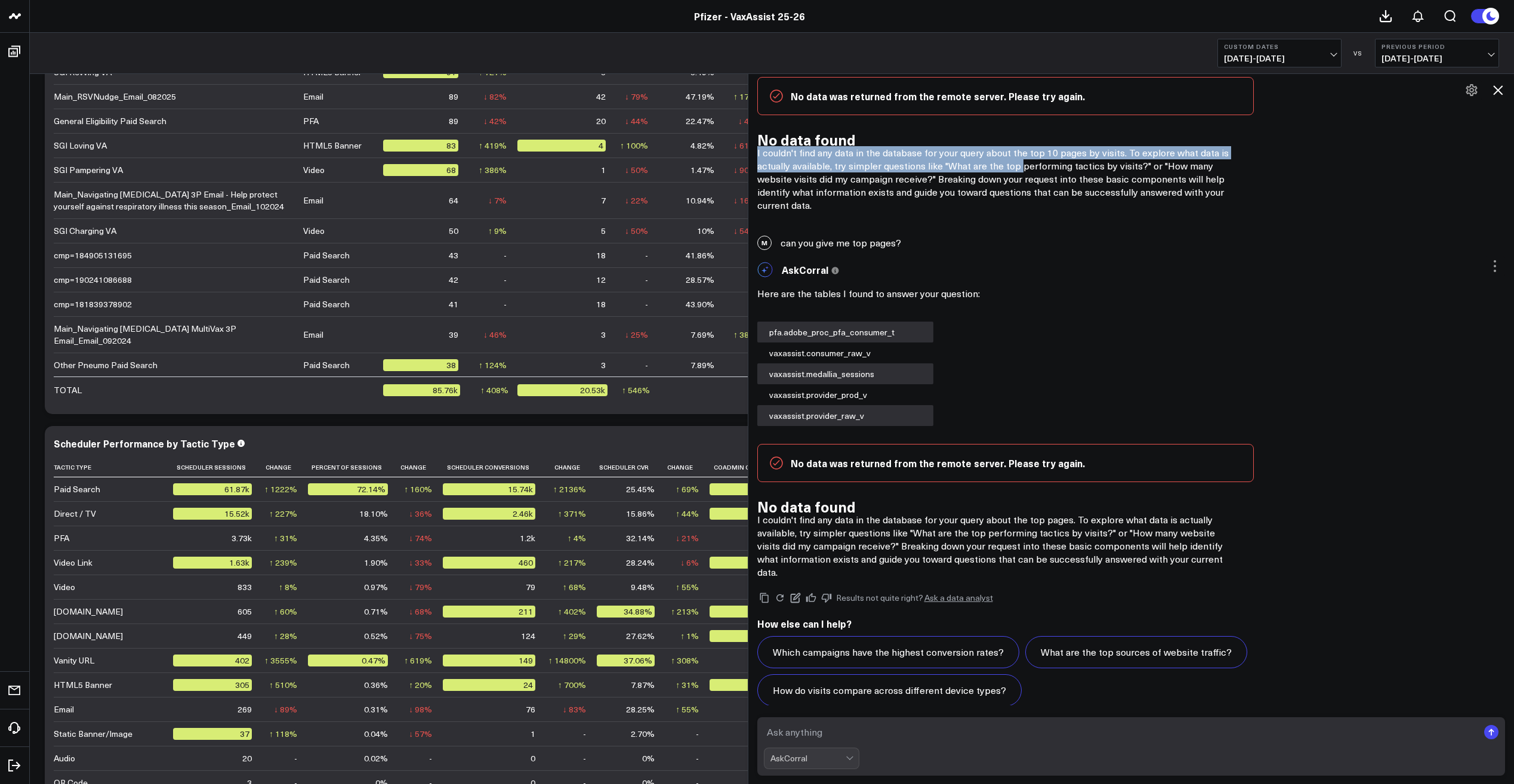
drag, startPoint x: 759, startPoint y: 151, endPoint x: 1022, endPoint y: 160, distance: 263.2
click at [1022, 160] on div "AskCorral This feature is experimental, yet powerful. Always check your answers…" at bounding box center [1132, 50] width 766 height 323
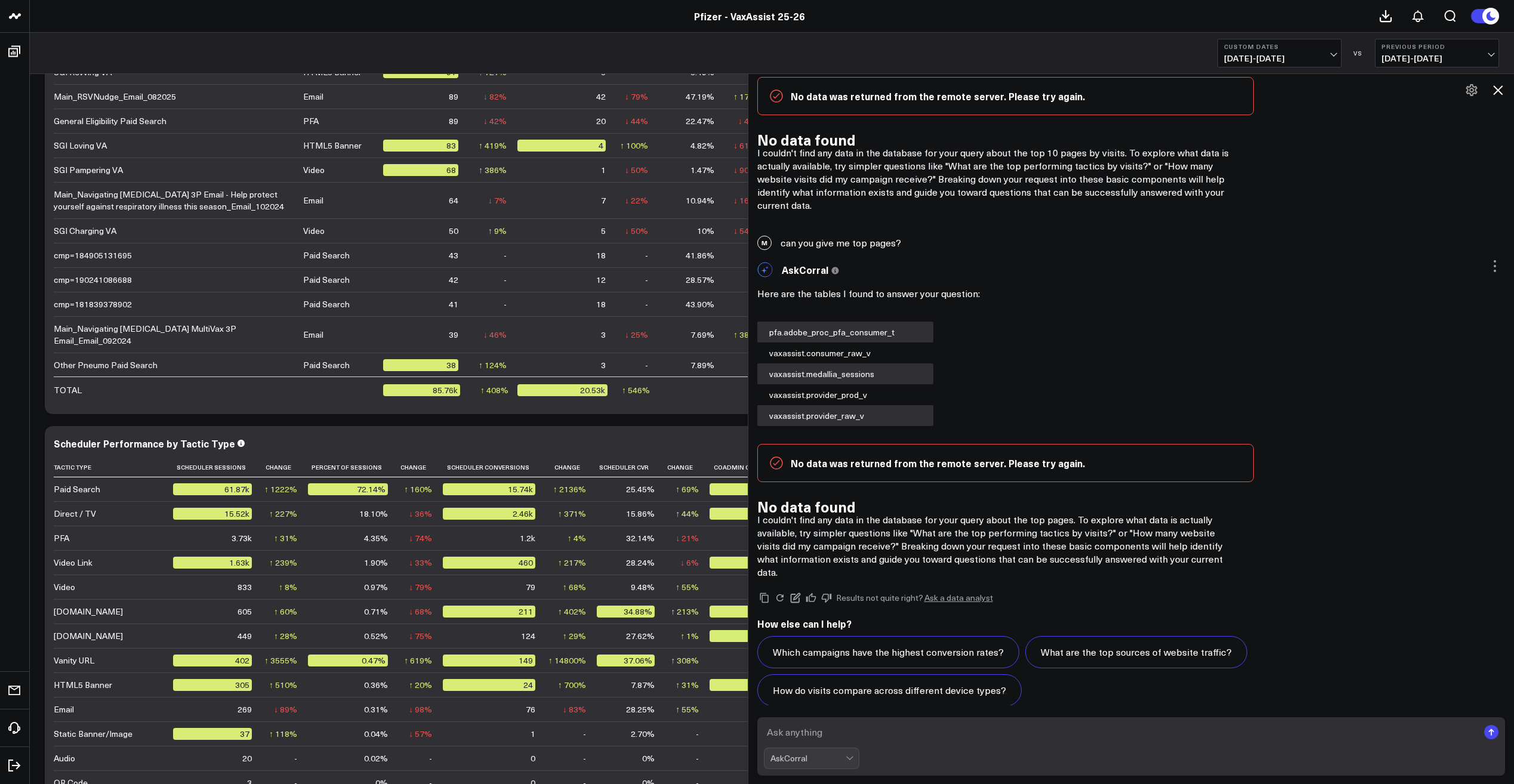
click at [840, 718] on form "AskCorral" at bounding box center [1132, 746] width 748 height 58
click at [837, 740] on textarea at bounding box center [1121, 732] width 715 height 21
type textarea "what are the top performing pages by visits?"
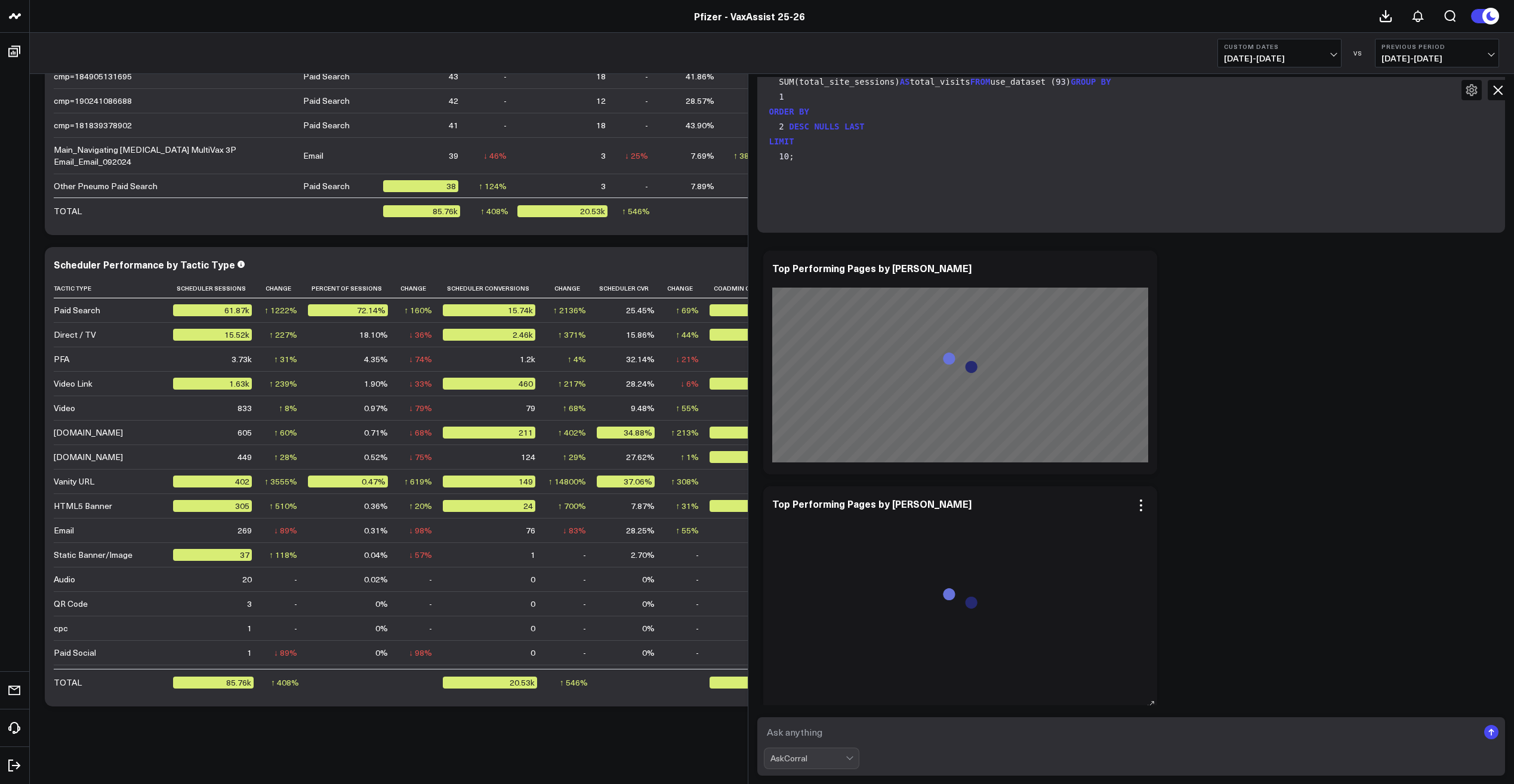
scroll to position [14219, 0]
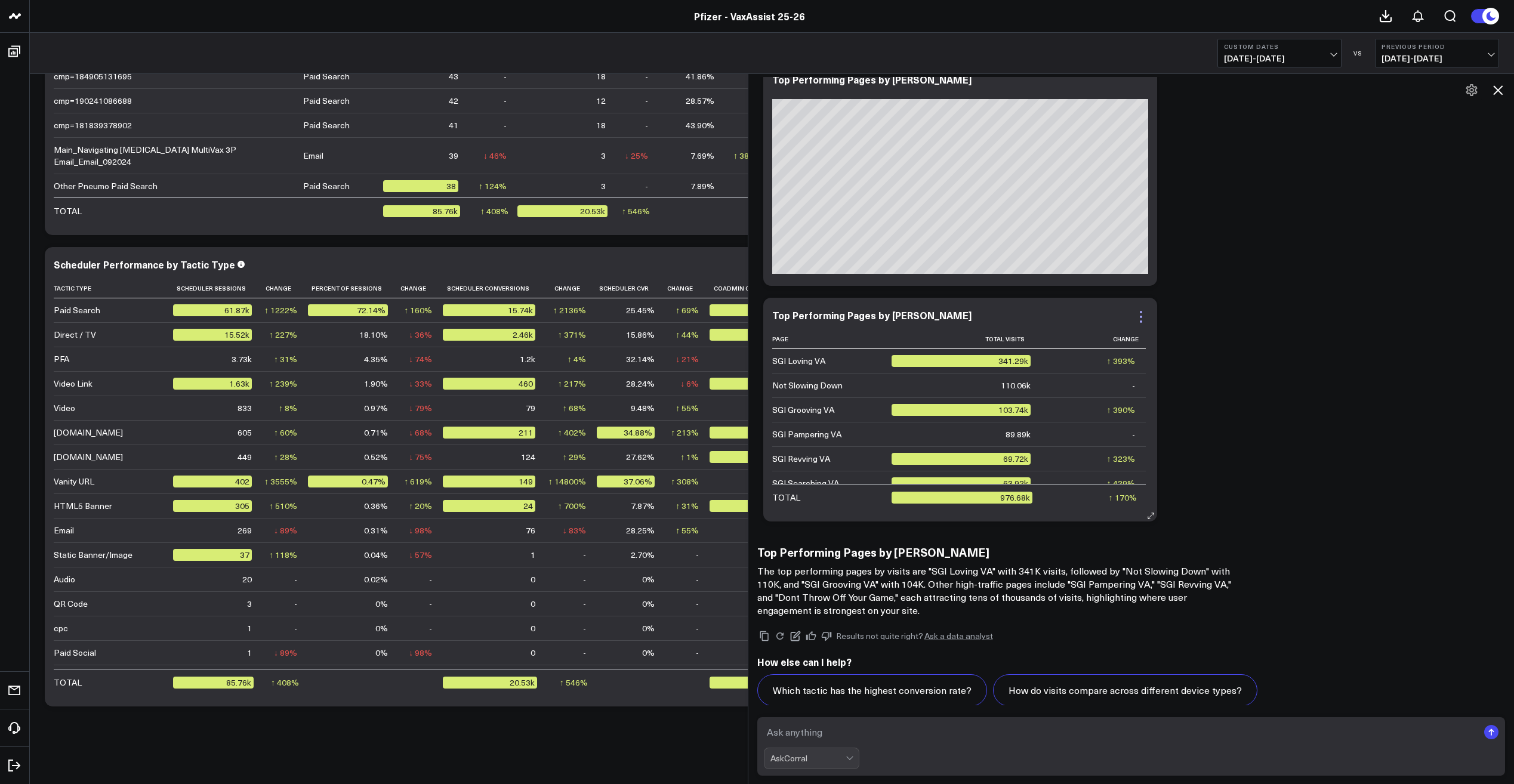
click at [1143, 316] on icon at bounding box center [1141, 317] width 2 height 2
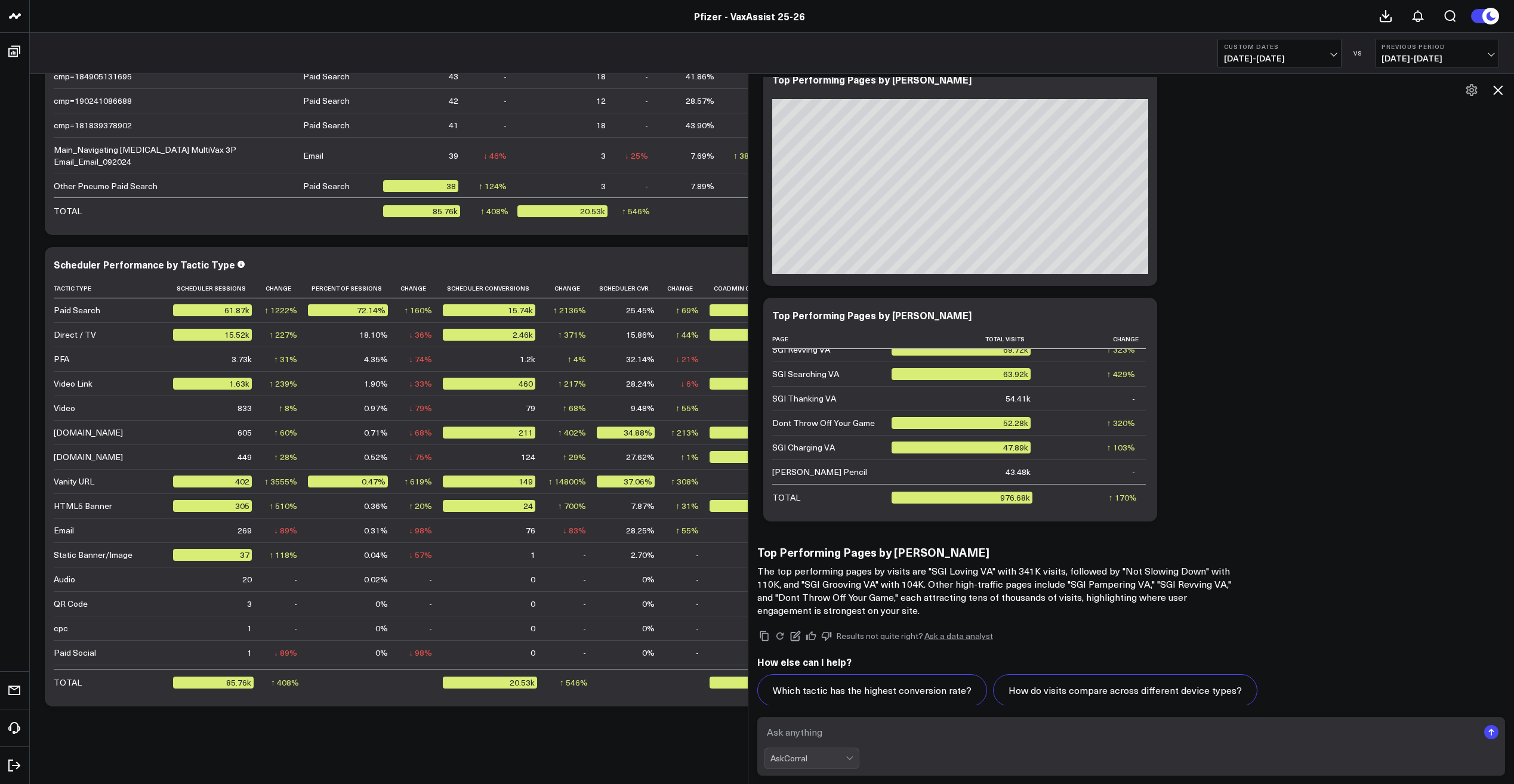
click at [828, 729] on textarea at bounding box center [1121, 732] width 715 height 21
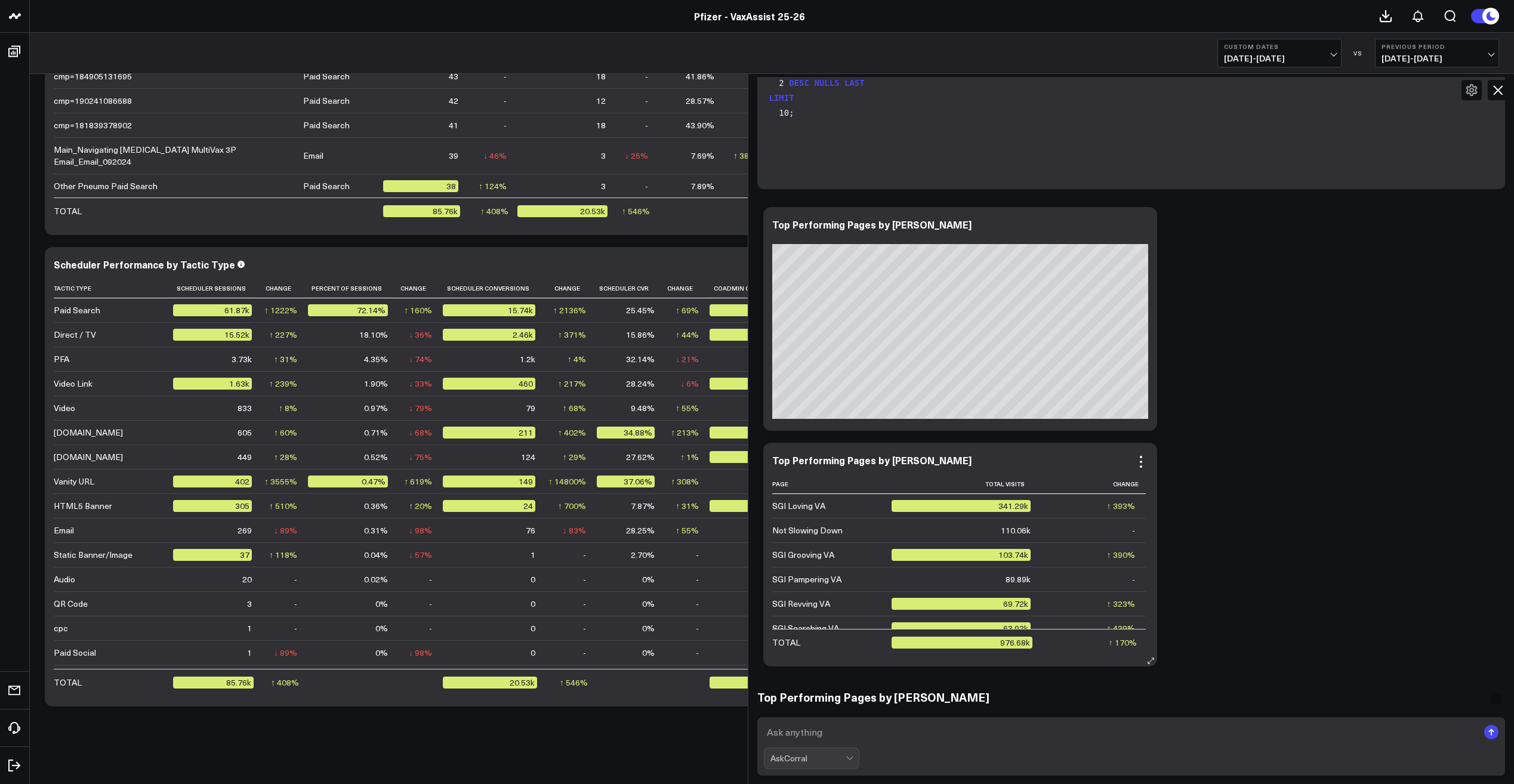
scroll to position [14159, 0]
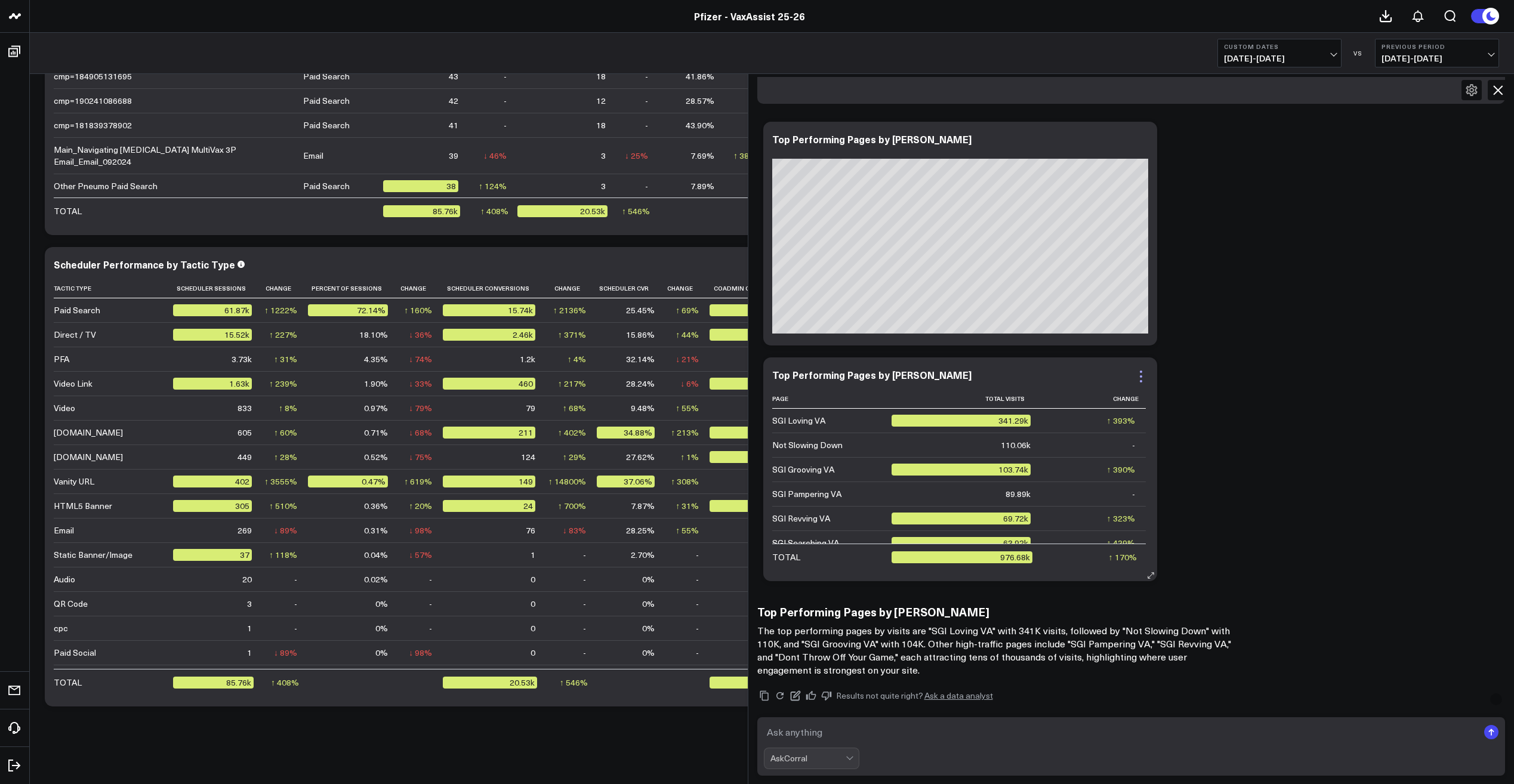
click at [1146, 370] on icon at bounding box center [1141, 376] width 14 height 14
click at [1114, 414] on link "Export PNG" at bounding box center [1095, 419] width 82 height 10
click at [816, 731] on textarea at bounding box center [1121, 732] width 715 height 21
type textarea "do you have engaged visit rate, mva rate, hva rate for all of these pages?"
click at [1143, 371] on icon at bounding box center [1141, 372] width 2 height 2
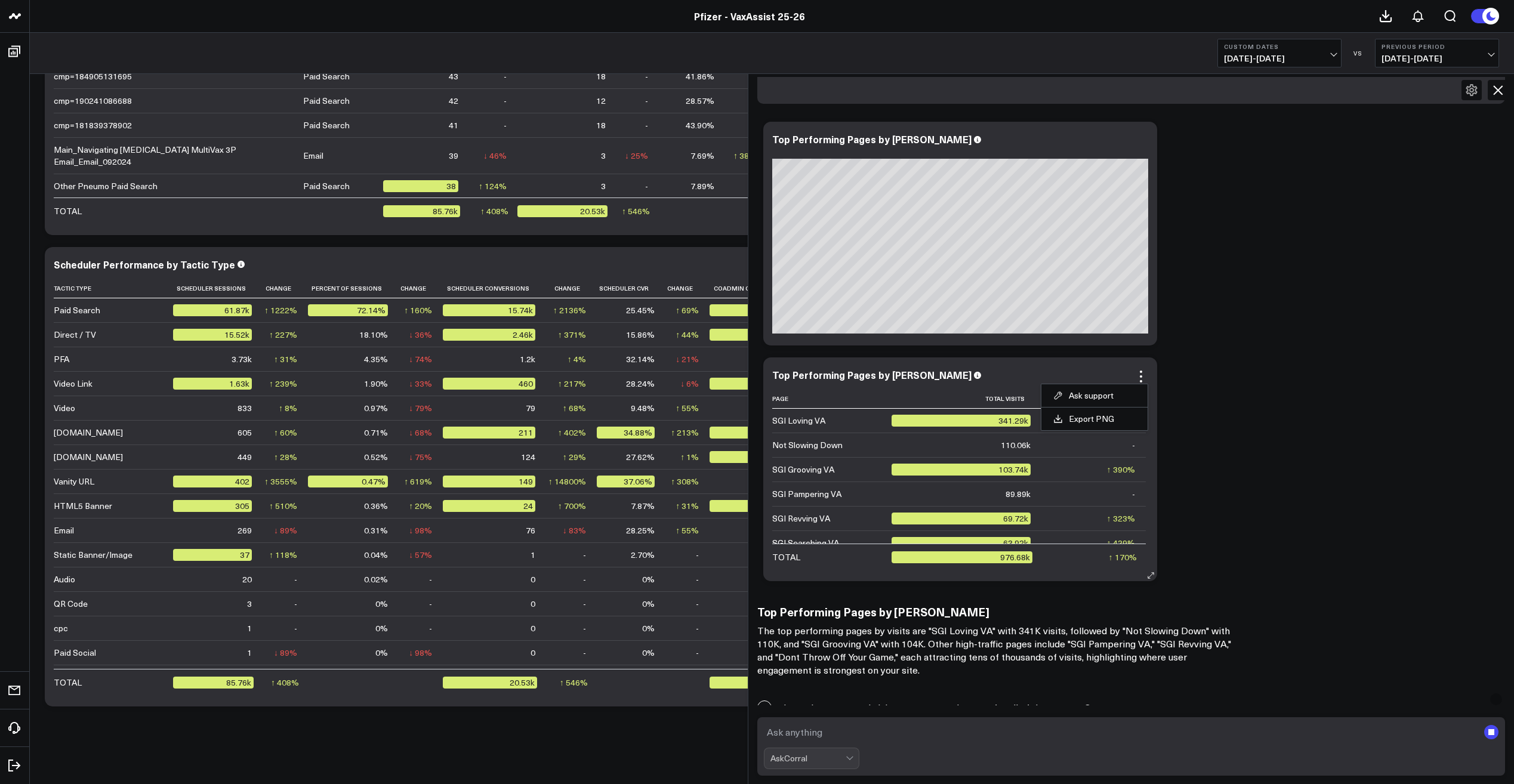
click at [986, 370] on div "Top Performing Pages by [PERSON_NAME]" at bounding box center [960, 375] width 376 height 10
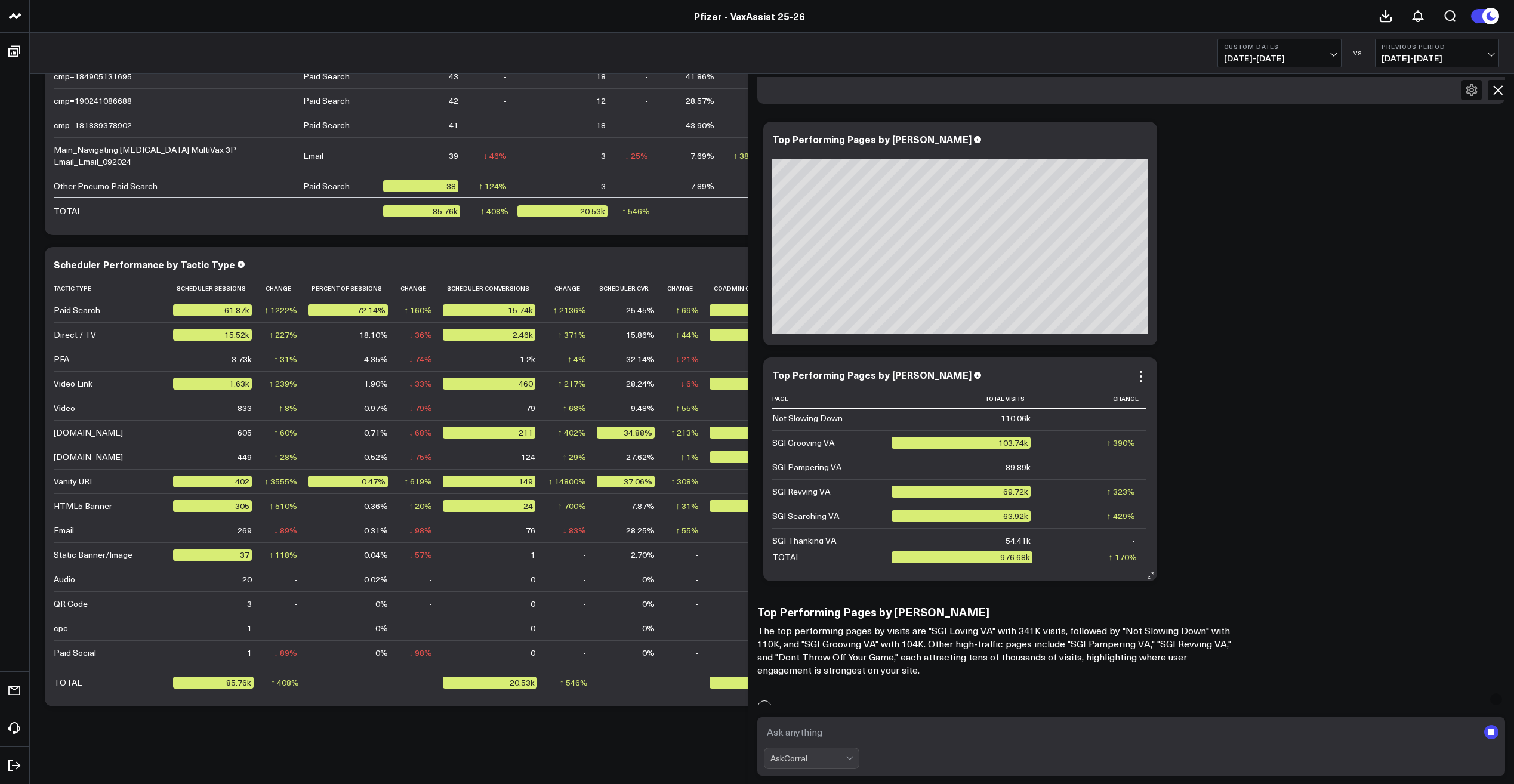
scroll to position [0, 0]
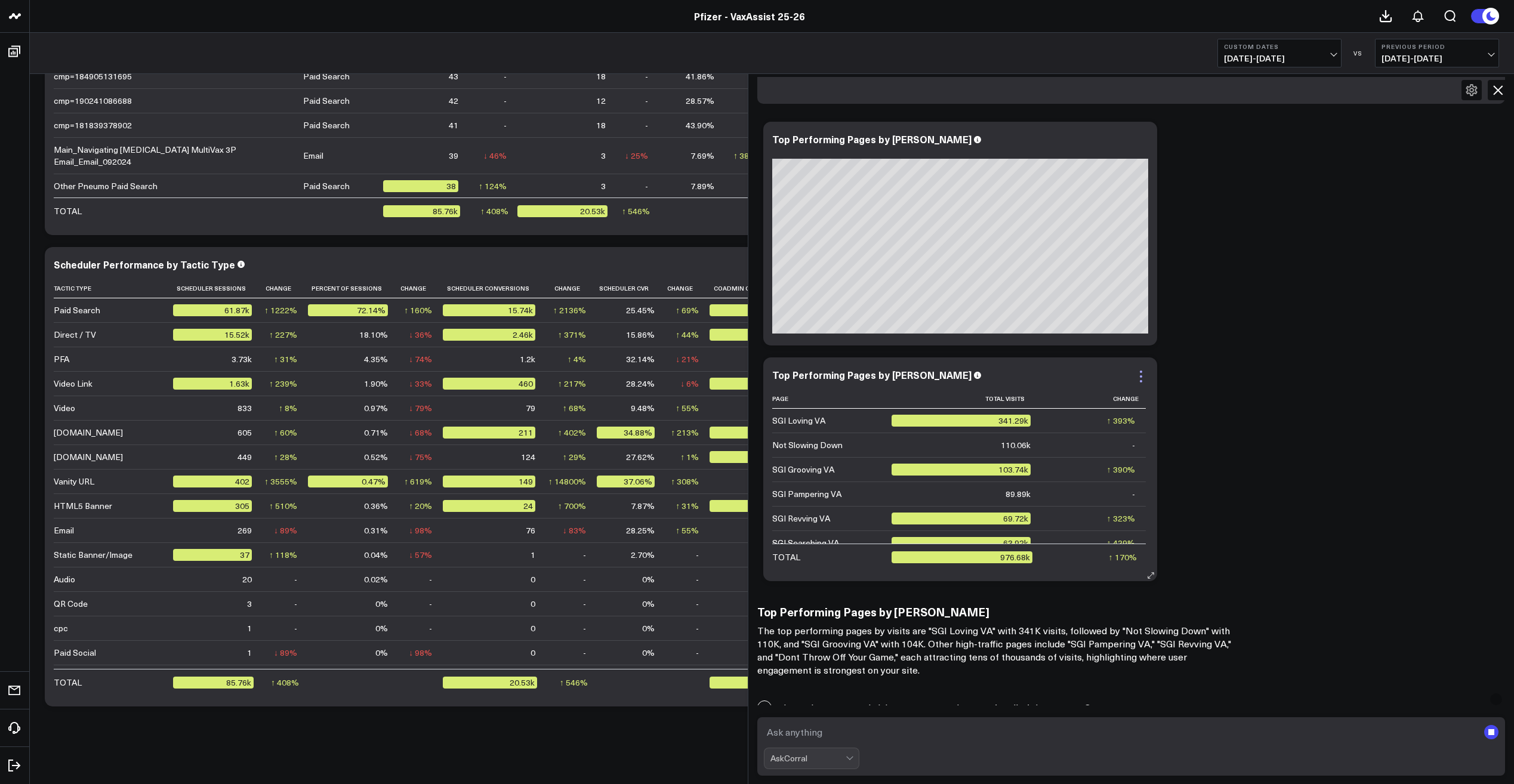
click at [1148, 370] on icon at bounding box center [1141, 376] width 14 height 14
drag, startPoint x: 974, startPoint y: 363, endPoint x: 890, endPoint y: 371, distance: 84.4
click at [916, 371] on div "Top Performing Pages by [PERSON_NAME] Total Visits Change SGI Loving VA 341.29k…" at bounding box center [960, 470] width 376 height 200
click at [854, 368] on div "Top Performing Pages by [PERSON_NAME]" at bounding box center [872, 375] width 200 height 13
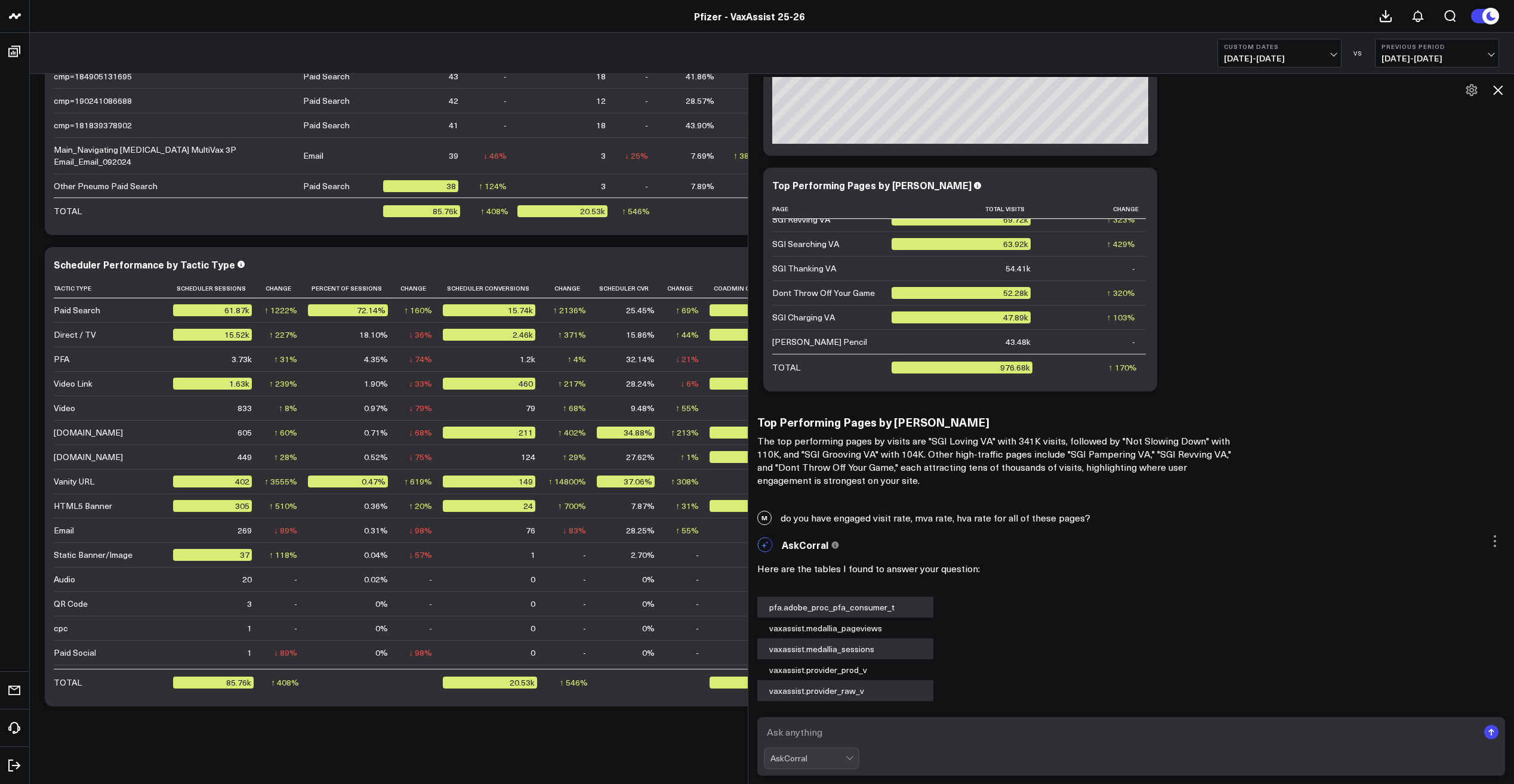
scroll to position [14624, 0]
